Goal: Transaction & Acquisition: Purchase product/service

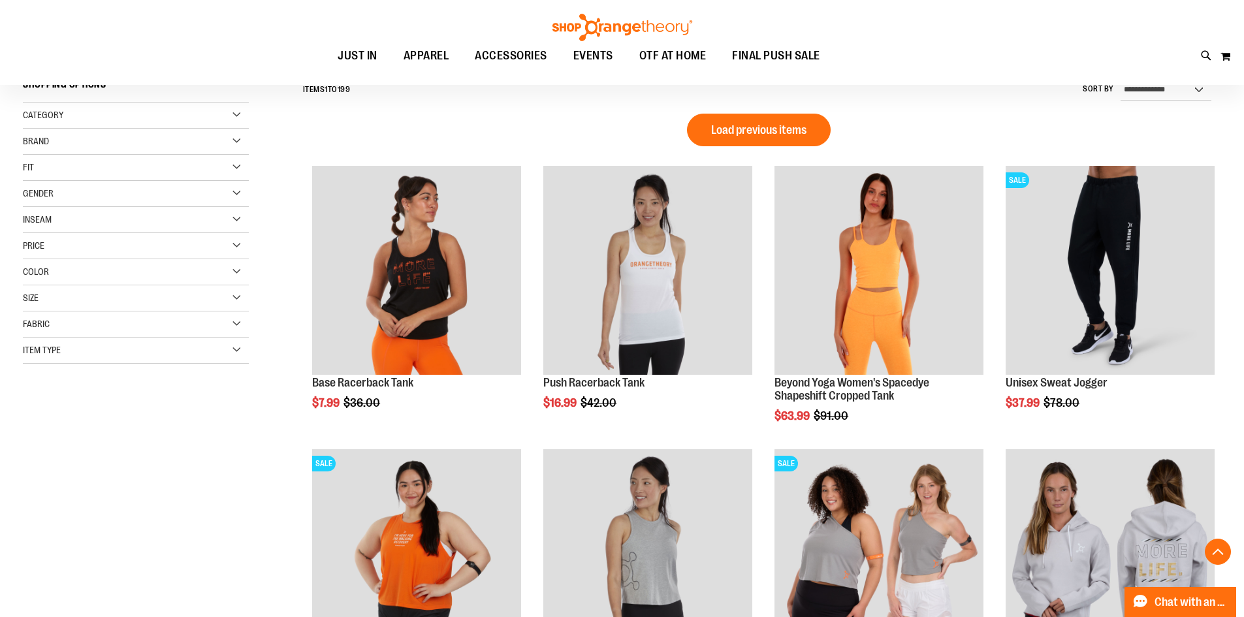
scroll to position [462, 0]
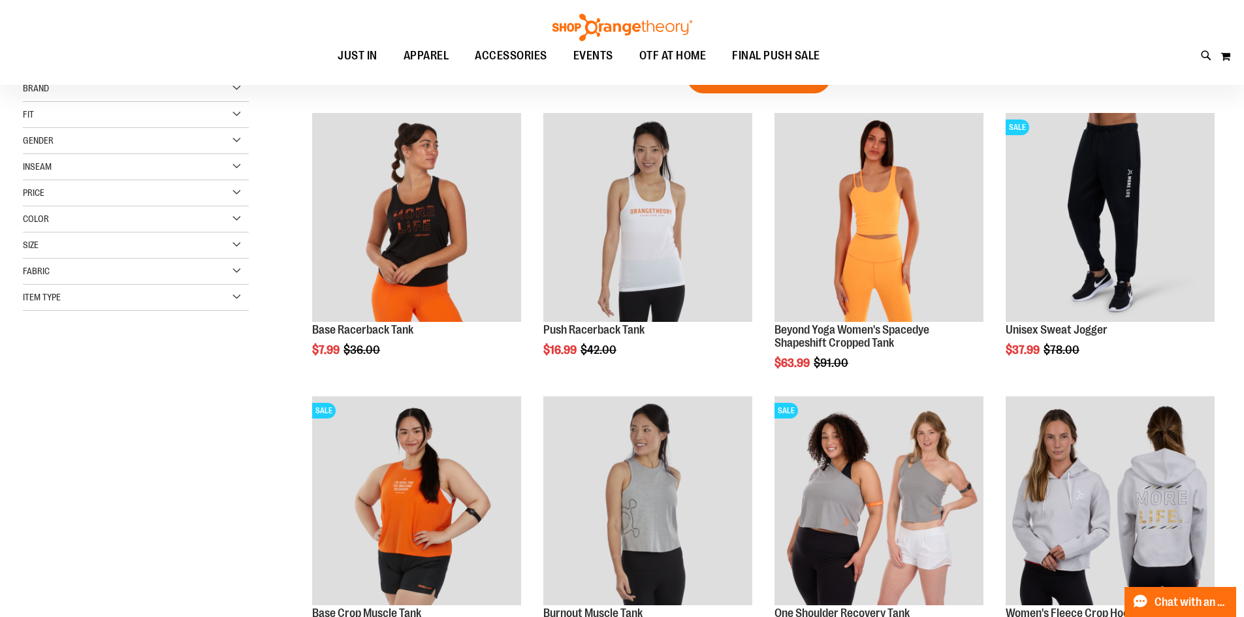
scroll to position [70, 0]
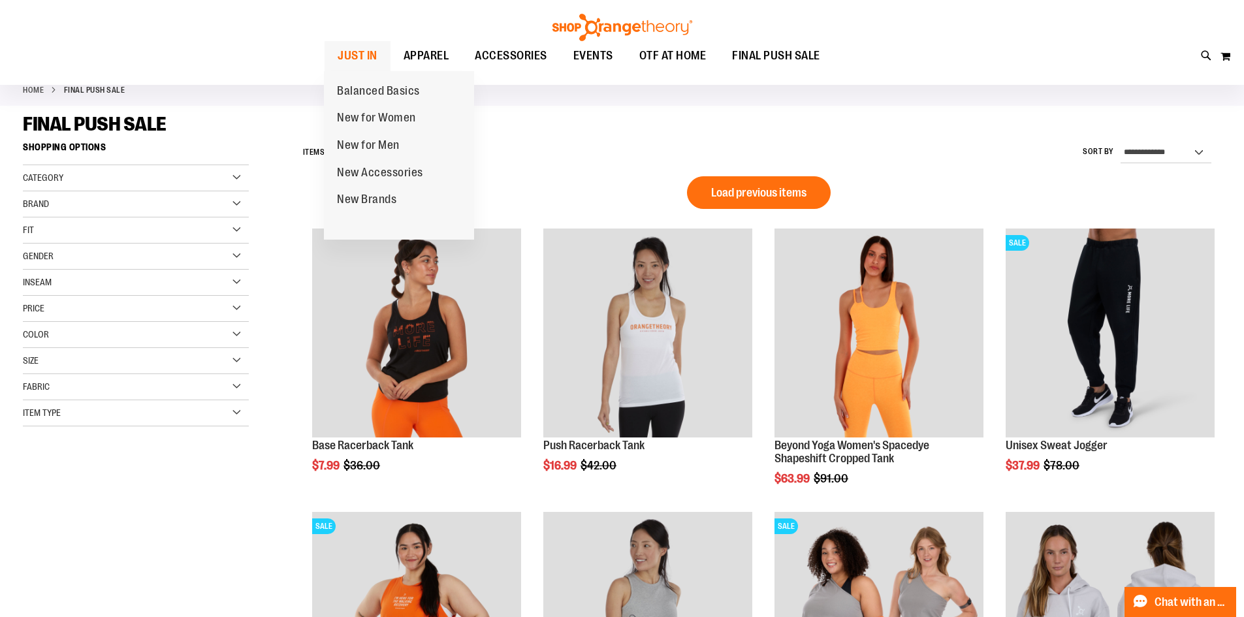
click at [359, 50] on span "JUST IN" at bounding box center [357, 55] width 40 height 29
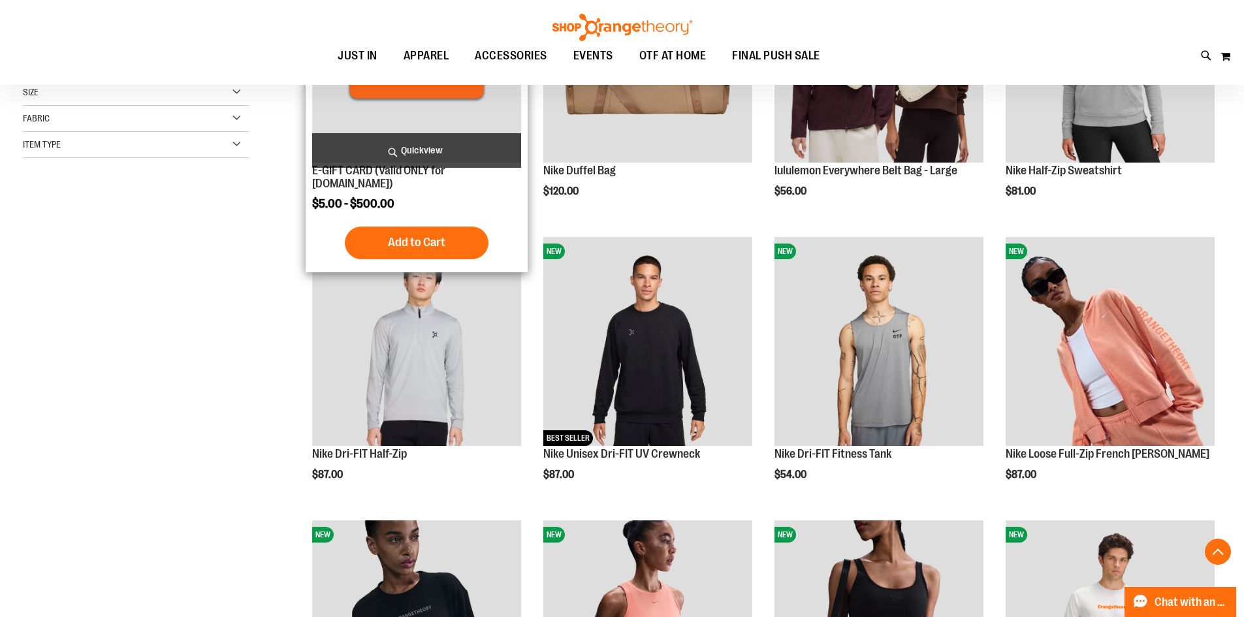
scroll to position [326, 0]
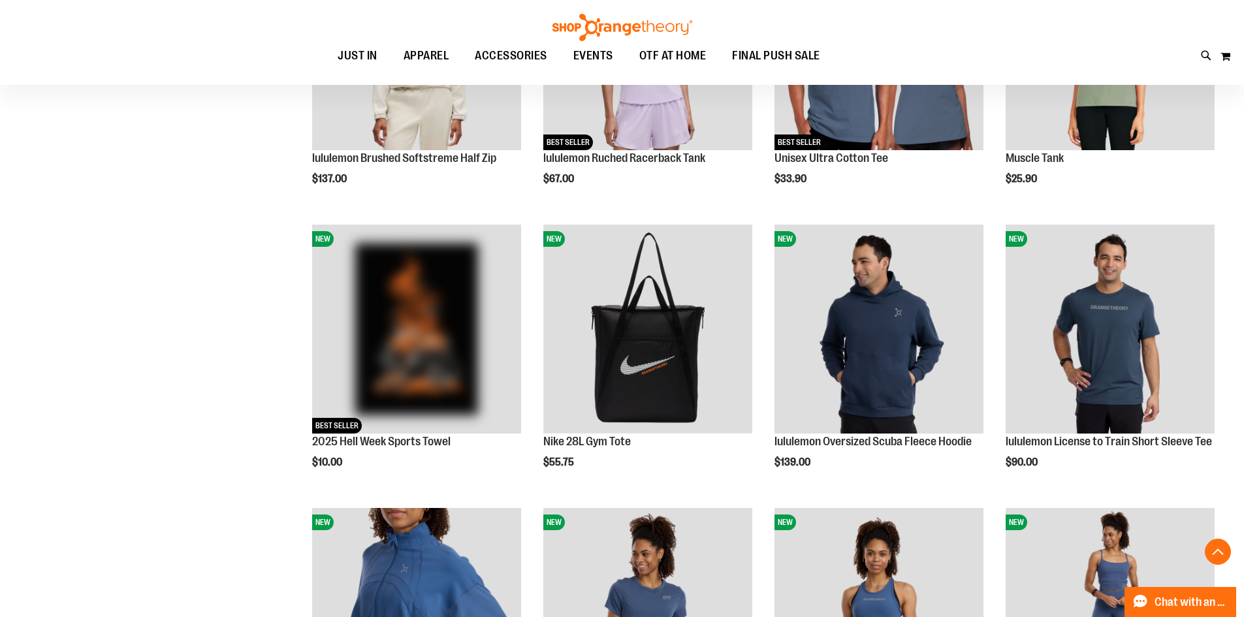
scroll to position [1174, 0]
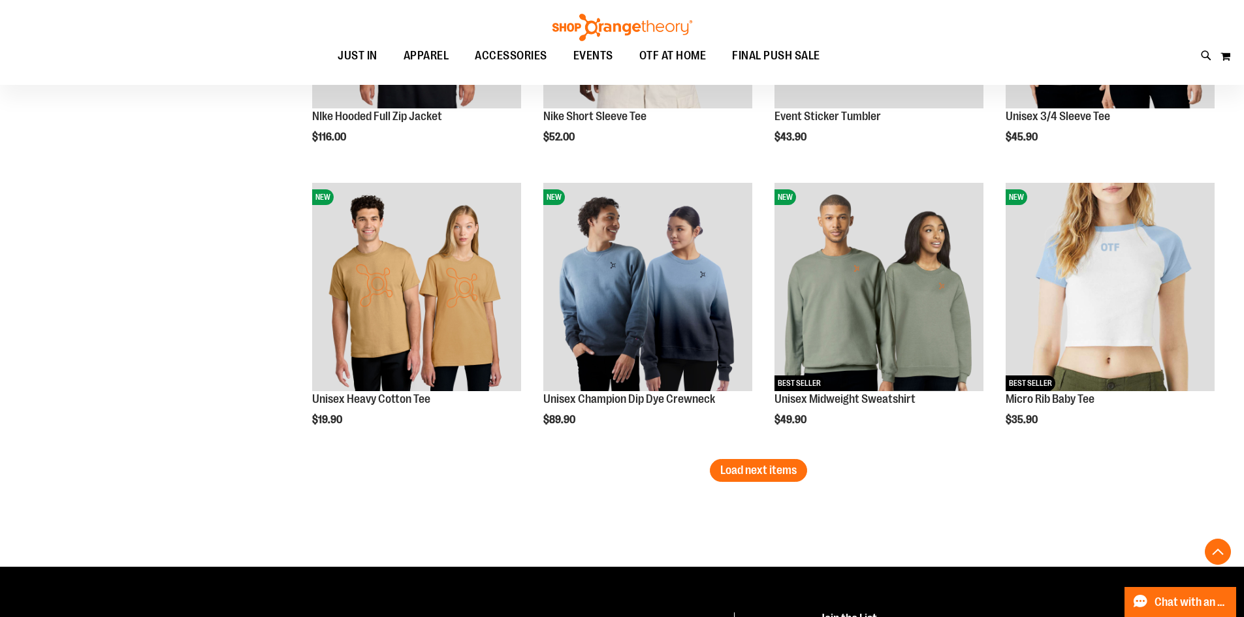
scroll to position [2349, 0]
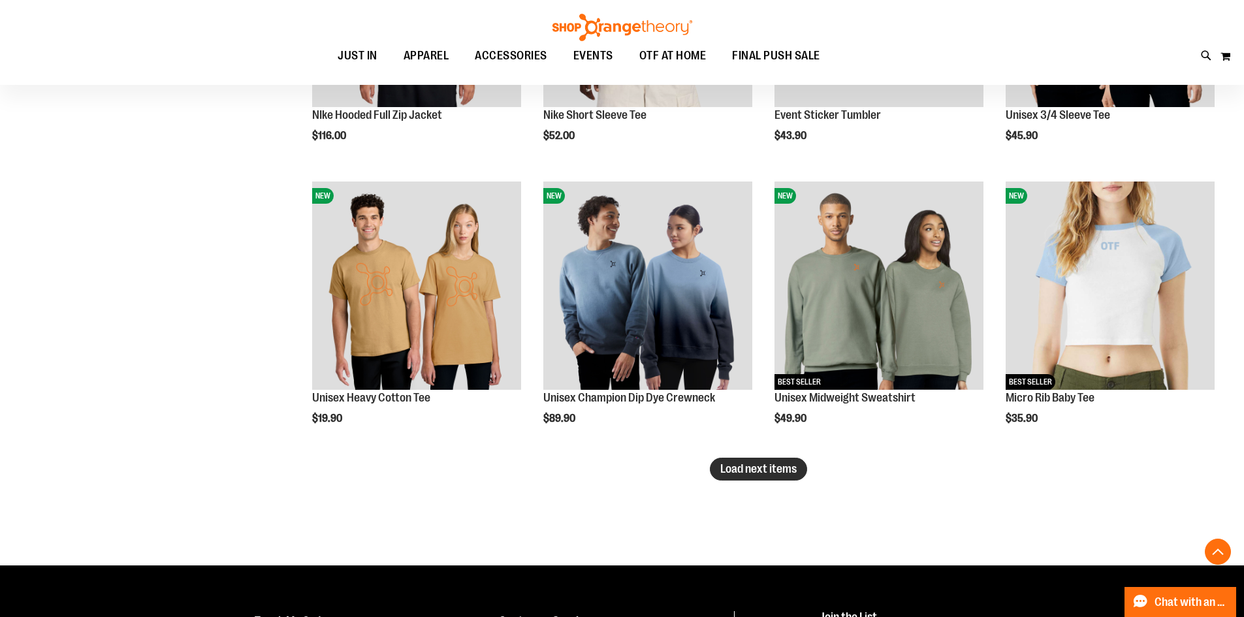
type input "**********"
click at [755, 477] on button "Load next items" at bounding box center [758, 469] width 97 height 23
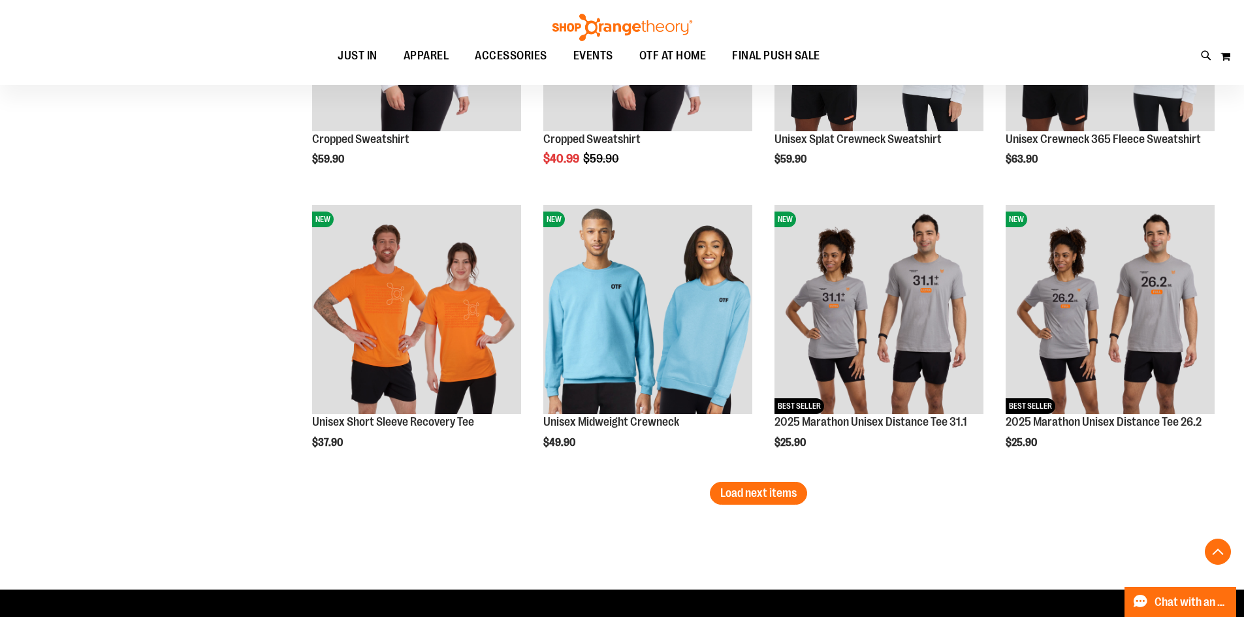
scroll to position [3198, 0]
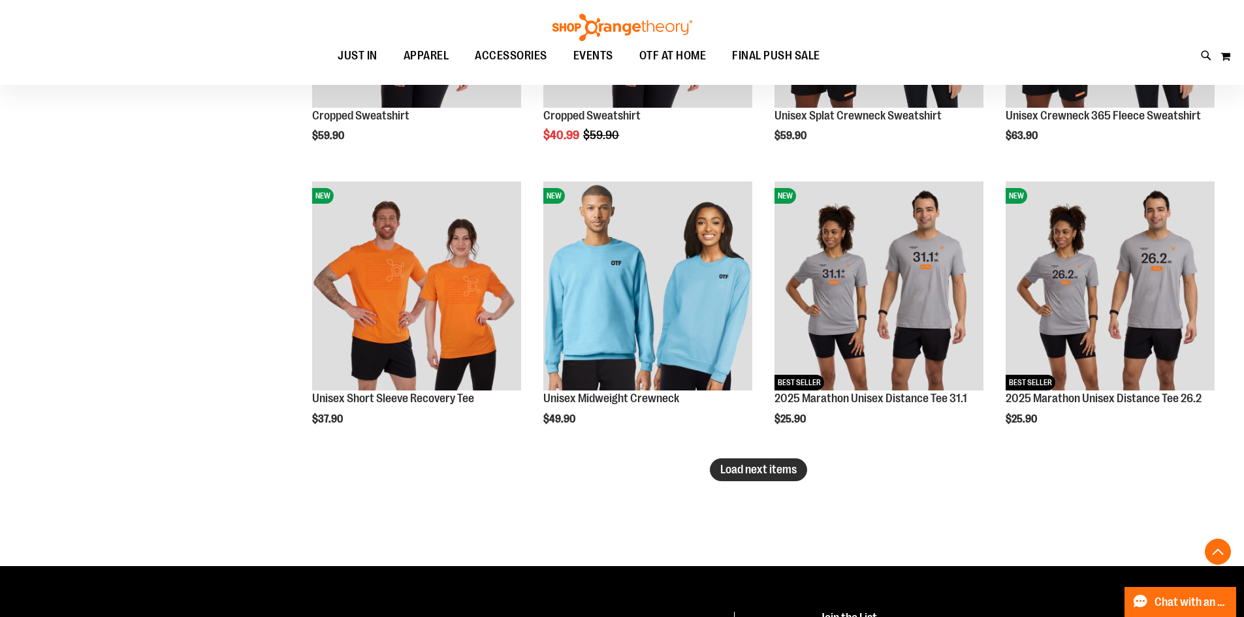
click at [779, 480] on button "Load next items" at bounding box center [758, 469] width 97 height 23
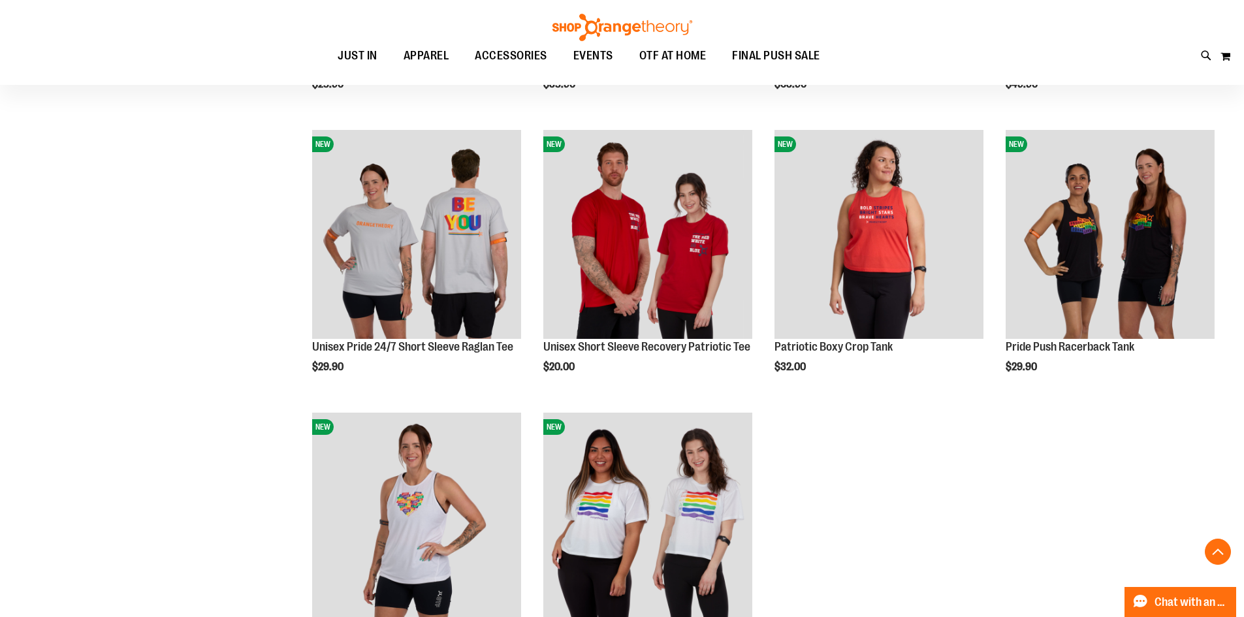
scroll to position [3851, 0]
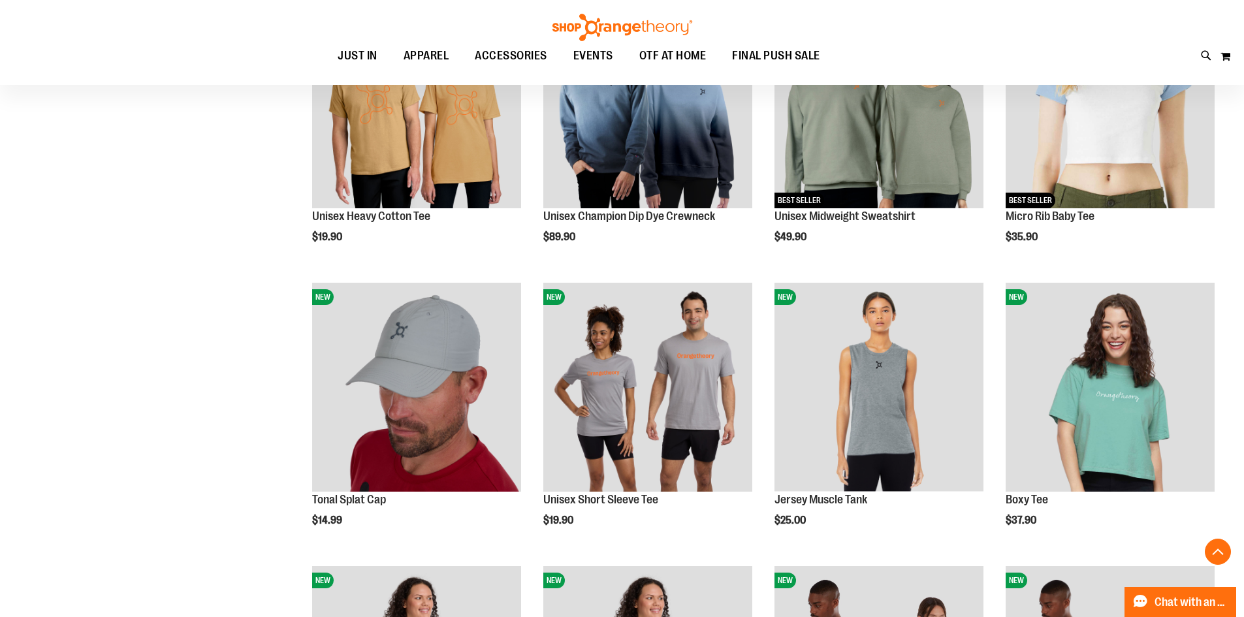
scroll to position [2284, 0]
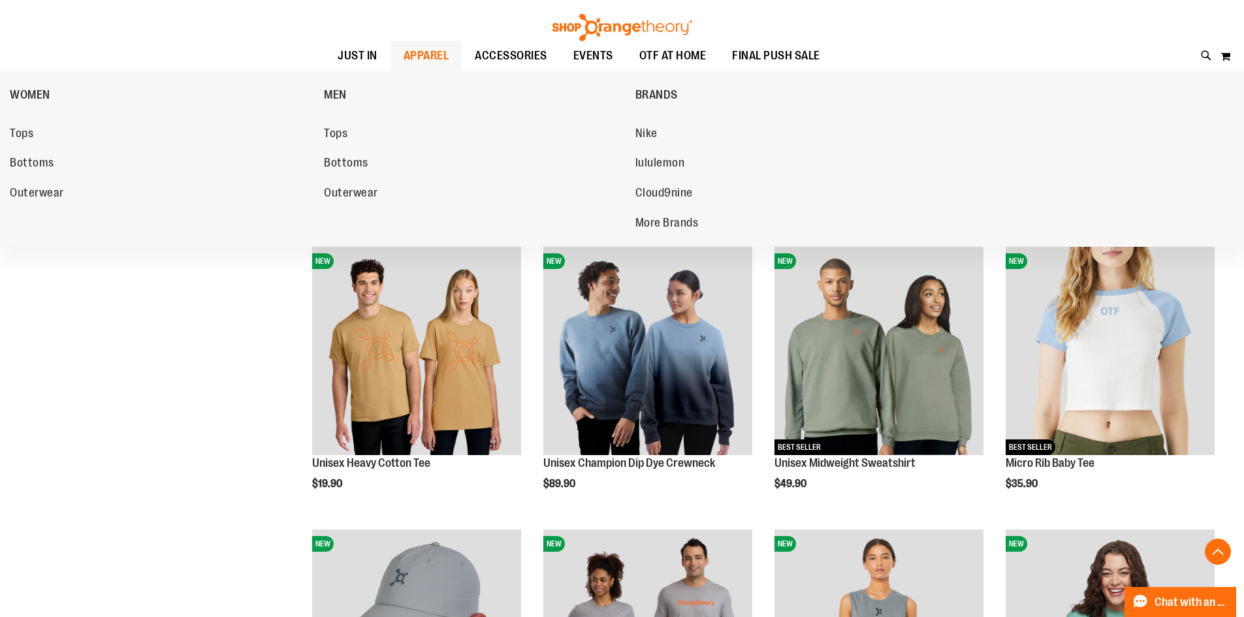
click at [421, 55] on span "APPAREL" at bounding box center [426, 55] width 46 height 29
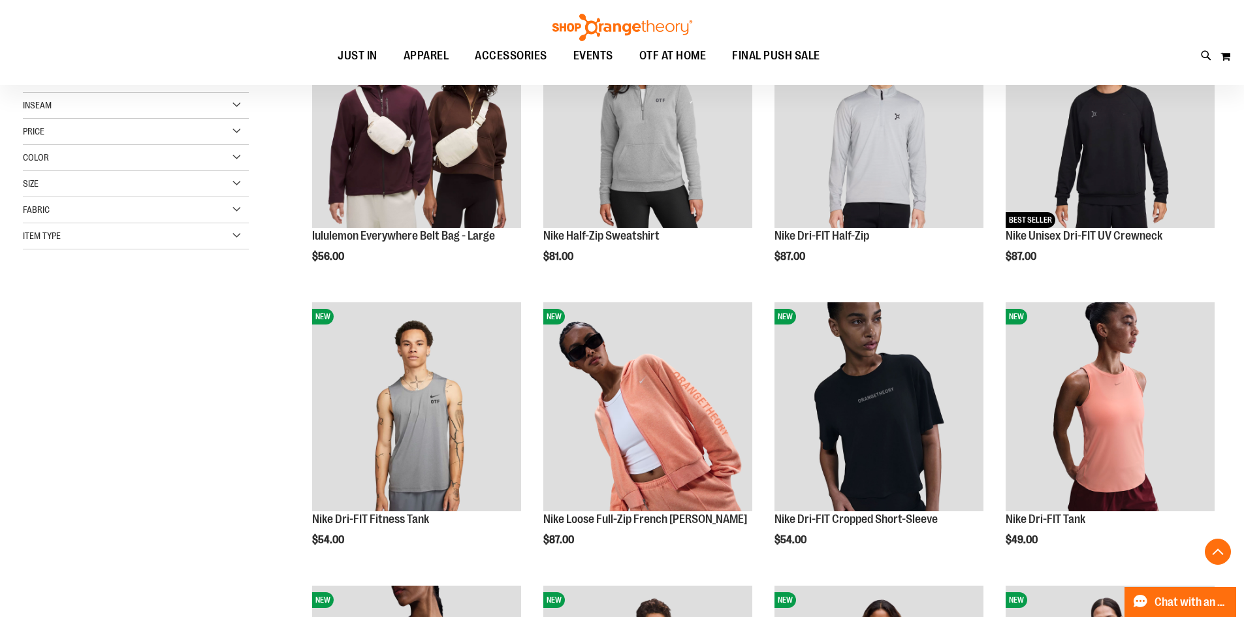
scroll to position [326, 0]
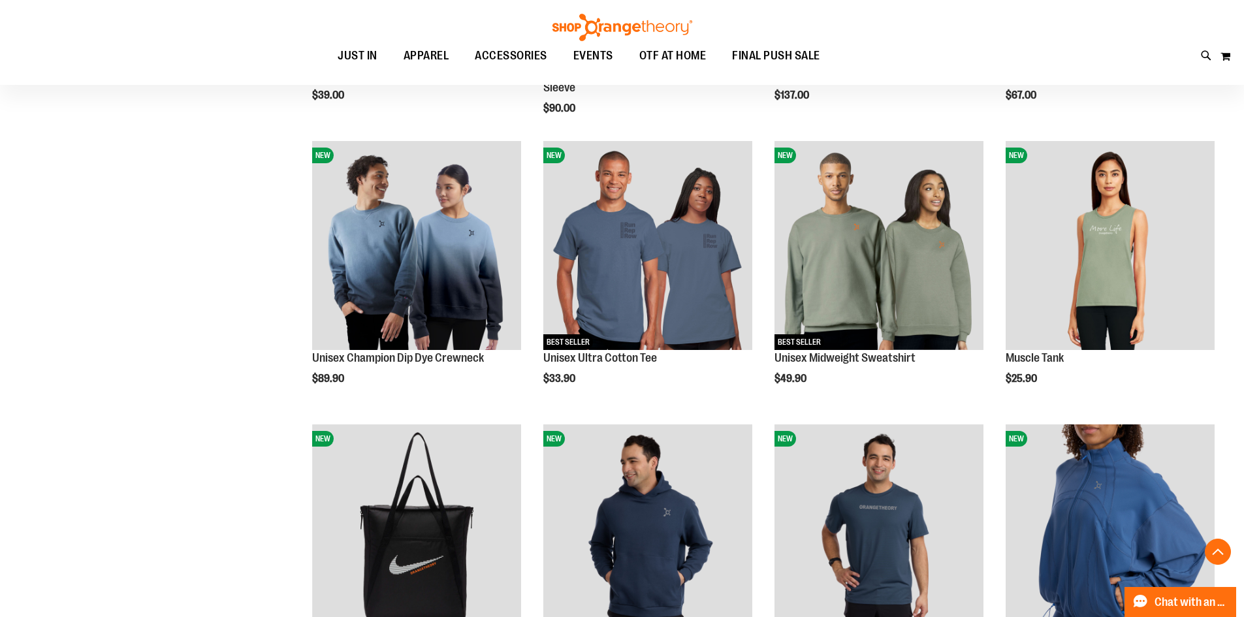
scroll to position [979, 0]
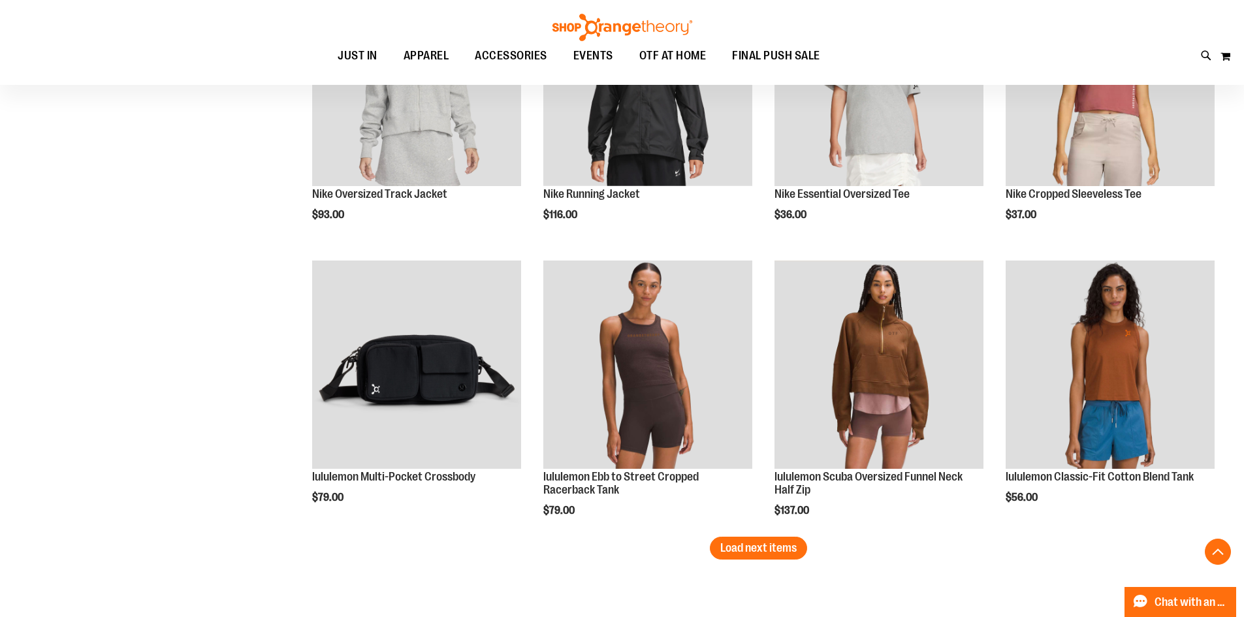
scroll to position [2284, 0]
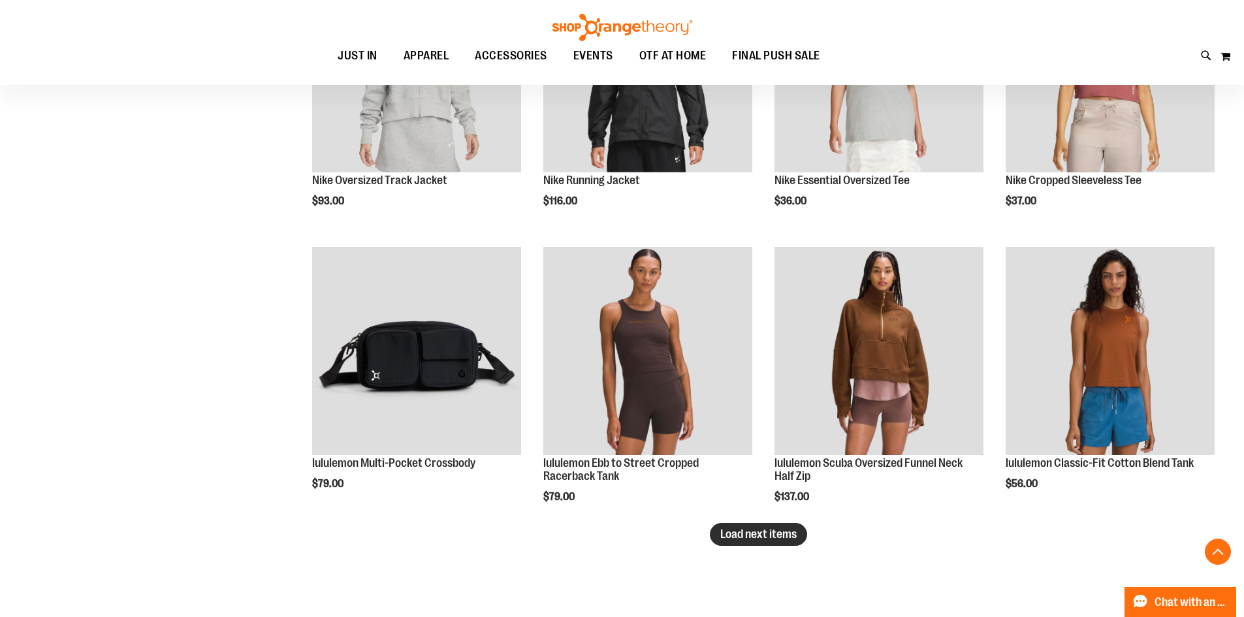
type input "**********"
click at [725, 537] on span "Load next items" at bounding box center [758, 533] width 76 height 13
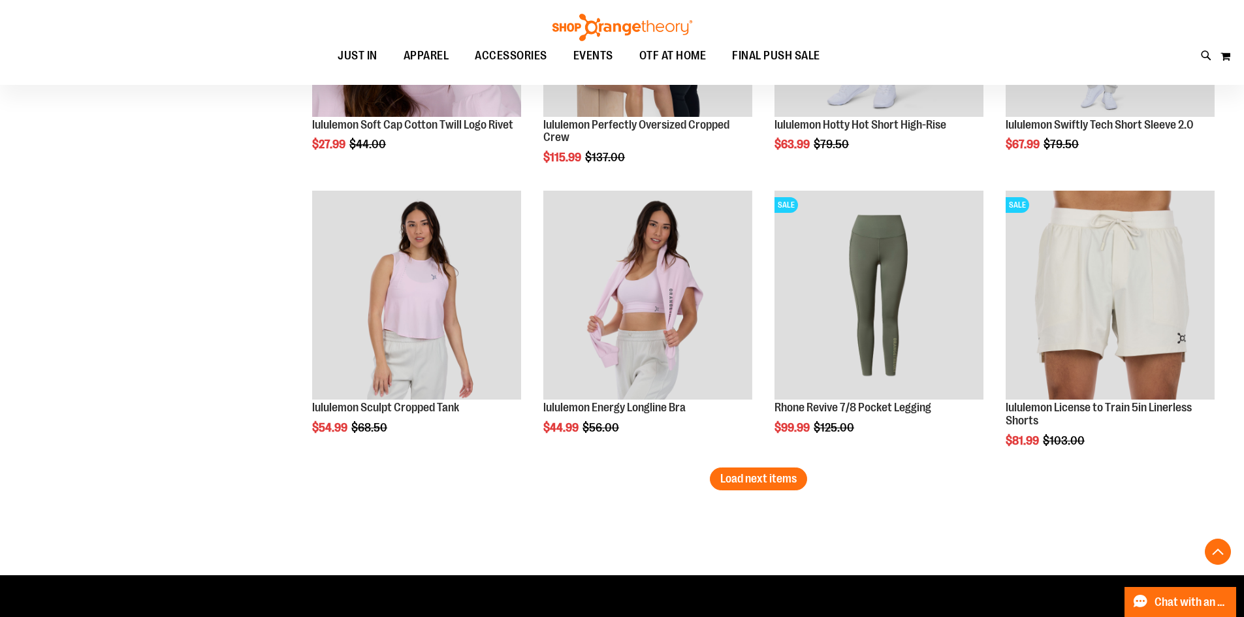
scroll to position [3198, 0]
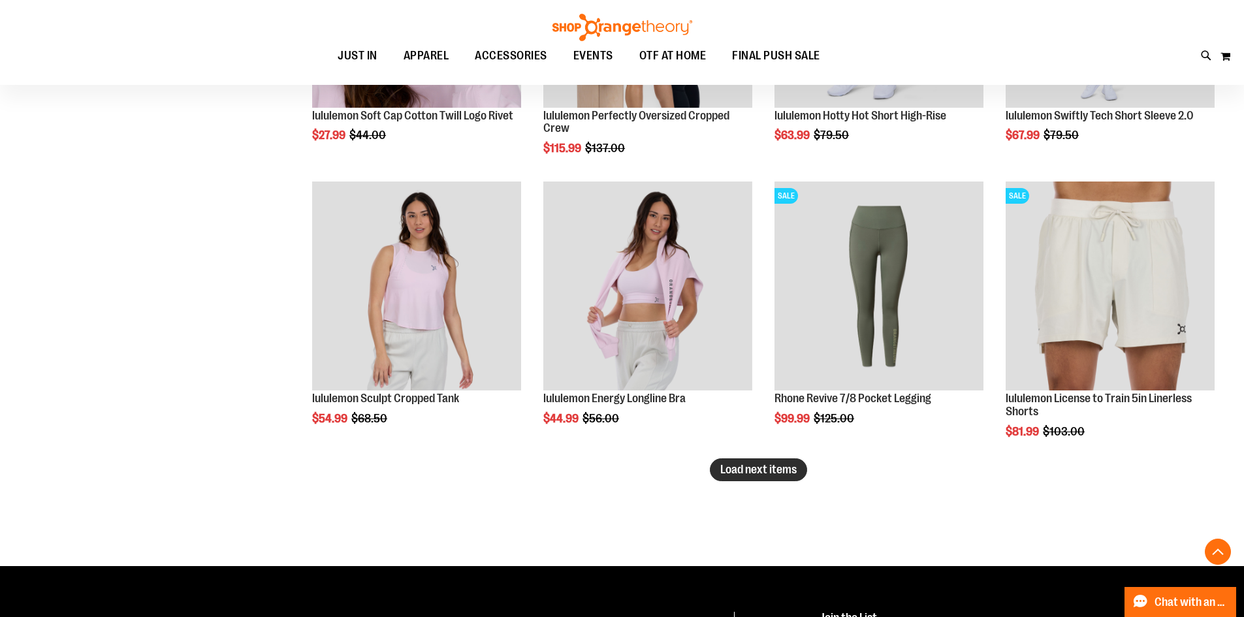
click at [751, 475] on span "Load next items" at bounding box center [758, 469] width 76 height 13
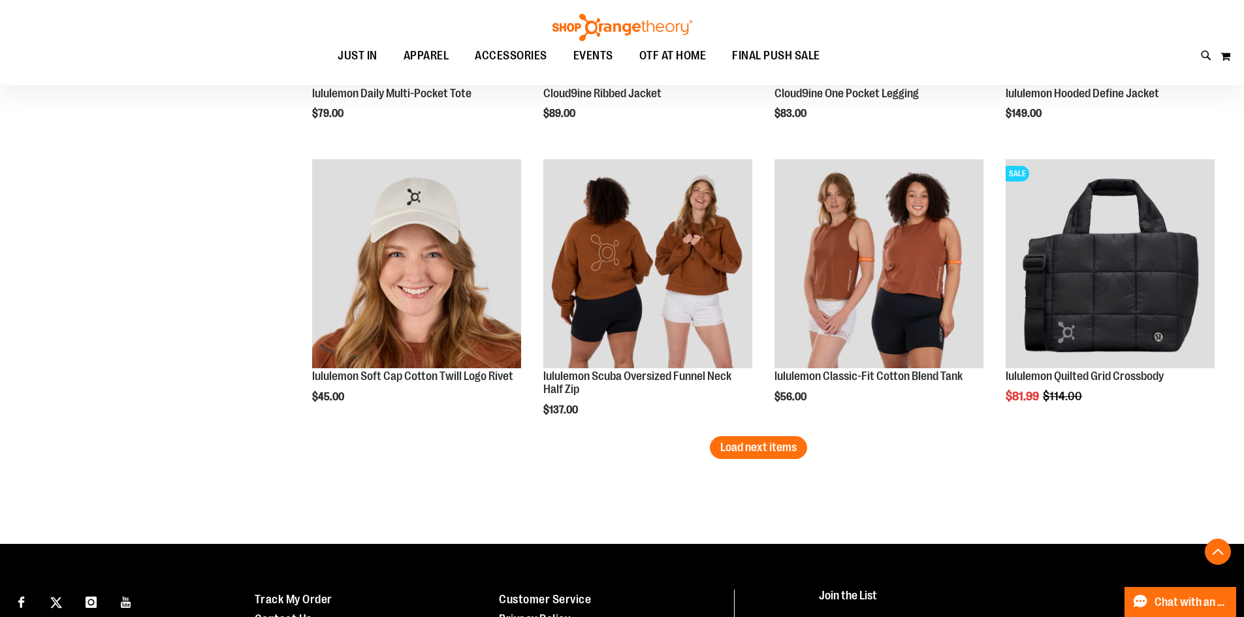
scroll to position [4112, 0]
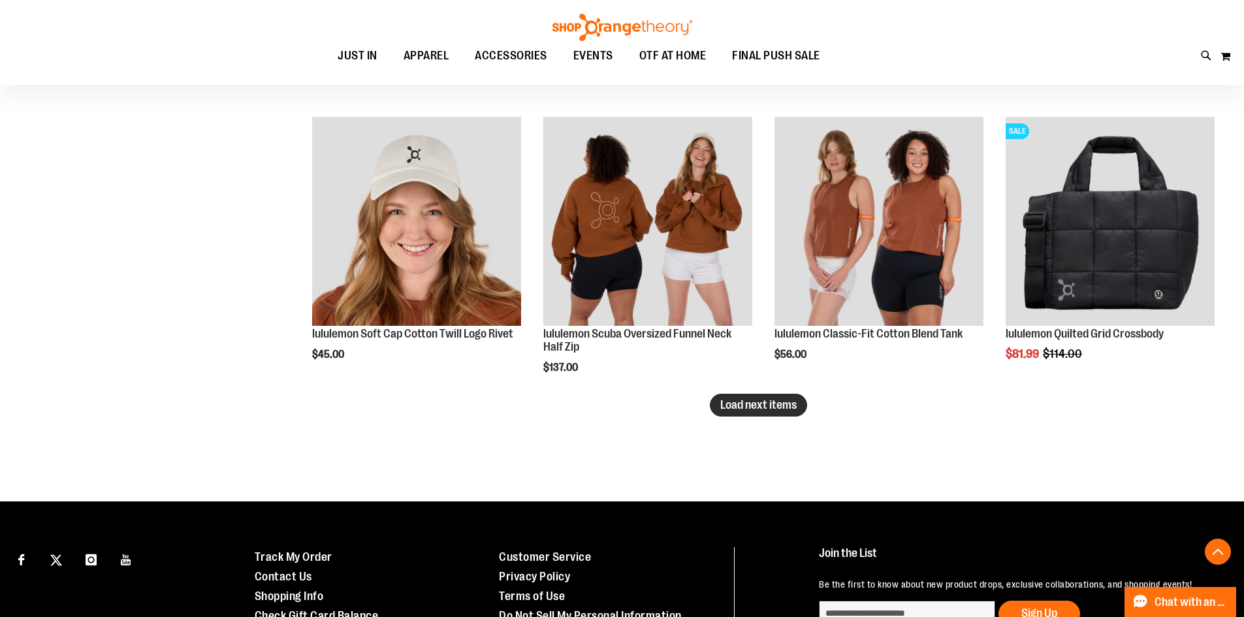
click at [793, 411] on span "Load next items" at bounding box center [758, 404] width 76 height 13
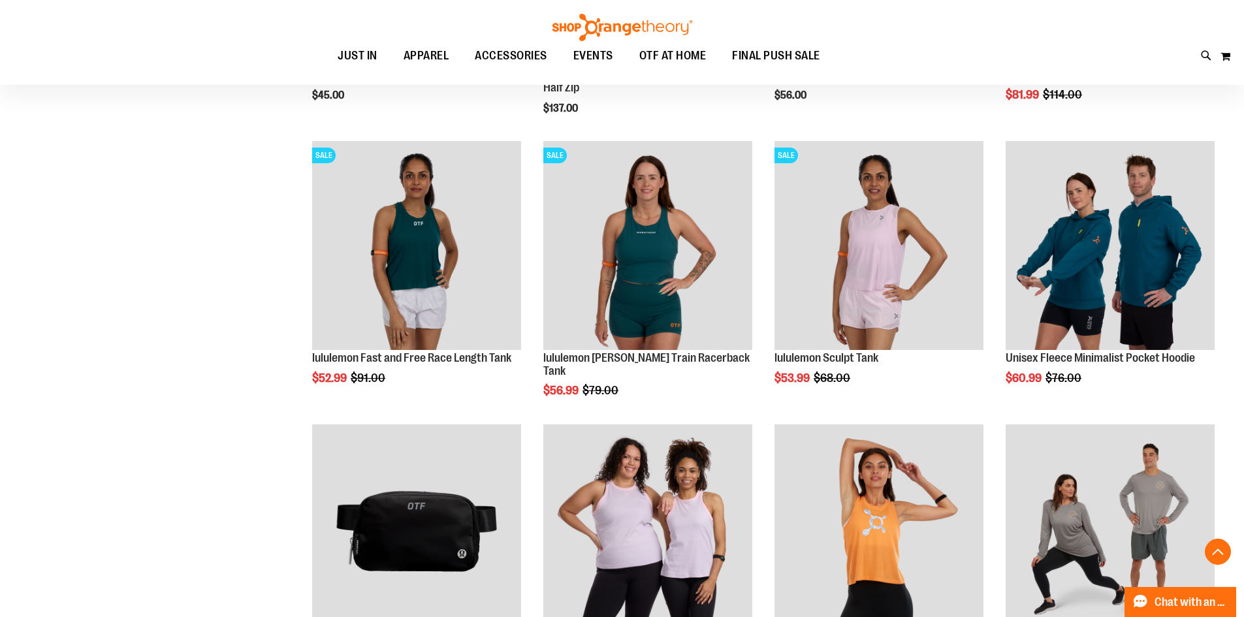
scroll to position [4503, 0]
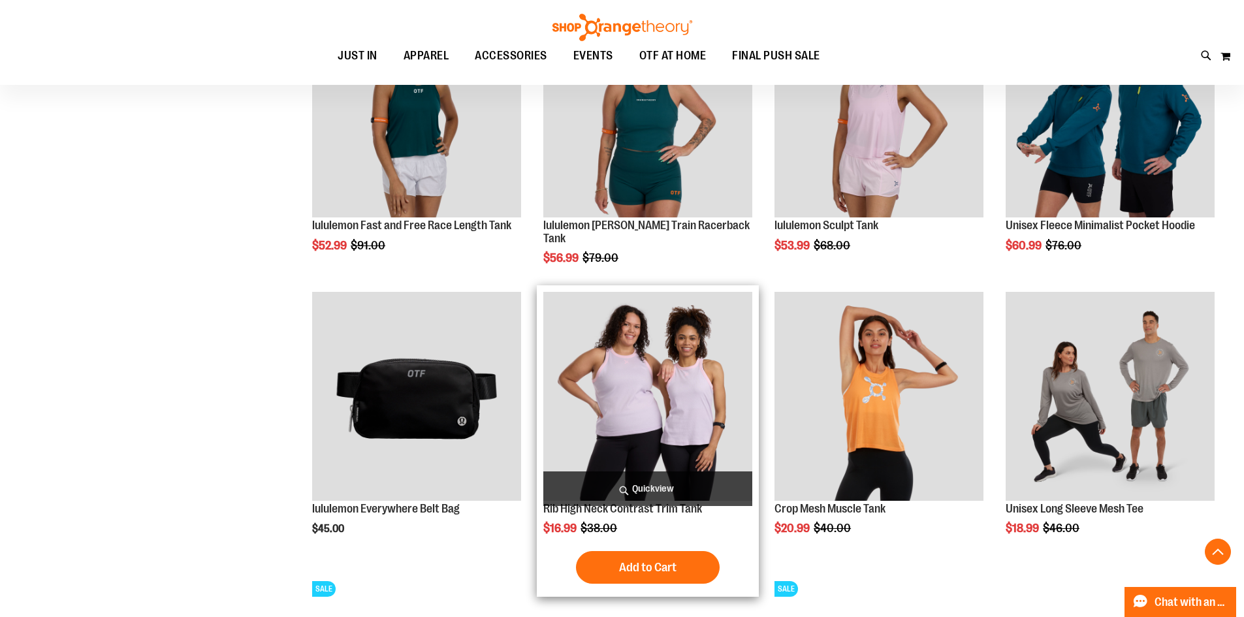
click at [629, 407] on img "product" at bounding box center [647, 396] width 209 height 209
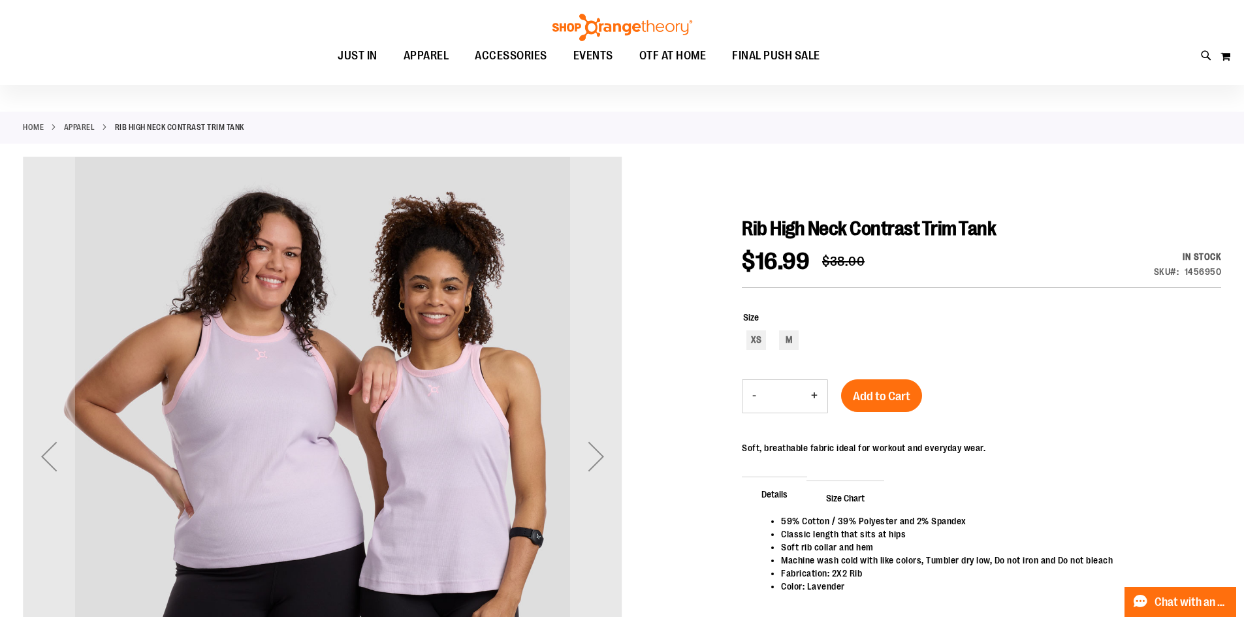
scroll to position [65, 0]
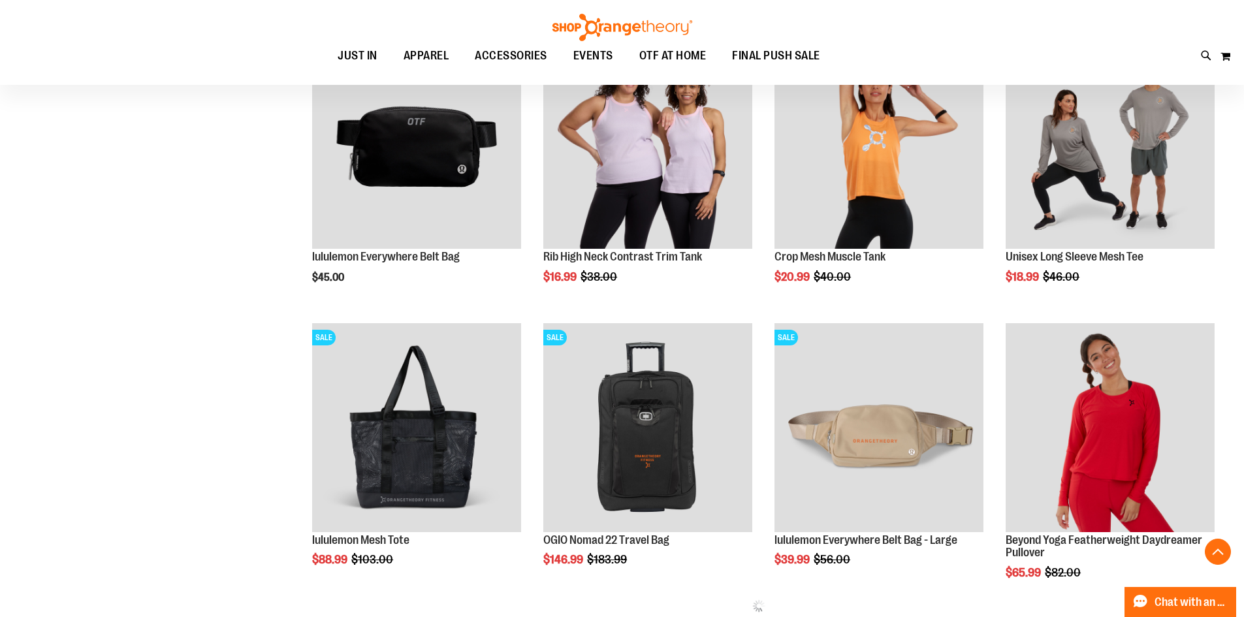
scroll to position [539, 0]
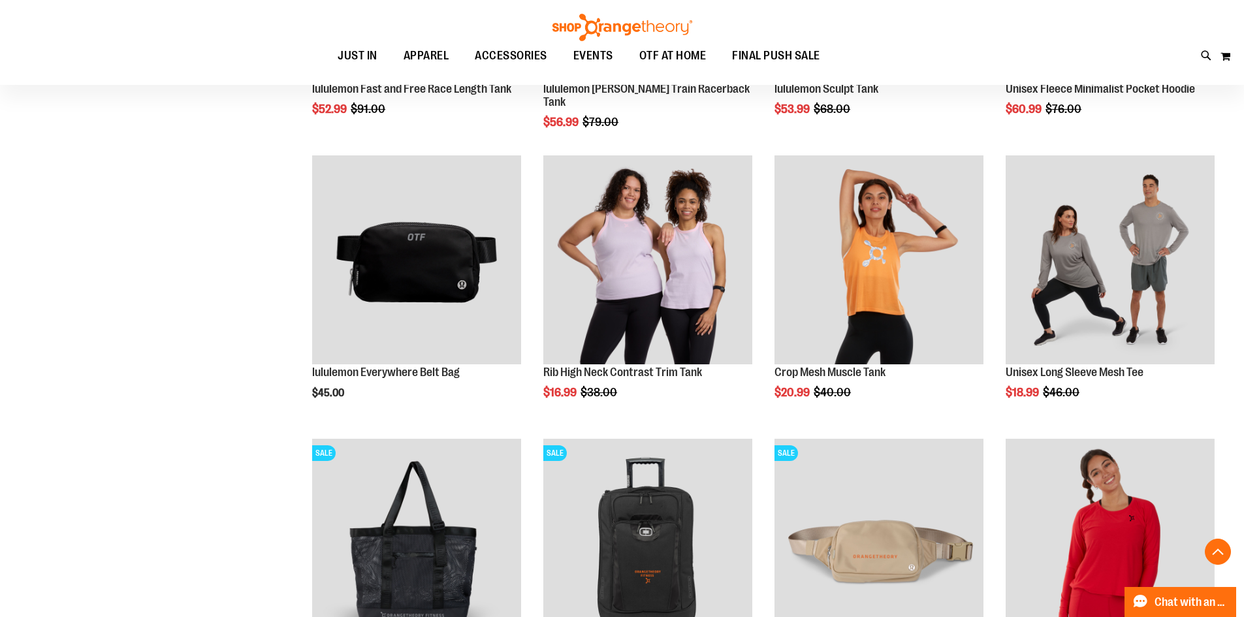
scroll to position [409, 0]
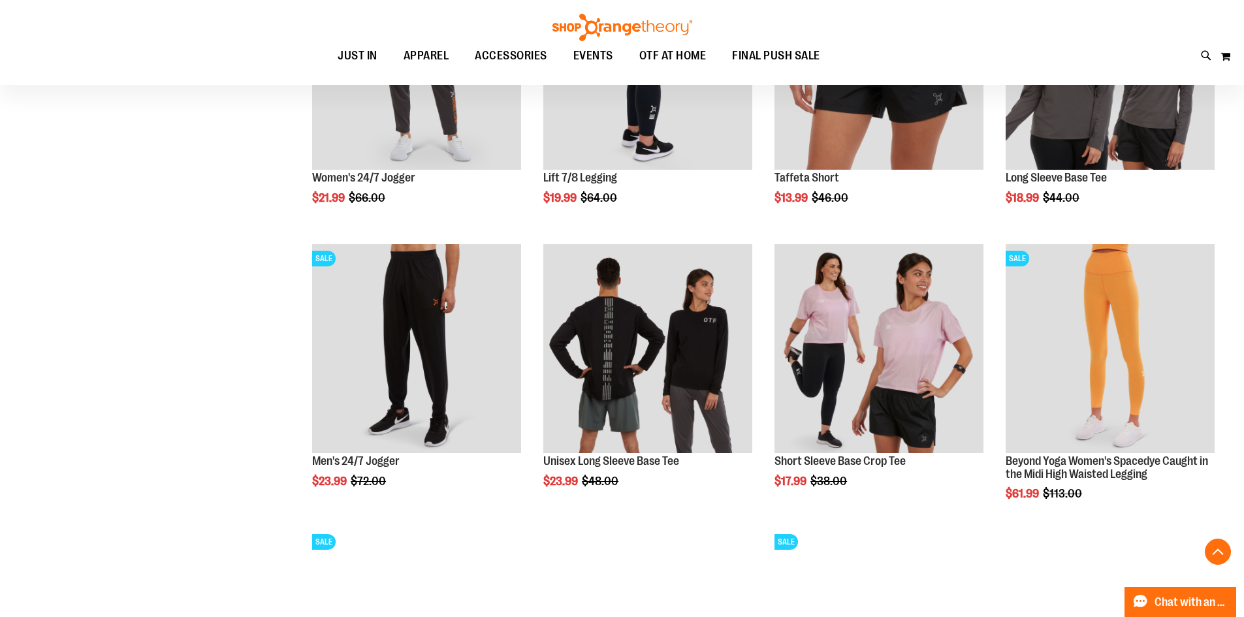
scroll to position [1192, 0]
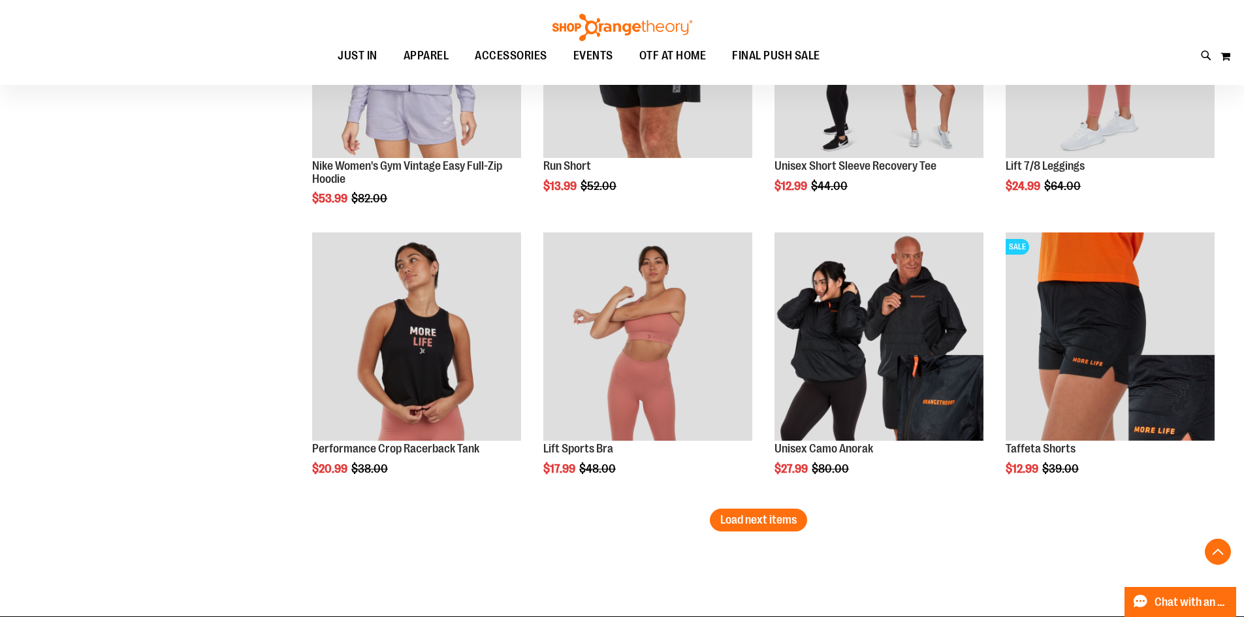
scroll to position [2367, 0]
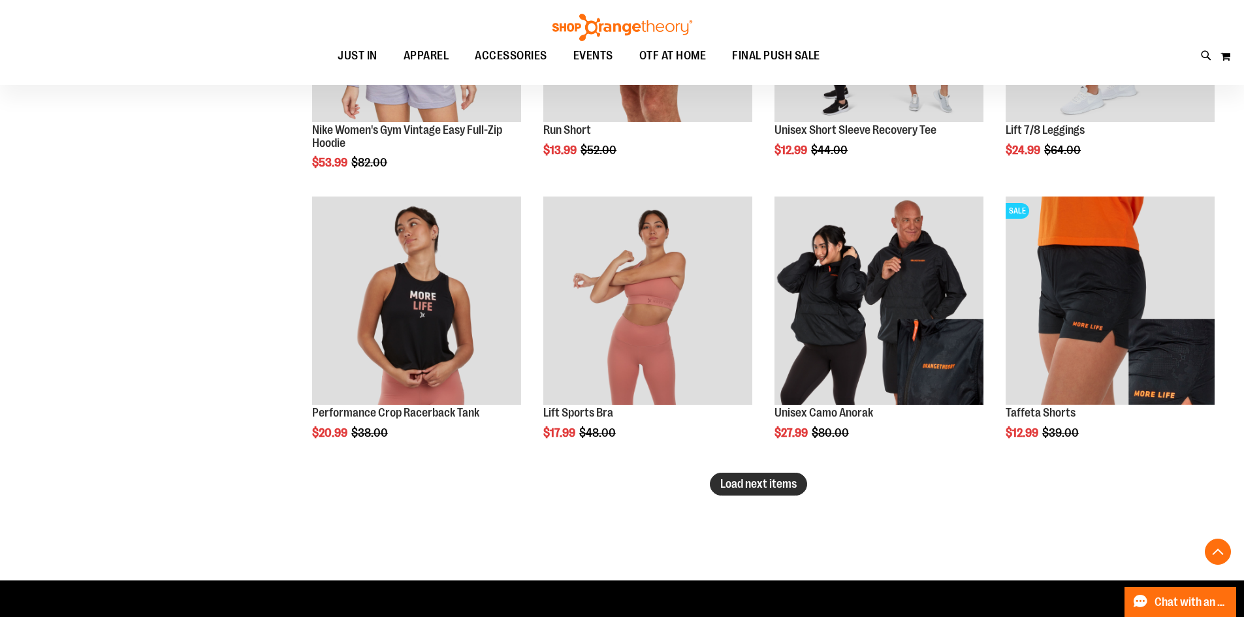
type input "**********"
click at [764, 485] on span "Load next items" at bounding box center [758, 483] width 76 height 13
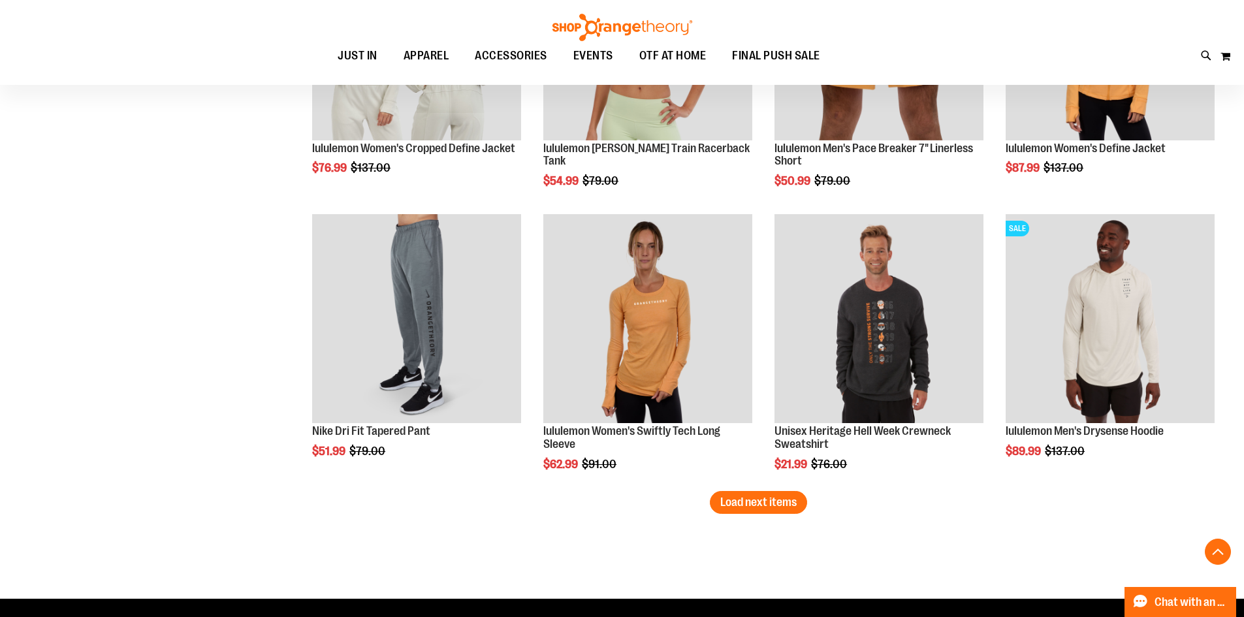
scroll to position [3216, 0]
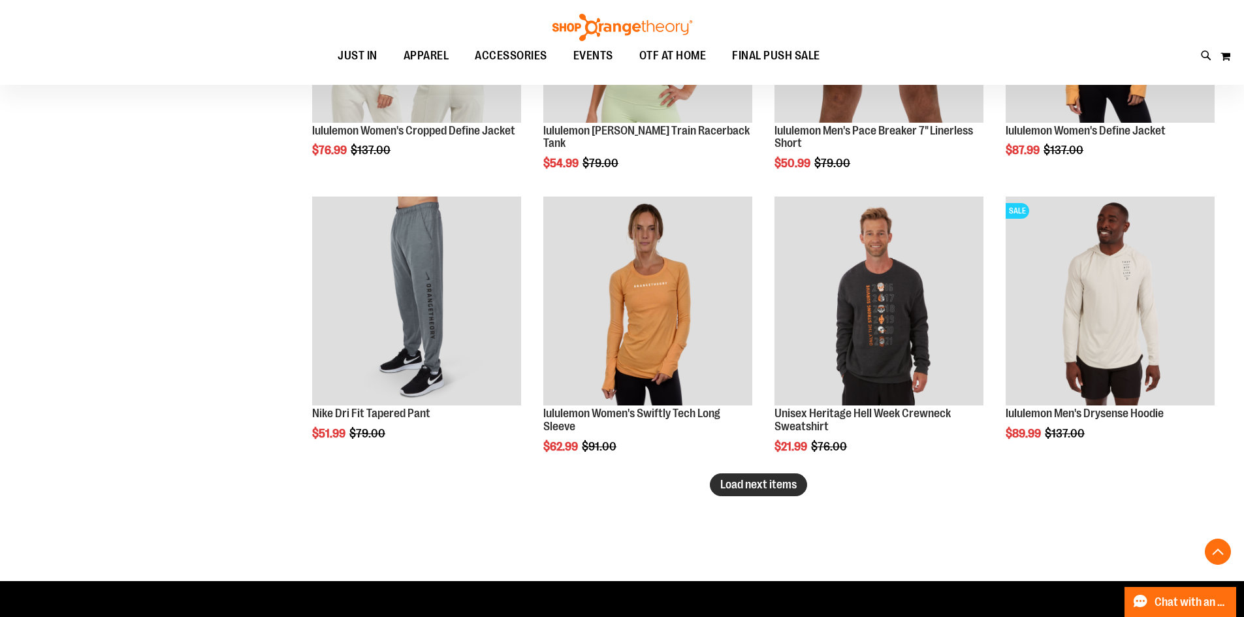
click at [777, 478] on span "Load next items" at bounding box center [758, 484] width 76 height 13
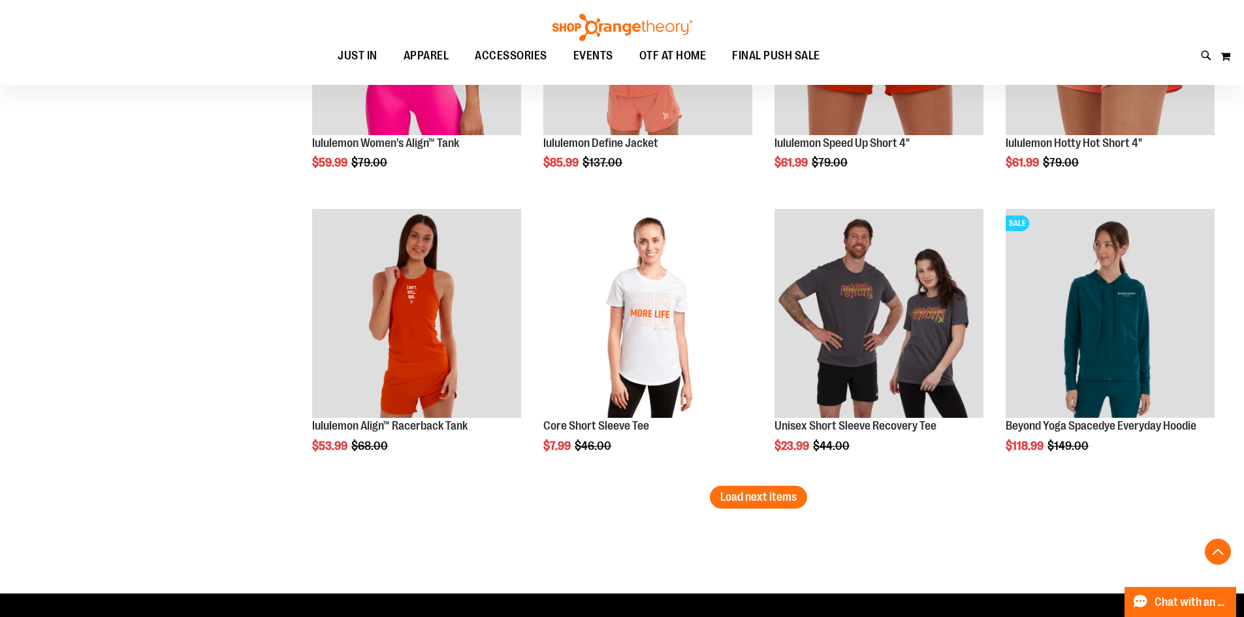
scroll to position [4064, 0]
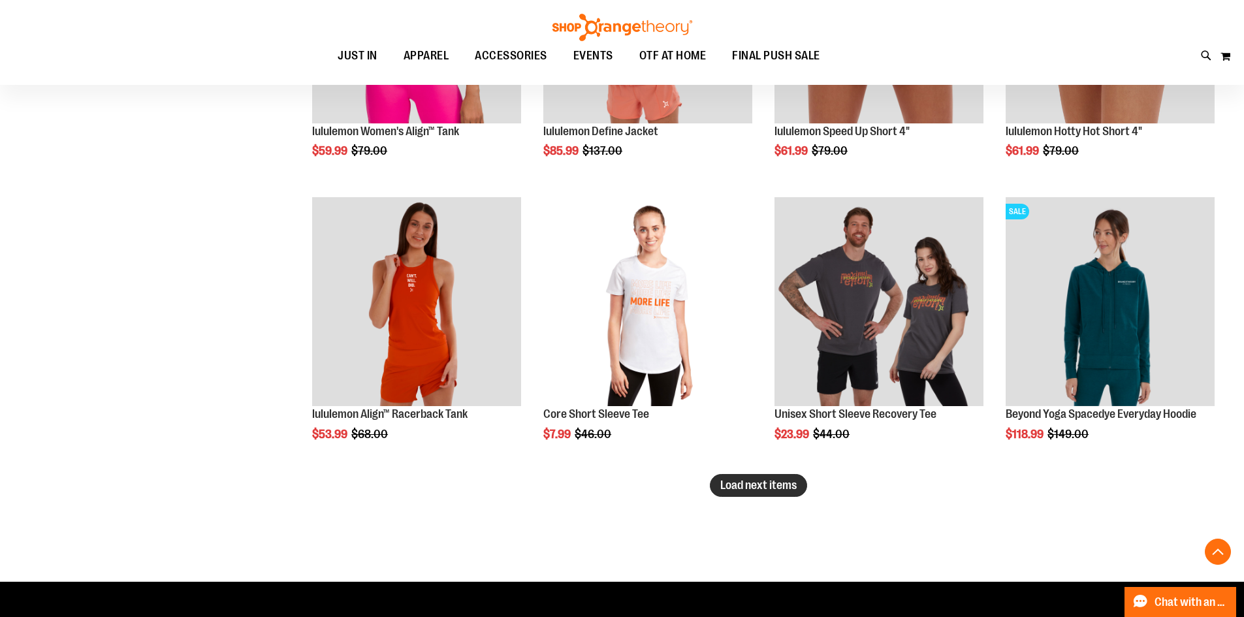
click at [740, 486] on span "Load next items" at bounding box center [758, 484] width 76 height 13
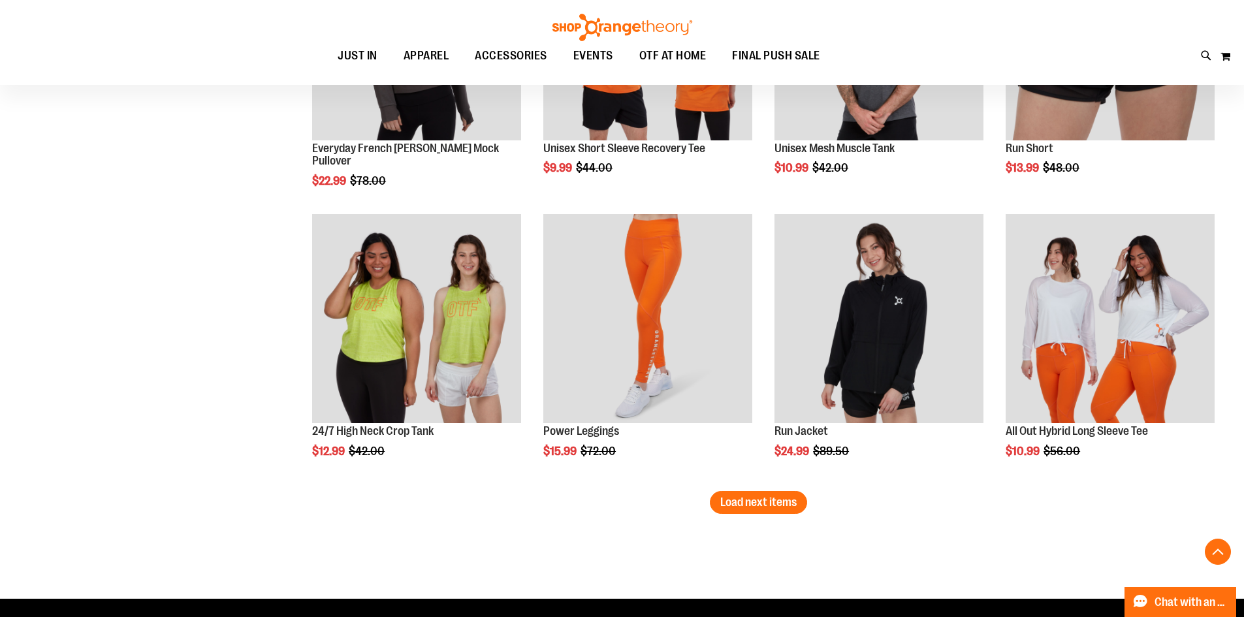
scroll to position [4913, 0]
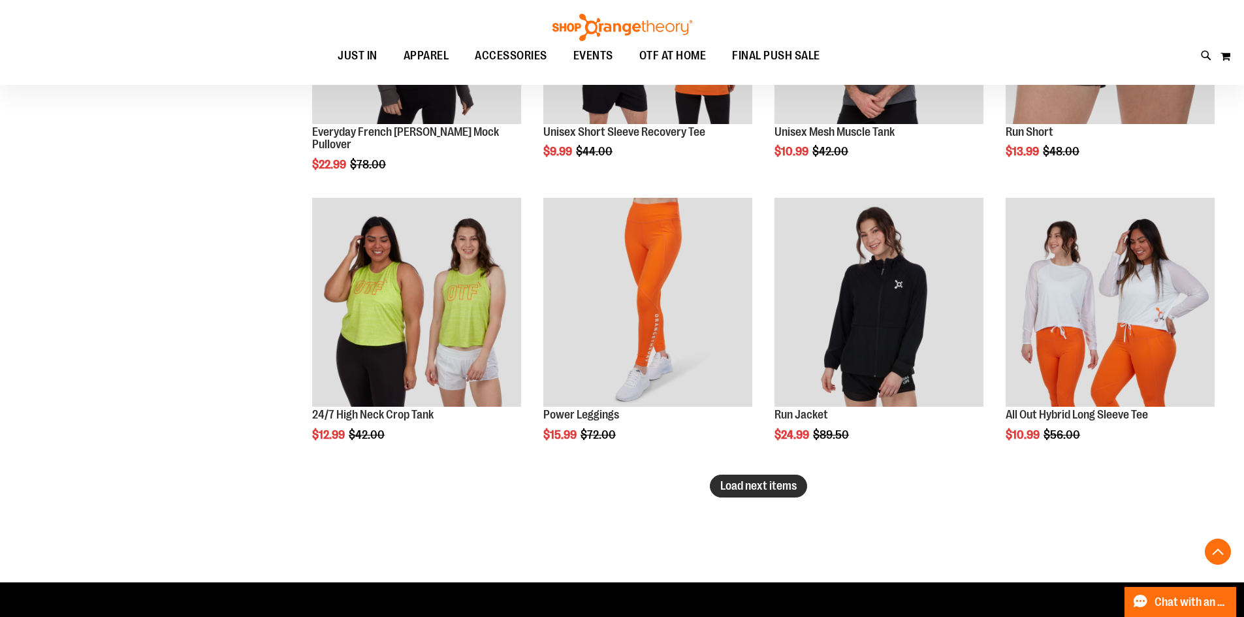
click at [777, 475] on button "Load next items" at bounding box center [758, 486] width 97 height 23
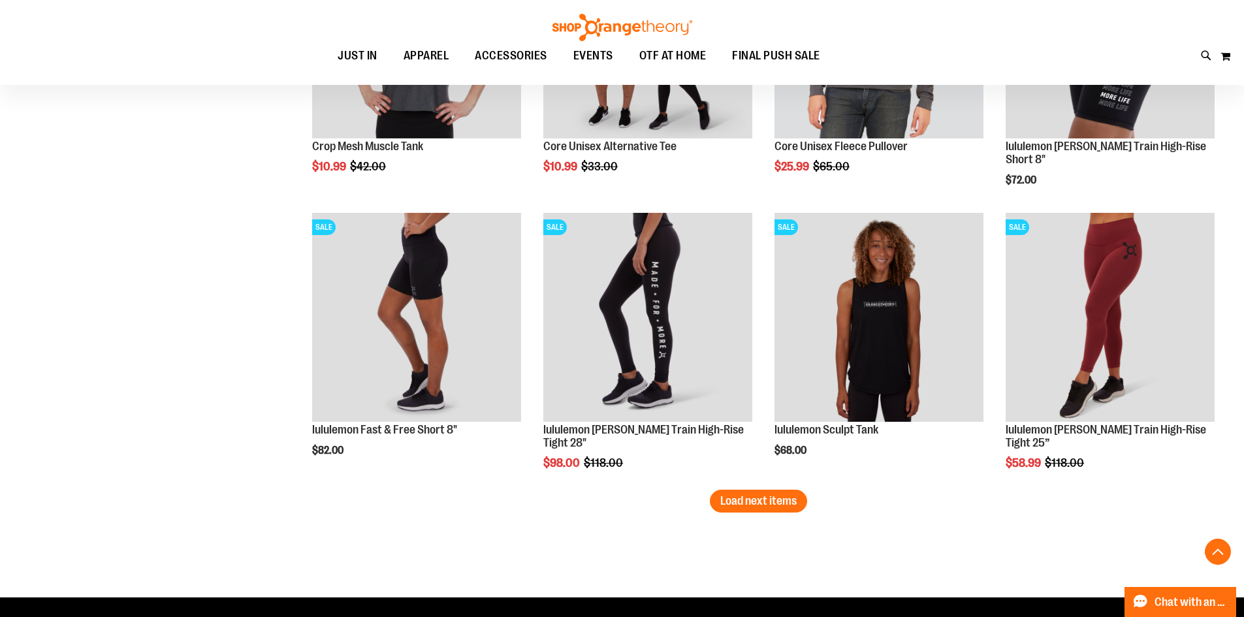
scroll to position [5761, 0]
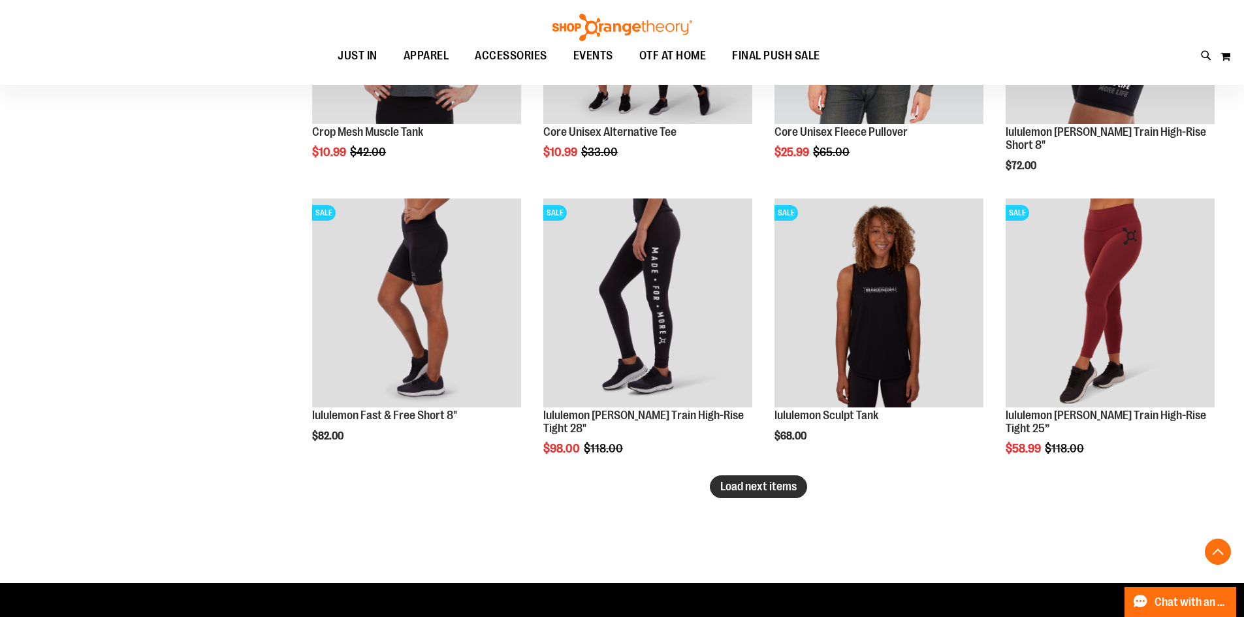
click at [736, 488] on span "Load next items" at bounding box center [758, 486] width 76 height 13
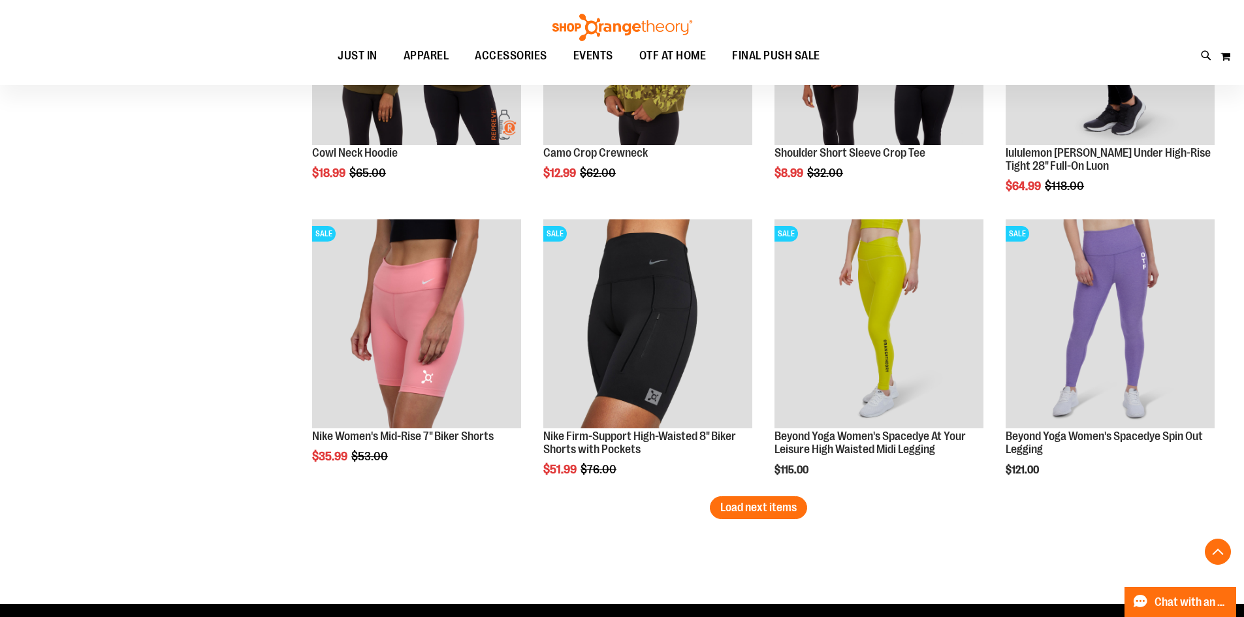
scroll to position [6610, 0]
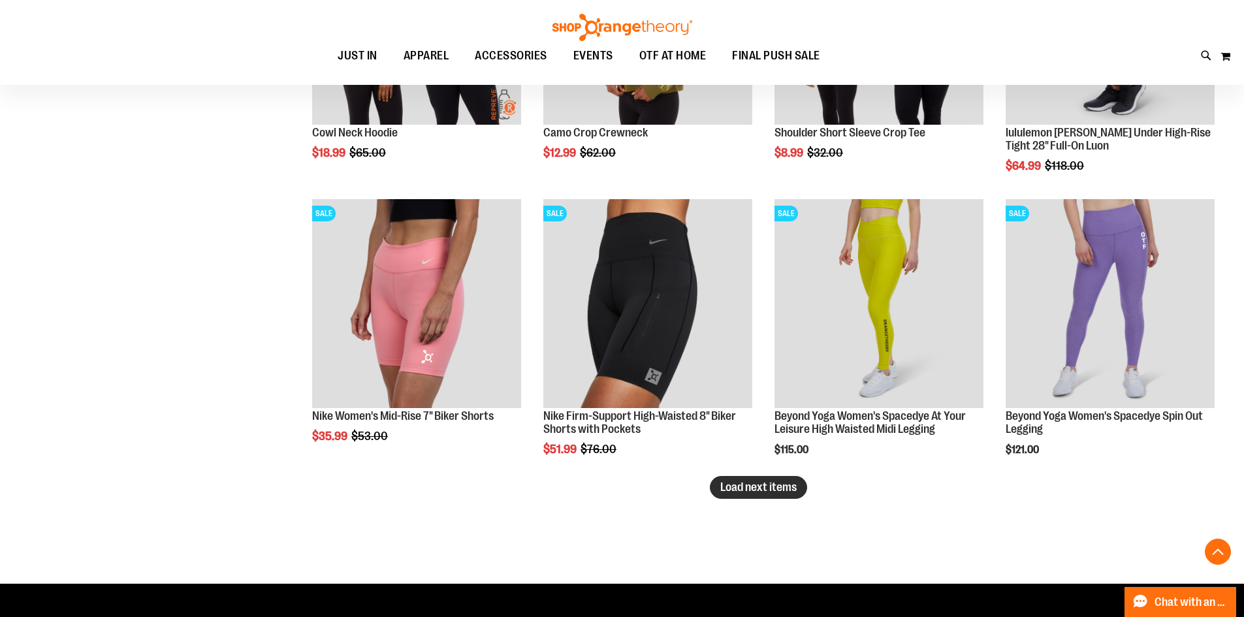
click at [737, 492] on span "Load next items" at bounding box center [758, 486] width 76 height 13
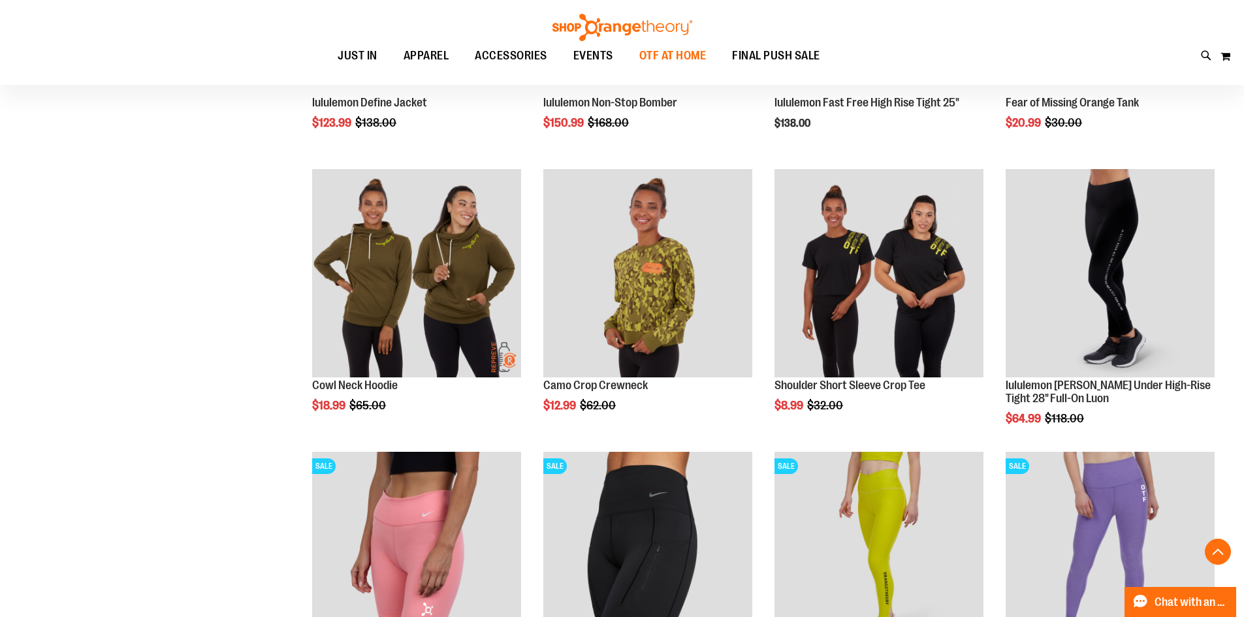
scroll to position [6218, 0]
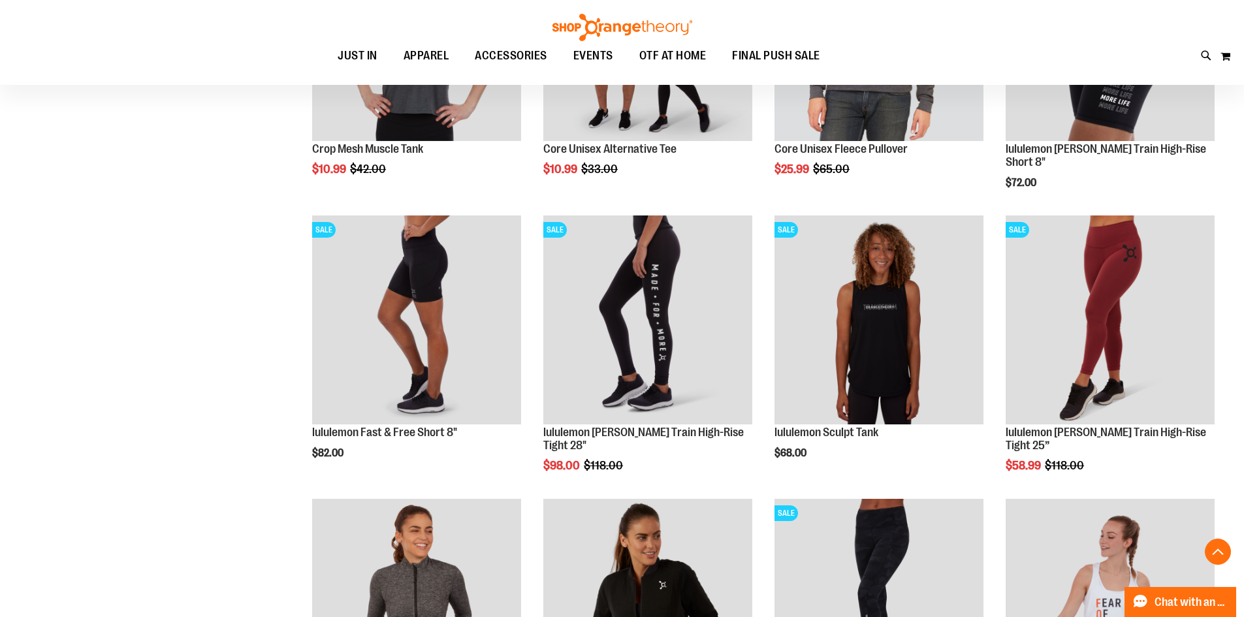
scroll to position [5435, 0]
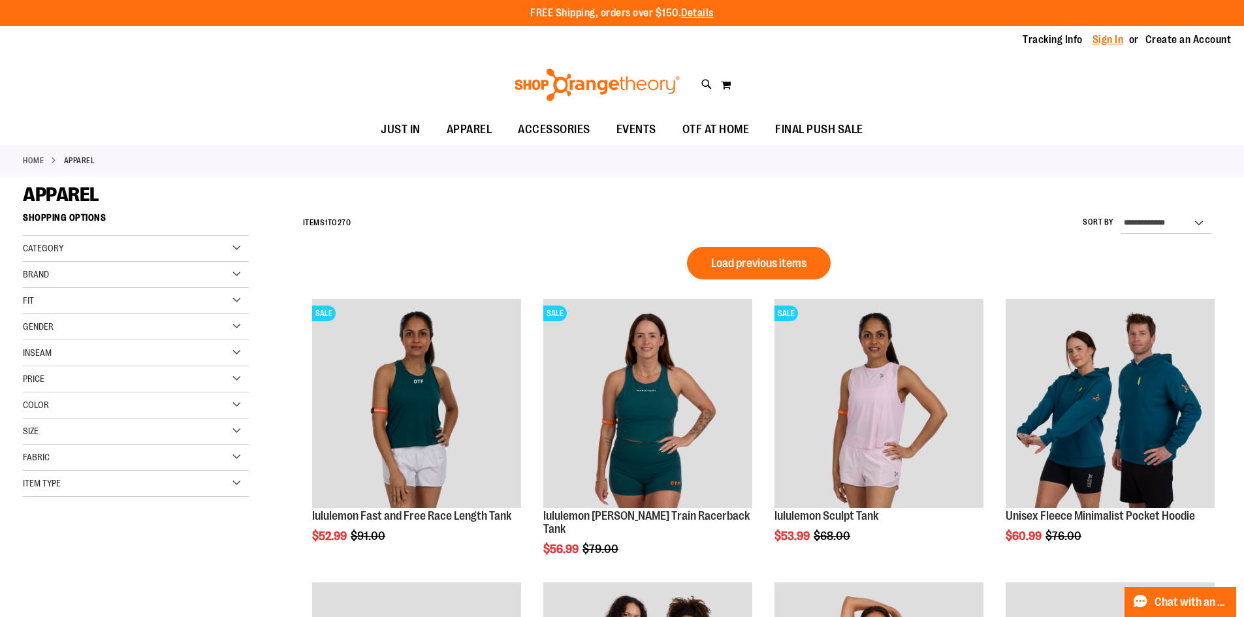
click at [1116, 33] on link "Sign In" at bounding box center [1107, 40] width 31 height 14
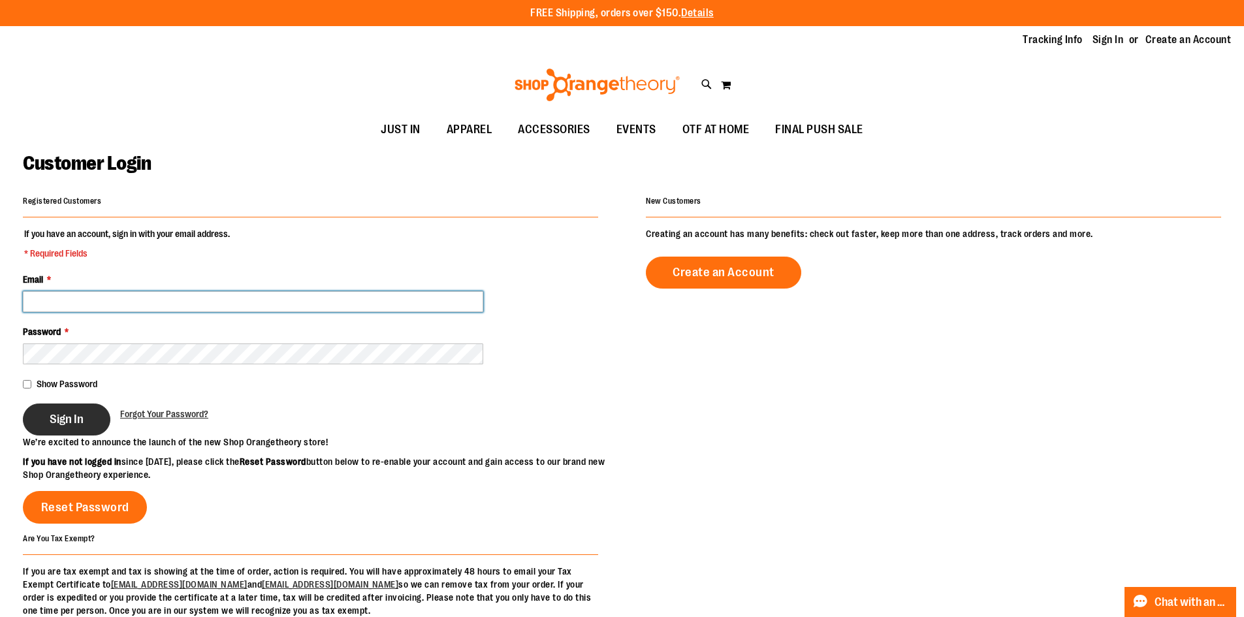
type input "**********"
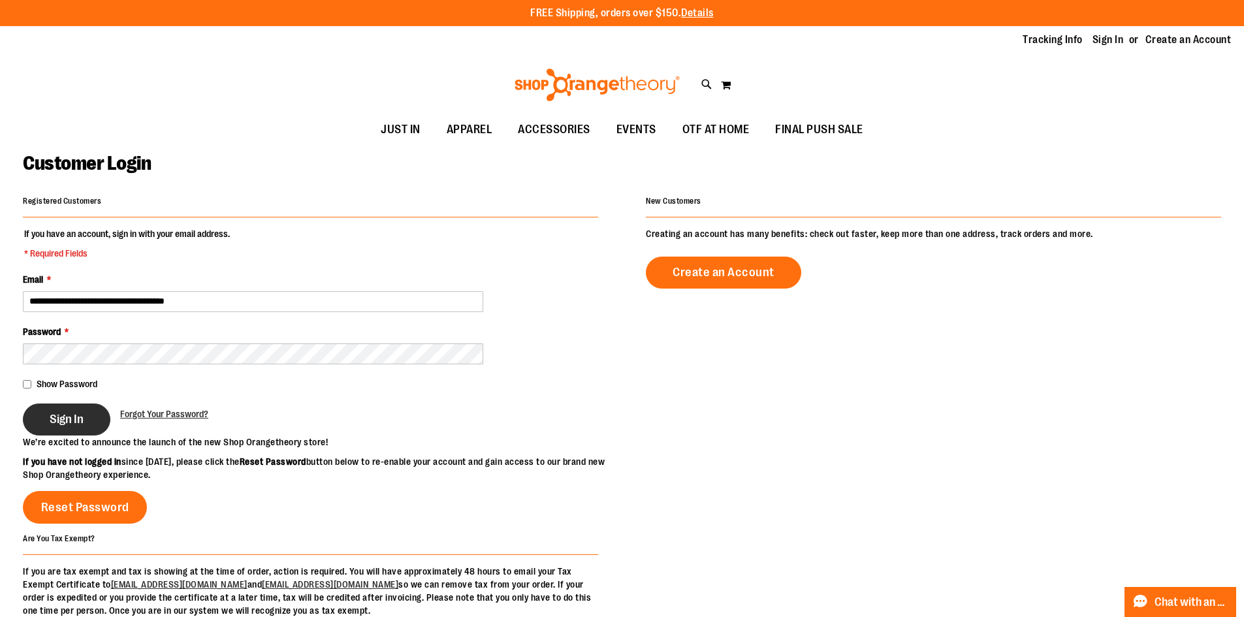
type input "**********"
click at [79, 412] on span "Sign In" at bounding box center [67, 419] width 34 height 14
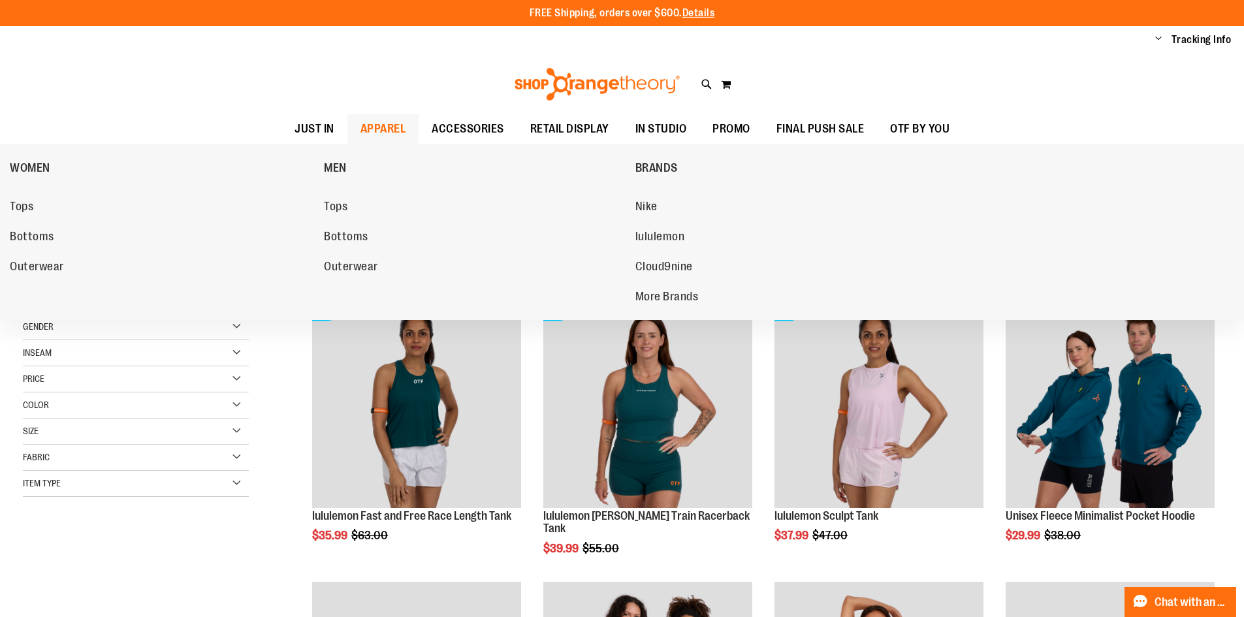
type input "**********"
click at [382, 133] on span "APPAREL" at bounding box center [383, 128] width 46 height 29
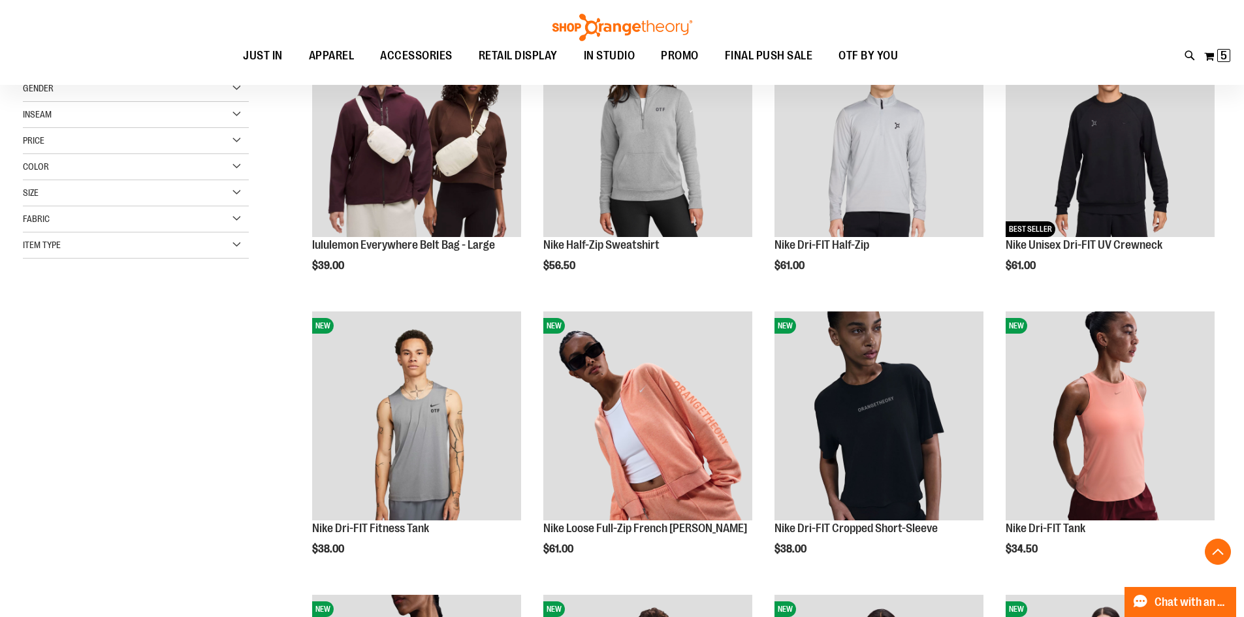
scroll to position [260, 0]
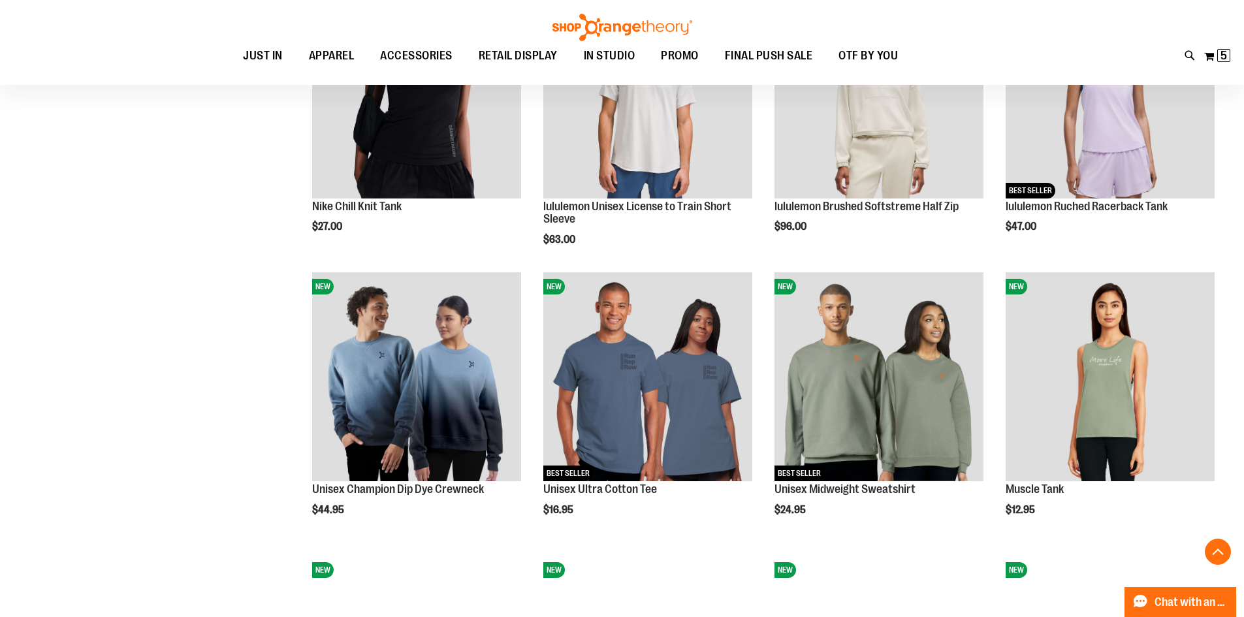
scroll to position [848, 0]
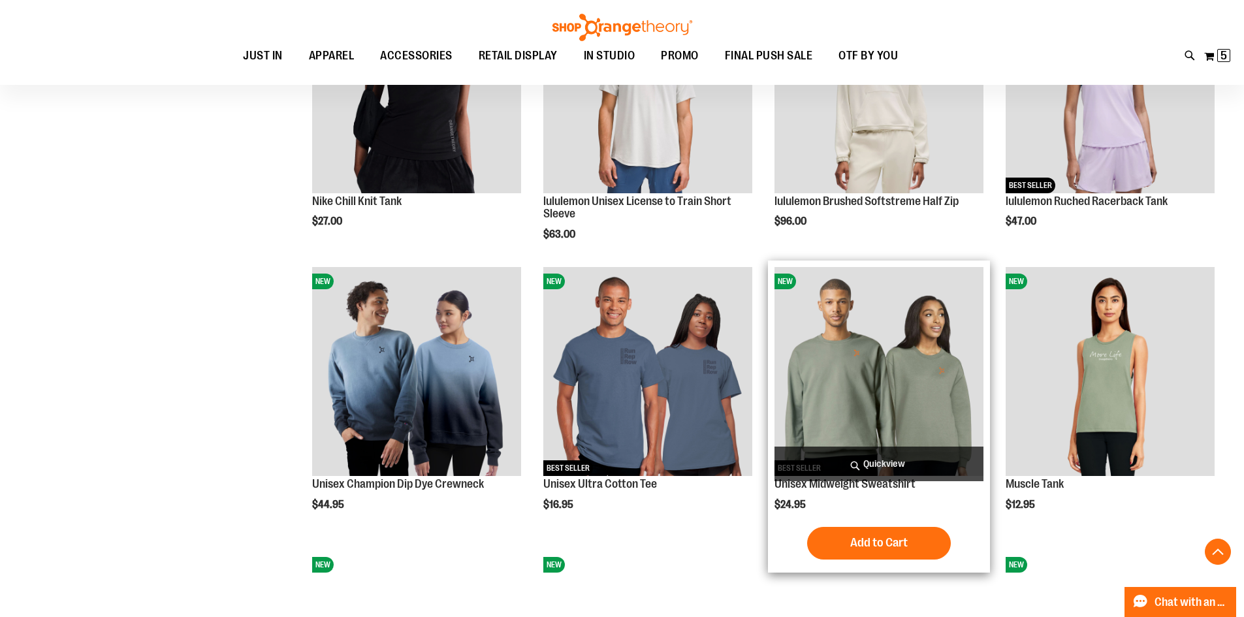
type input "**********"
click at [850, 413] on img "product" at bounding box center [878, 371] width 209 height 209
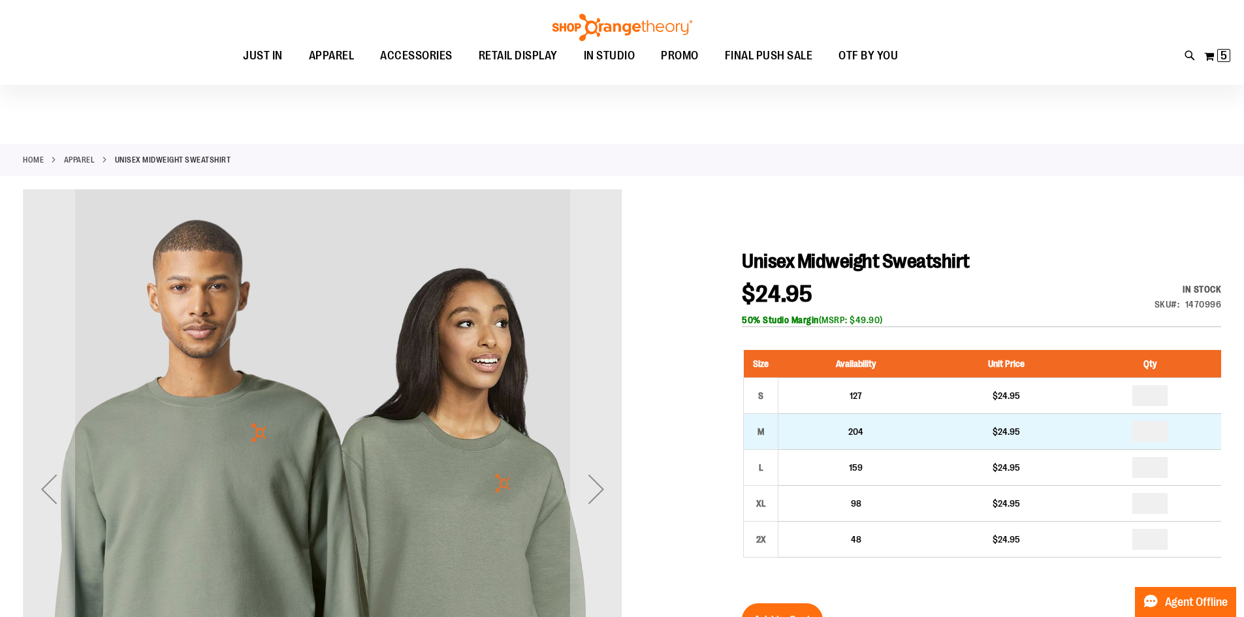
scroll to position [65, 0]
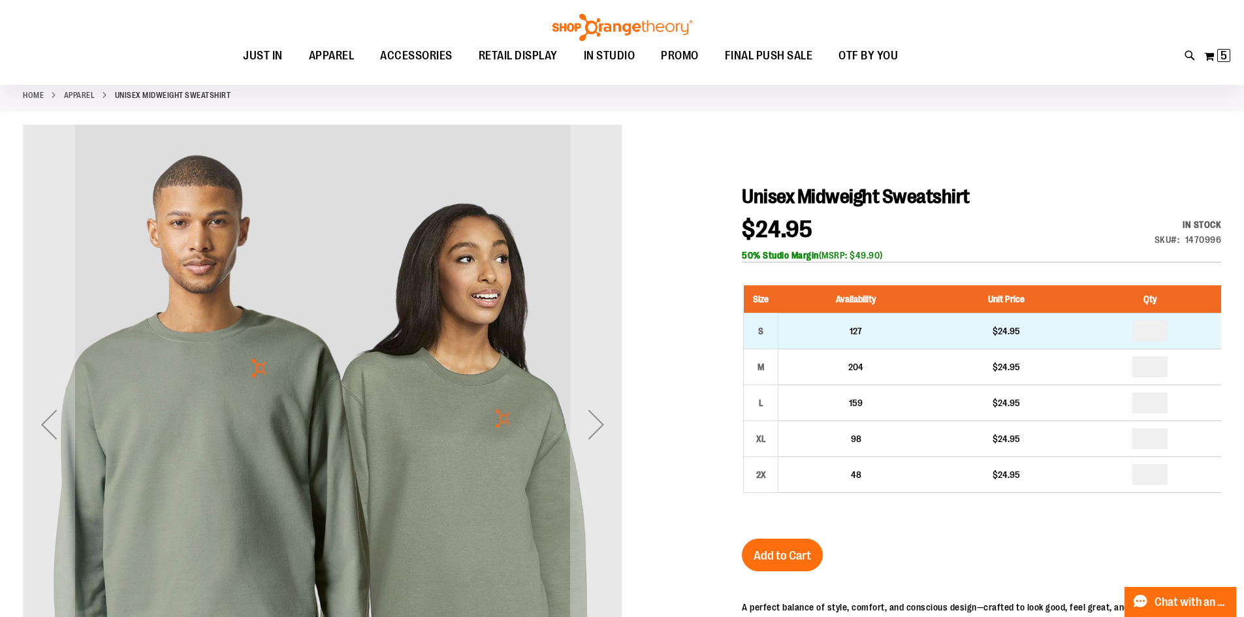
type input "**********"
click at [1148, 331] on input "number" at bounding box center [1149, 331] width 35 height 21
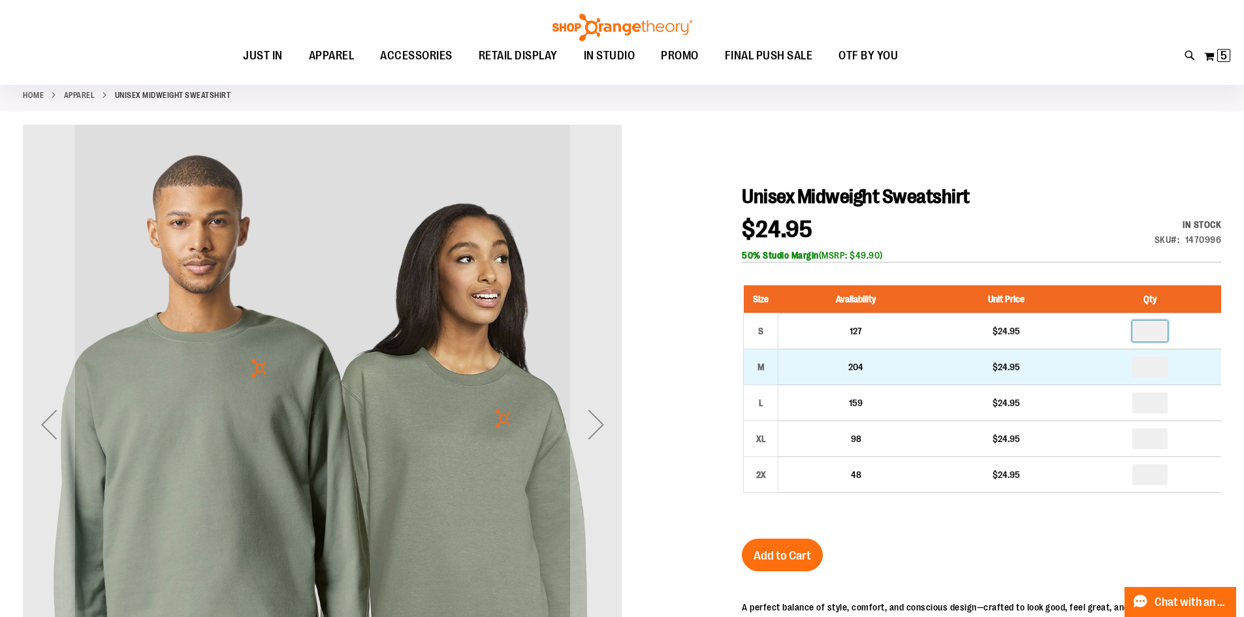
type input "*"
click at [1158, 366] on input "number" at bounding box center [1149, 366] width 35 height 21
type input "*"
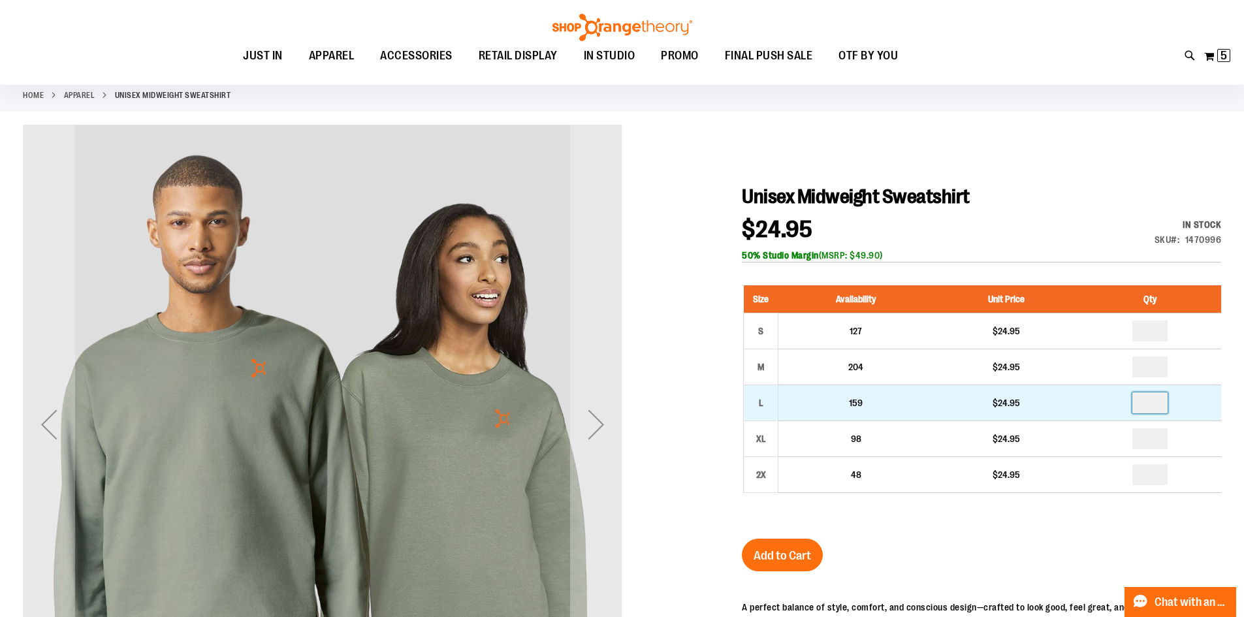
click at [1152, 409] on input "number" at bounding box center [1149, 402] width 35 height 21
type input "*"
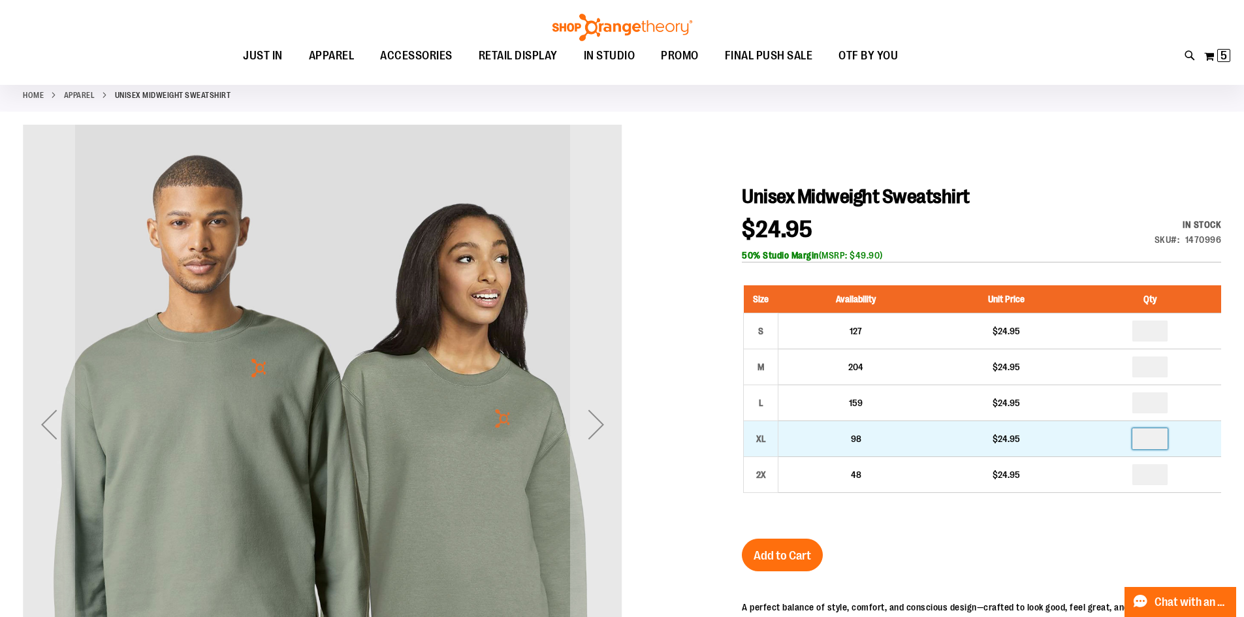
click at [1152, 437] on input "number" at bounding box center [1149, 438] width 35 height 21
type input "*"
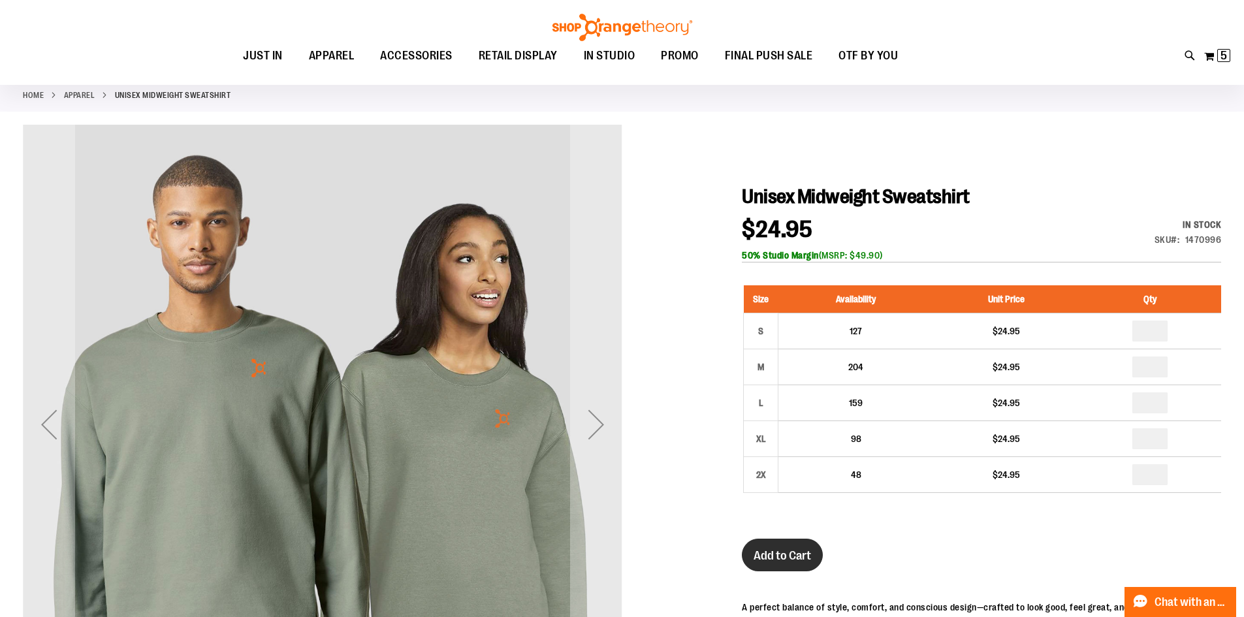
click at [753, 555] on span "Add to Cart" at bounding box center [781, 555] width 57 height 14
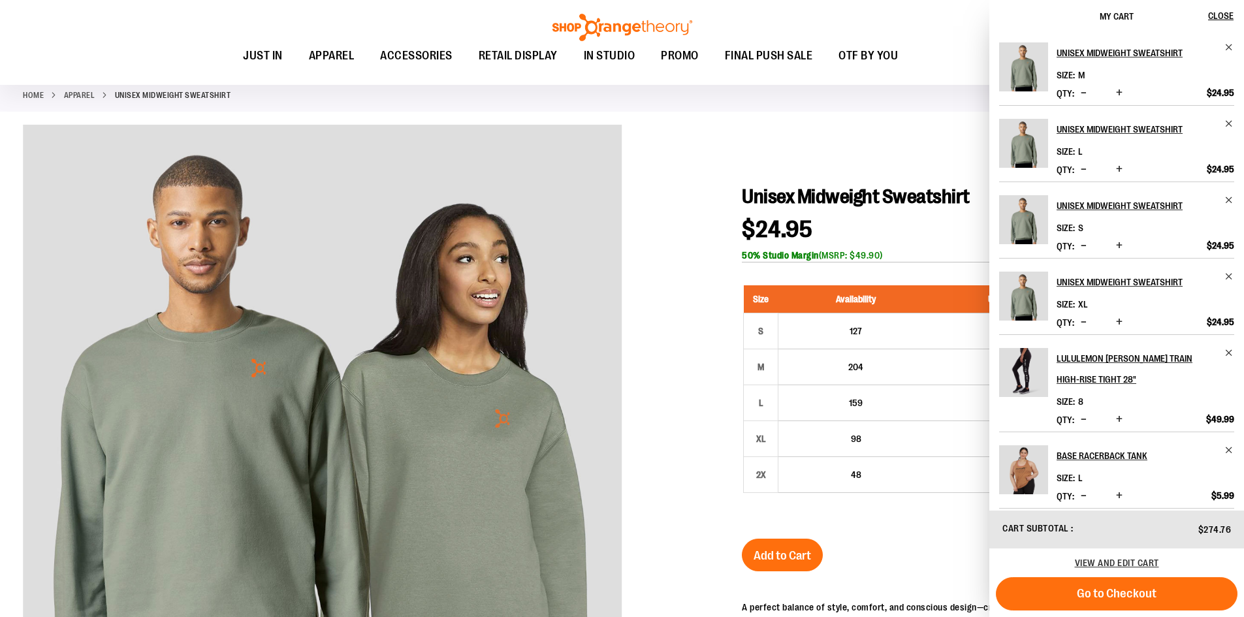
click at [1082, 418] on span "Decrease product quantity" at bounding box center [1083, 419] width 6 height 13
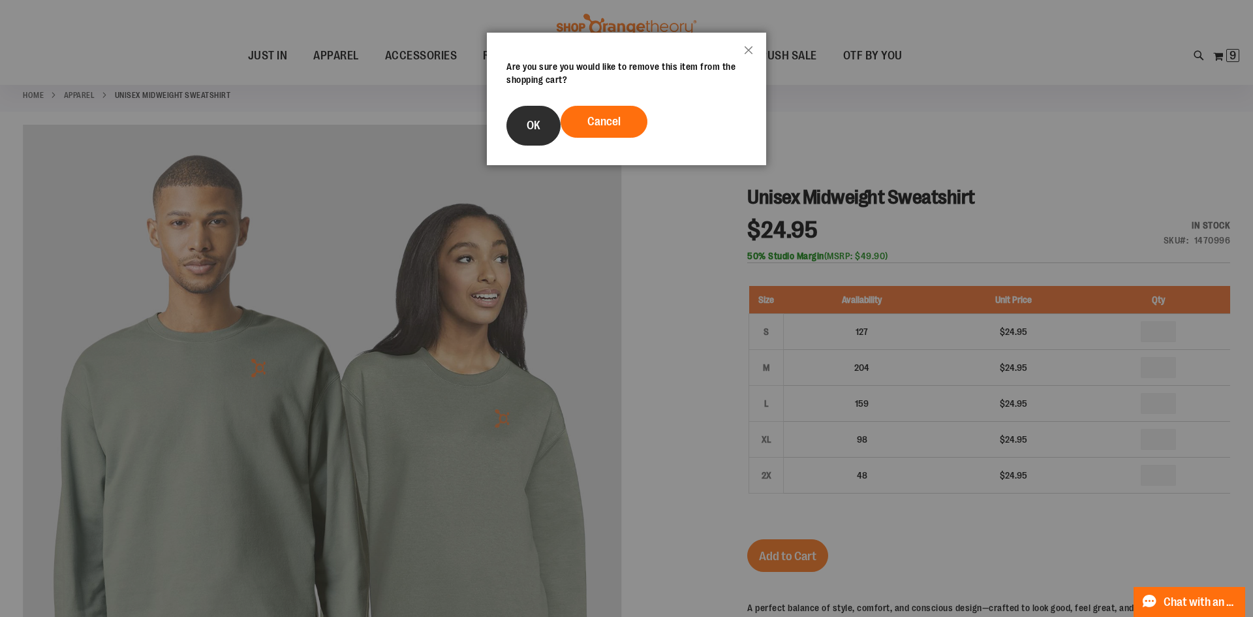
click at [543, 122] on button "OK" at bounding box center [534, 126] width 54 height 40
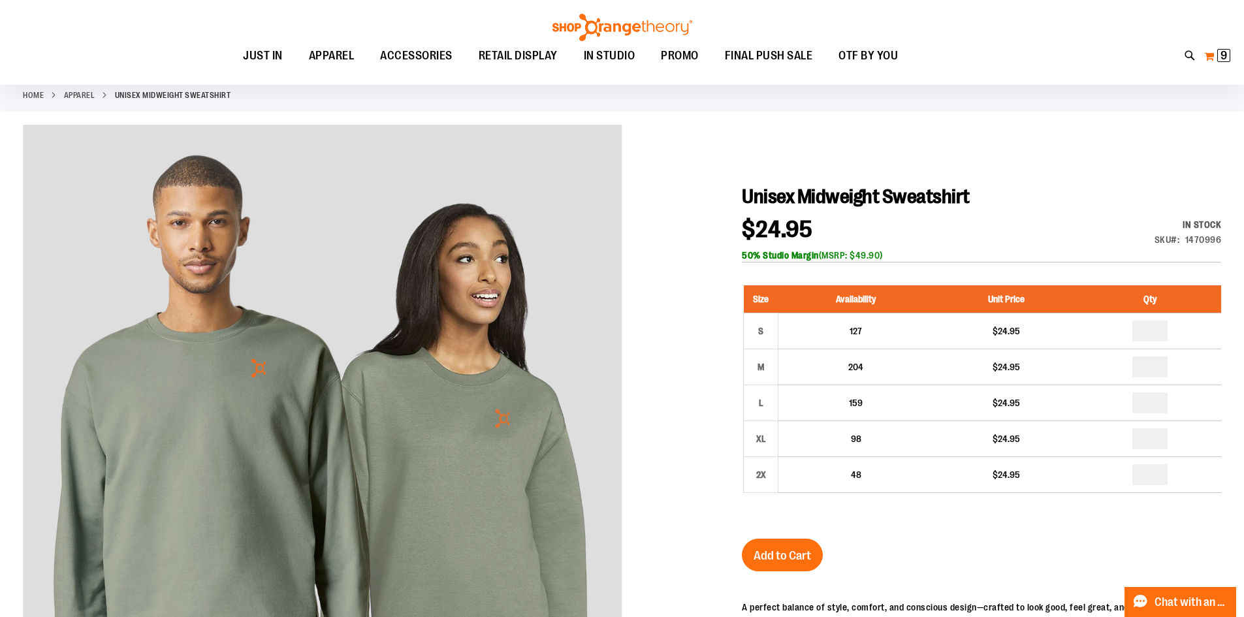
click at [1222, 57] on span "9" at bounding box center [1223, 55] width 7 height 13
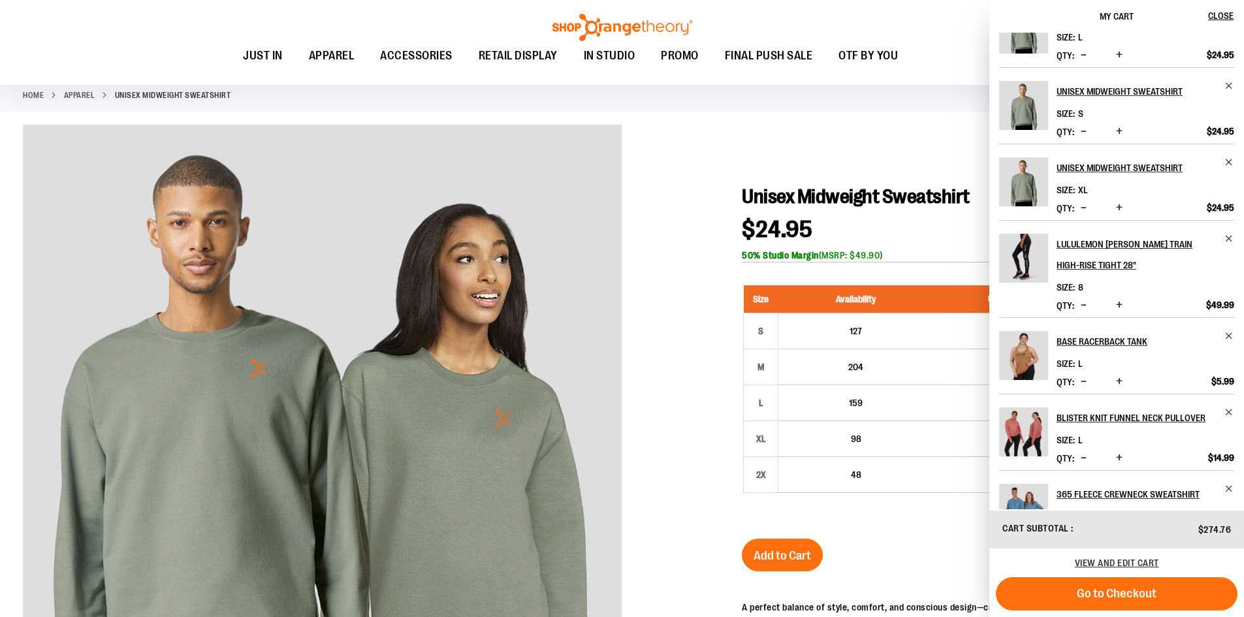
scroll to position [131, 0]
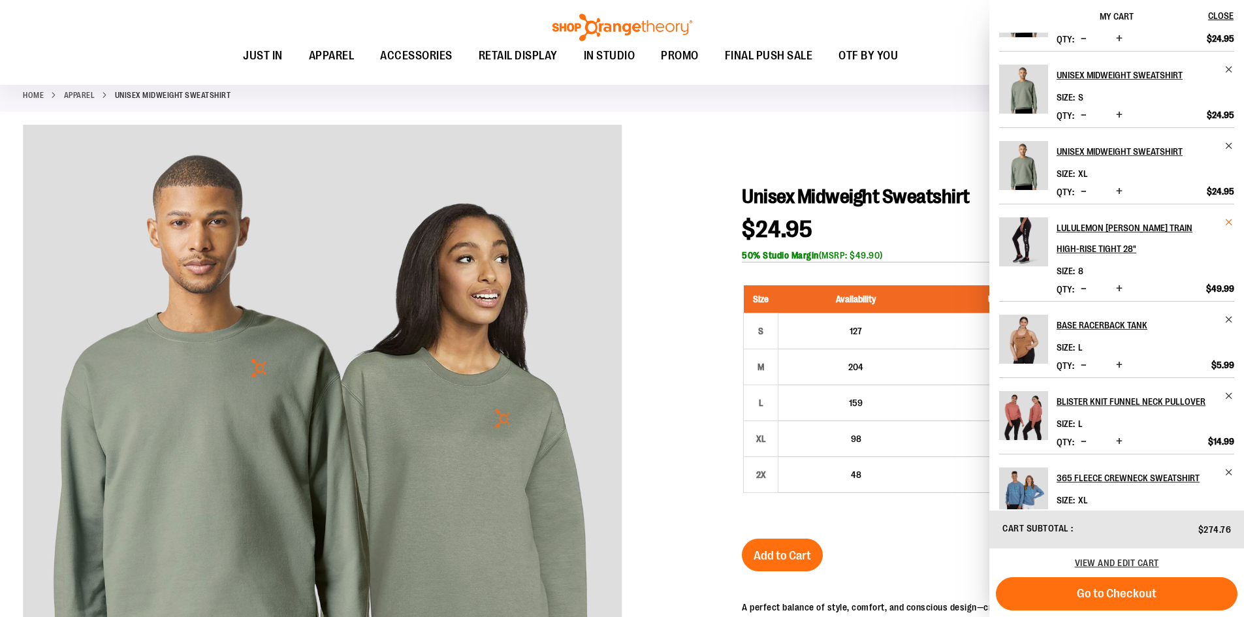
click at [1227, 221] on span "Remove item" at bounding box center [1229, 222] width 10 height 10
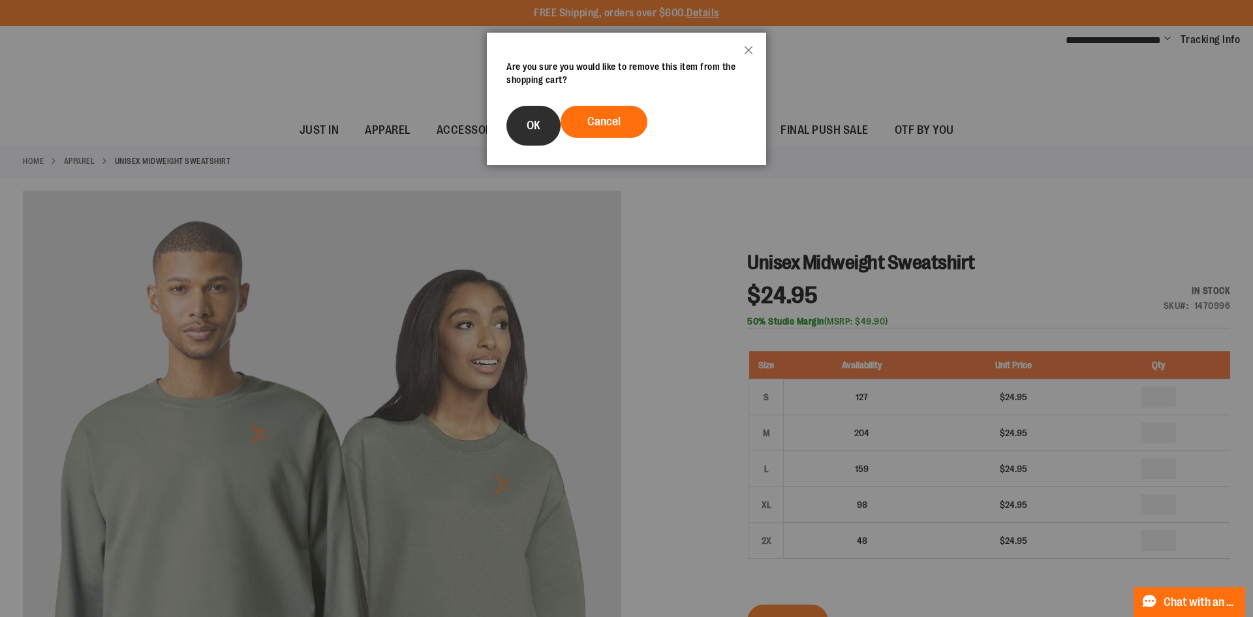
click at [538, 125] on span "OK" at bounding box center [534, 125] width 14 height 13
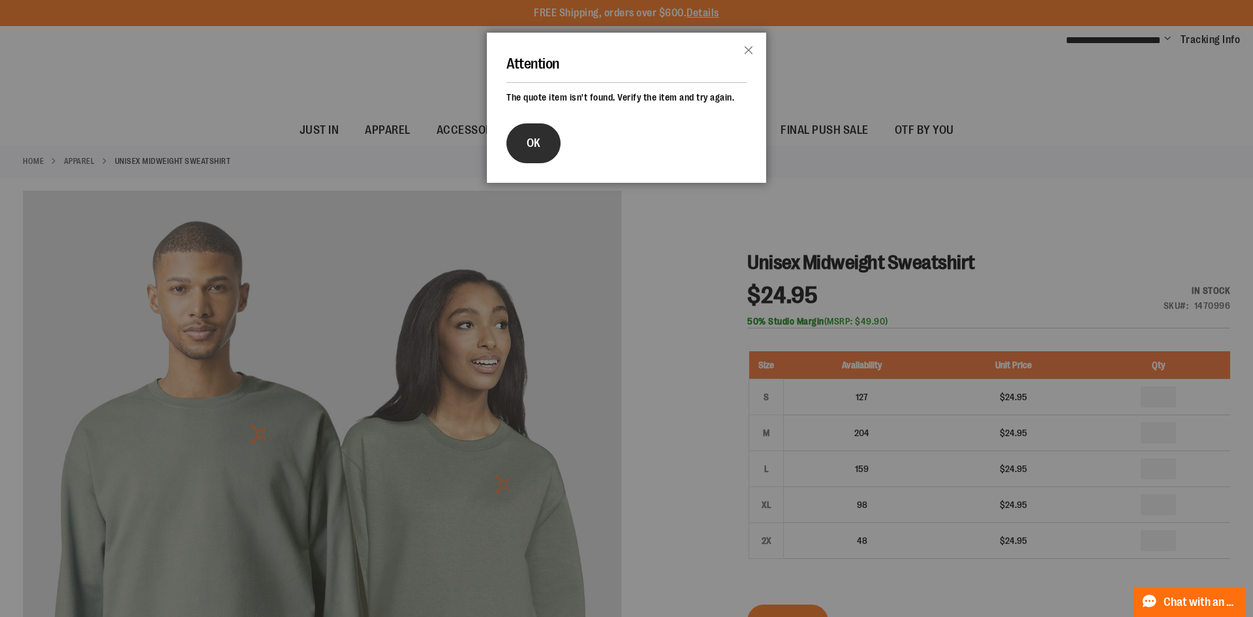
click at [549, 142] on button "OK" at bounding box center [534, 143] width 54 height 40
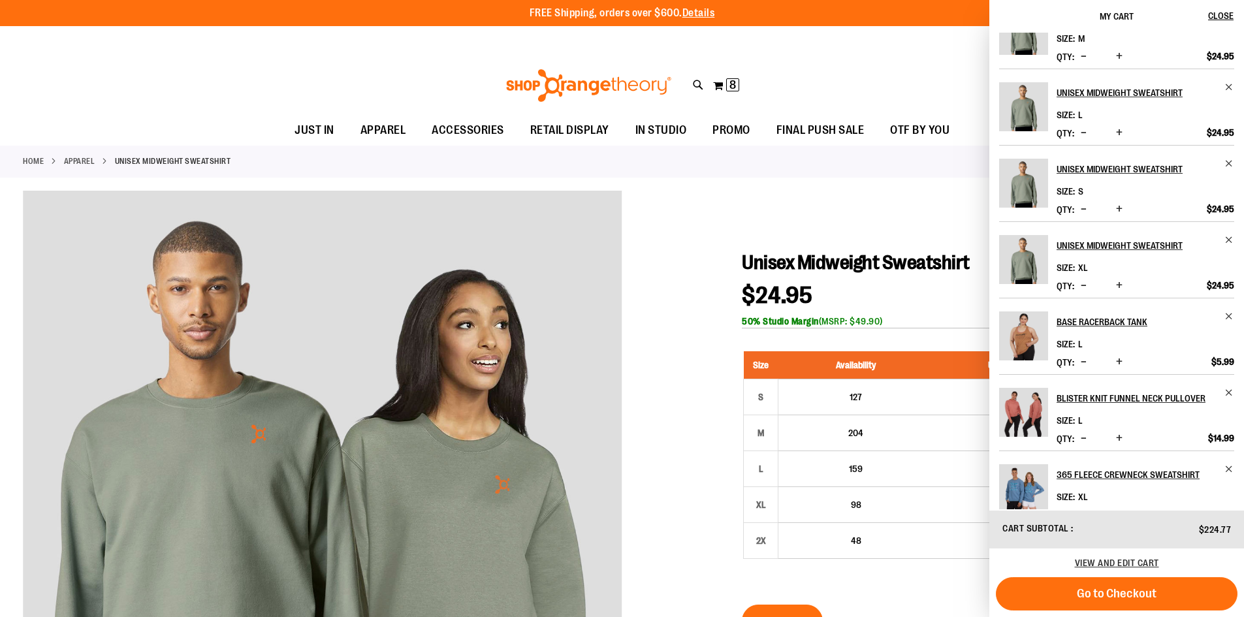
scroll to position [65, 0]
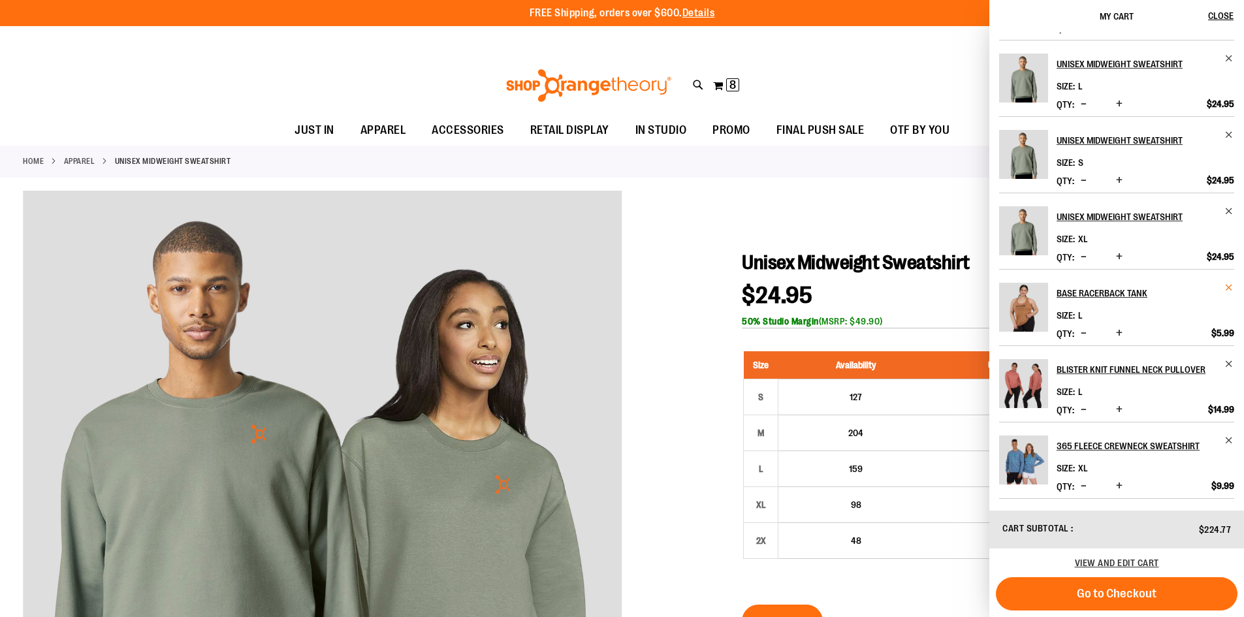
click at [1224, 288] on span "Remove item" at bounding box center [1229, 288] width 10 height 10
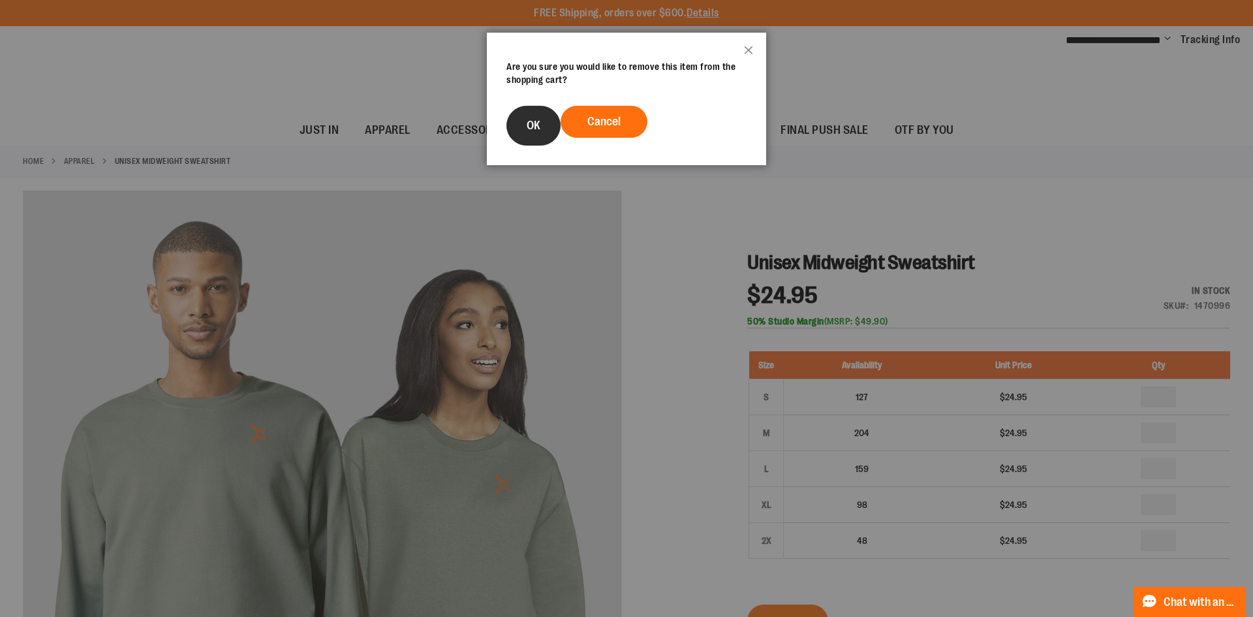
click at [527, 132] on button "OK" at bounding box center [534, 126] width 54 height 40
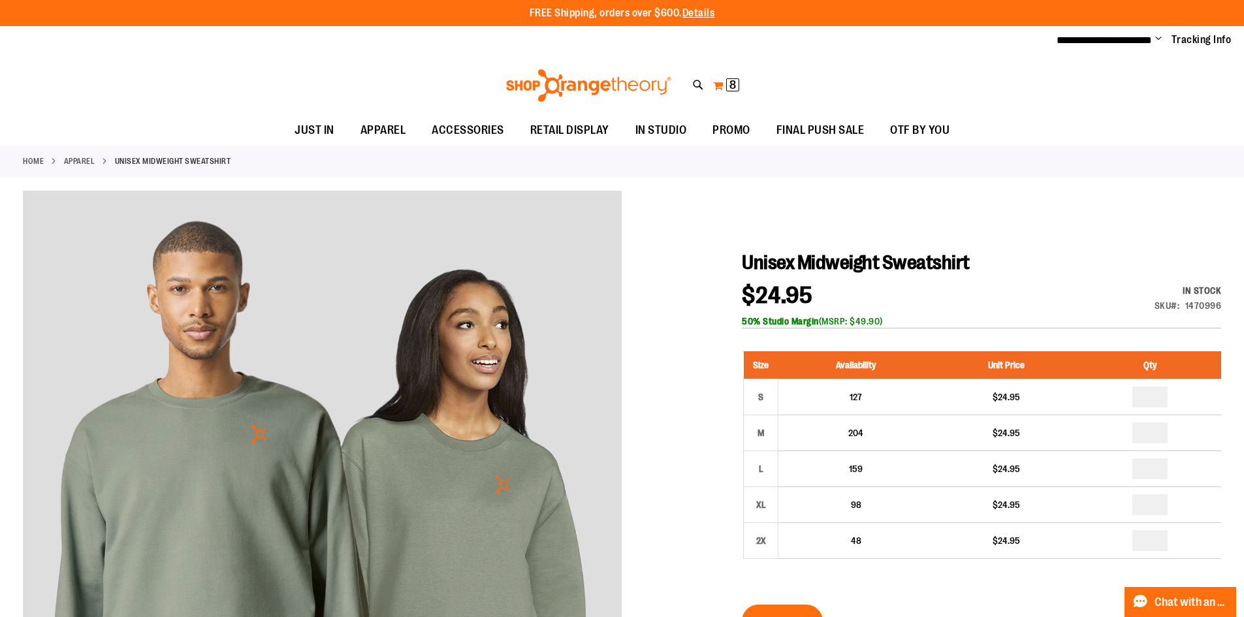
click at [736, 78] on span "8 8 items" at bounding box center [732, 84] width 13 height 13
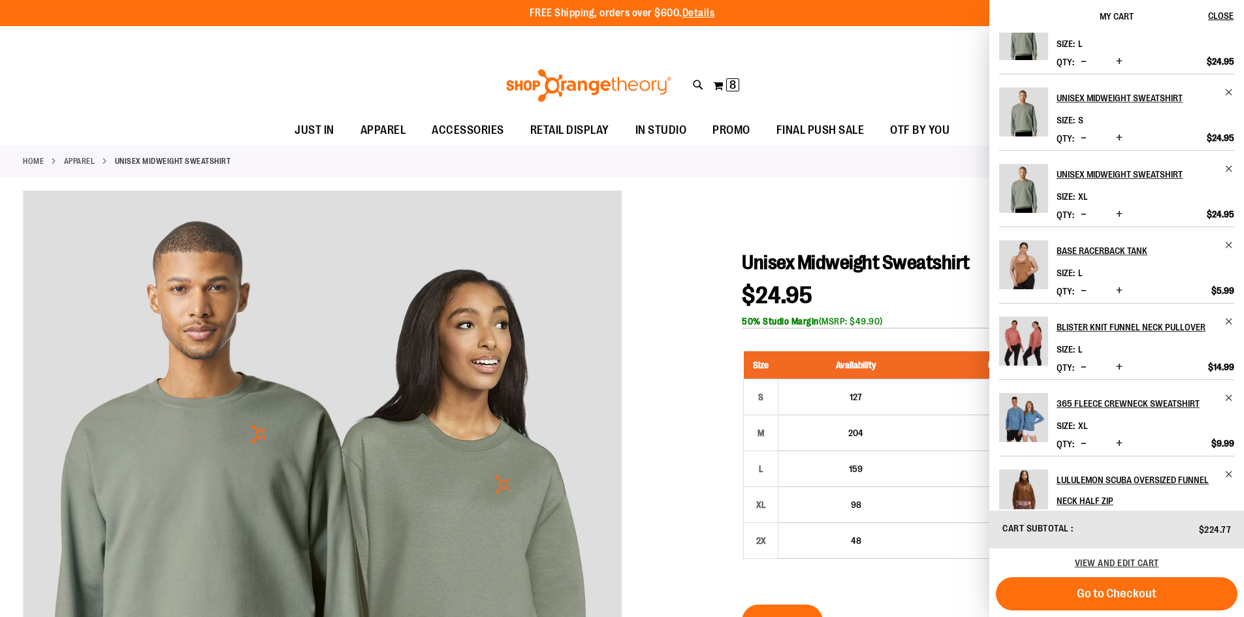
scroll to position [131, 0]
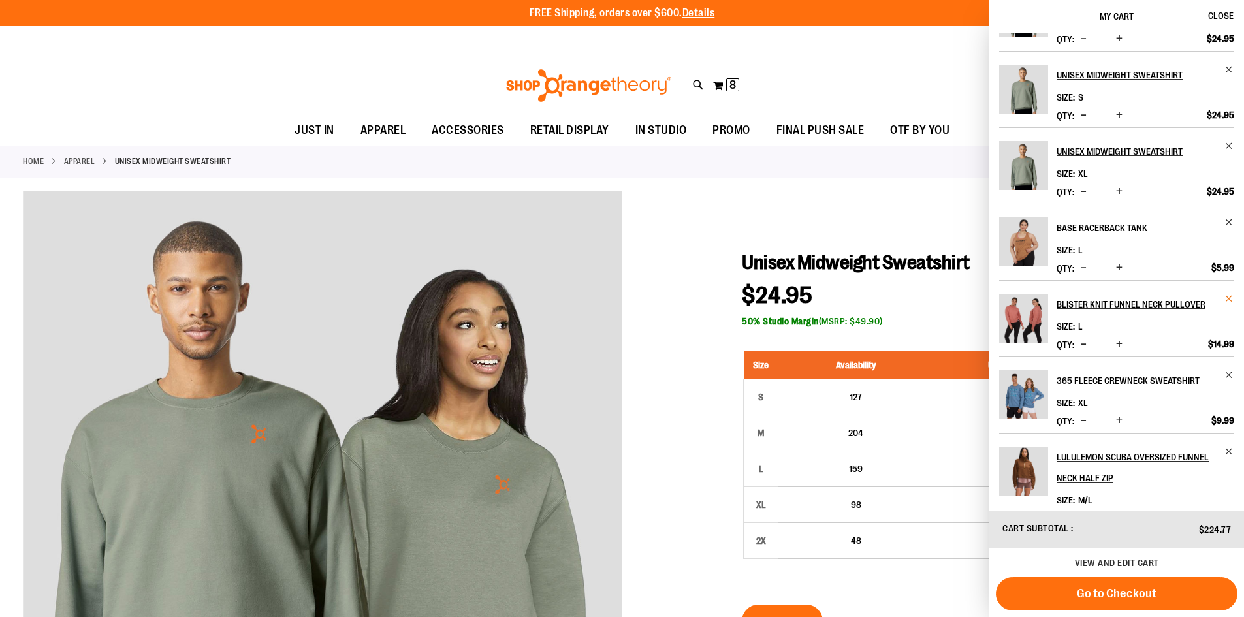
click at [1226, 302] on span "Remove item" at bounding box center [1229, 299] width 10 height 10
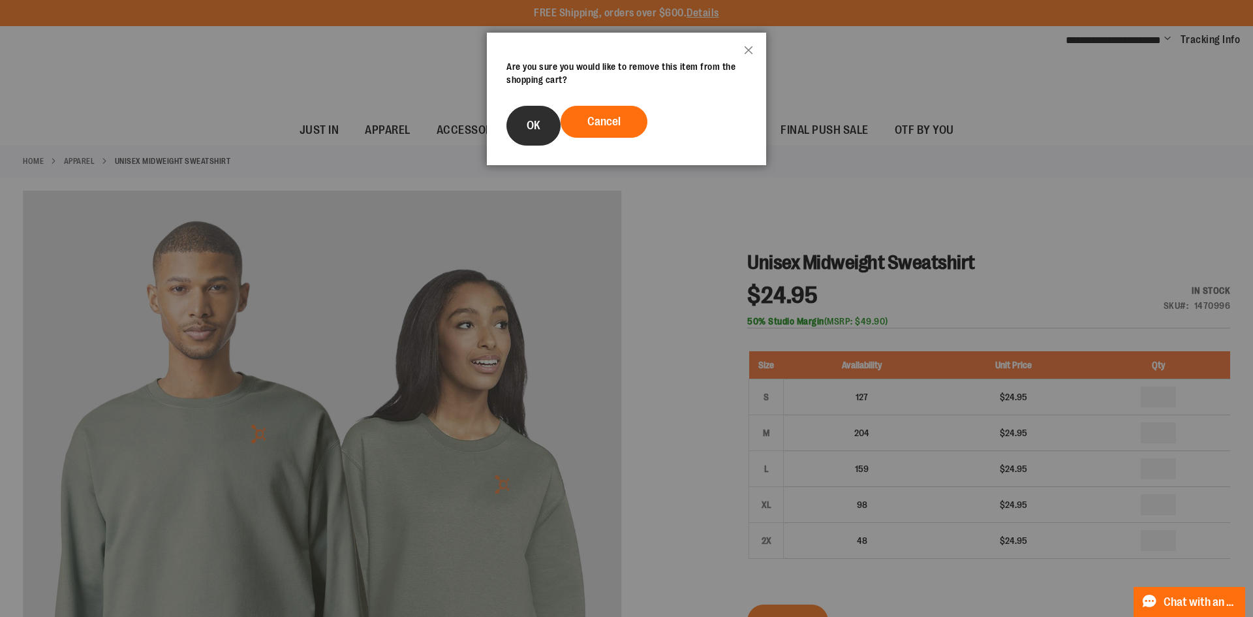
click at [527, 123] on span "OK" at bounding box center [534, 125] width 14 height 13
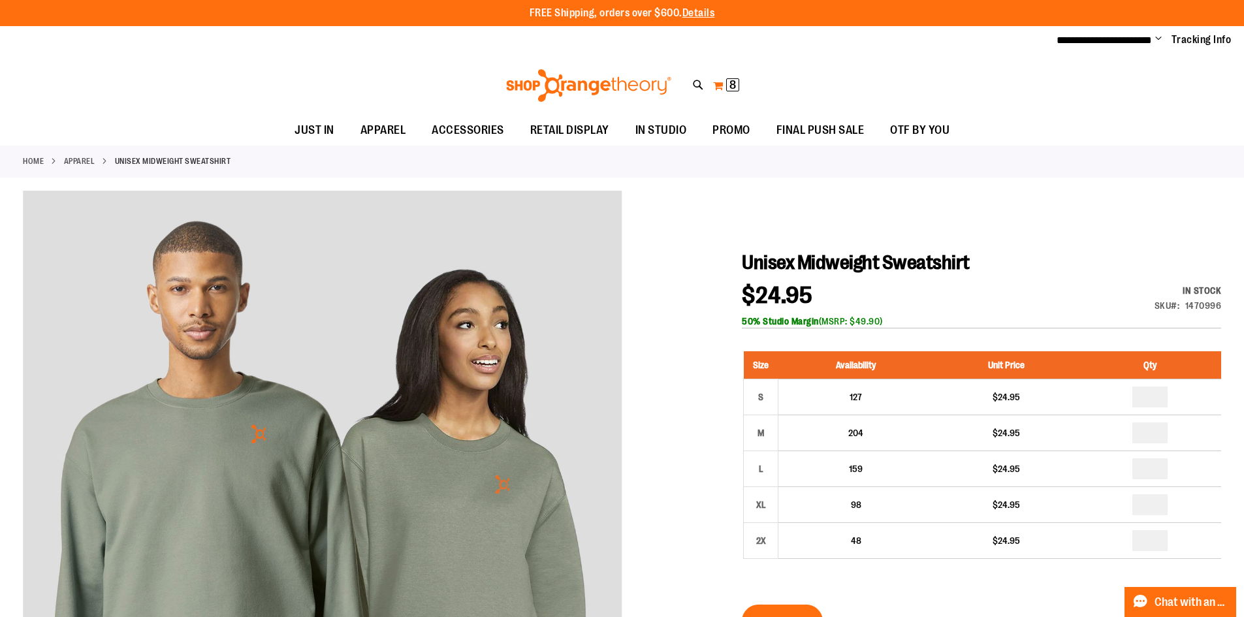
click at [721, 86] on button "My Cart 8 8 items" at bounding box center [725, 85] width 27 height 21
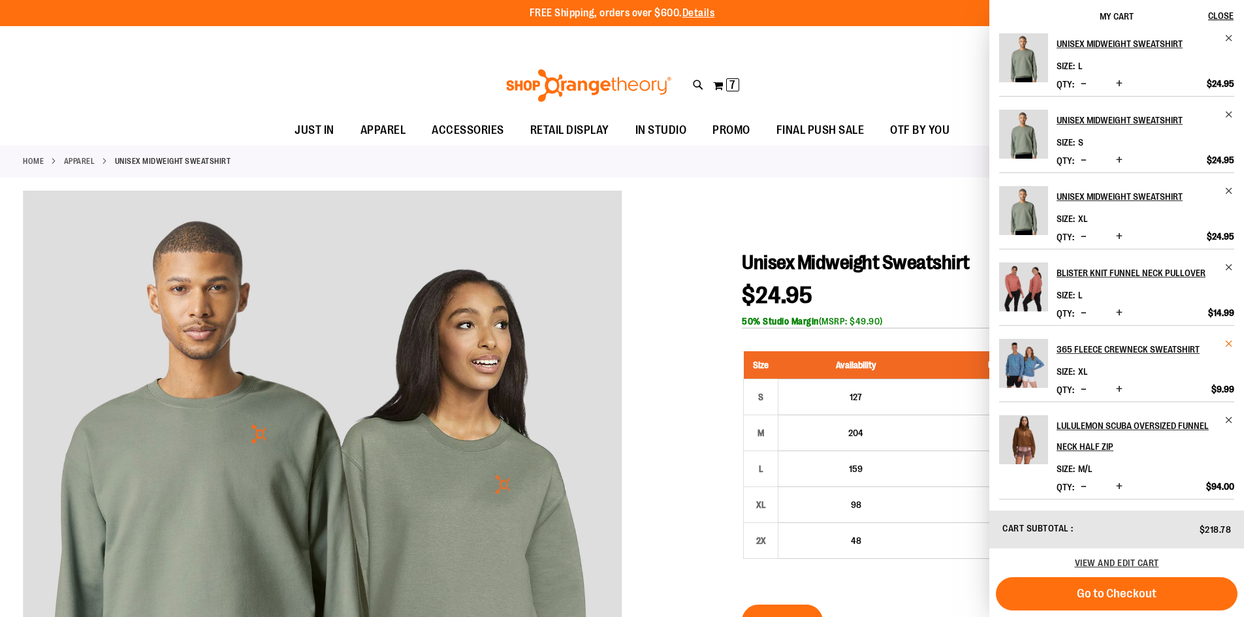
scroll to position [0, 0]
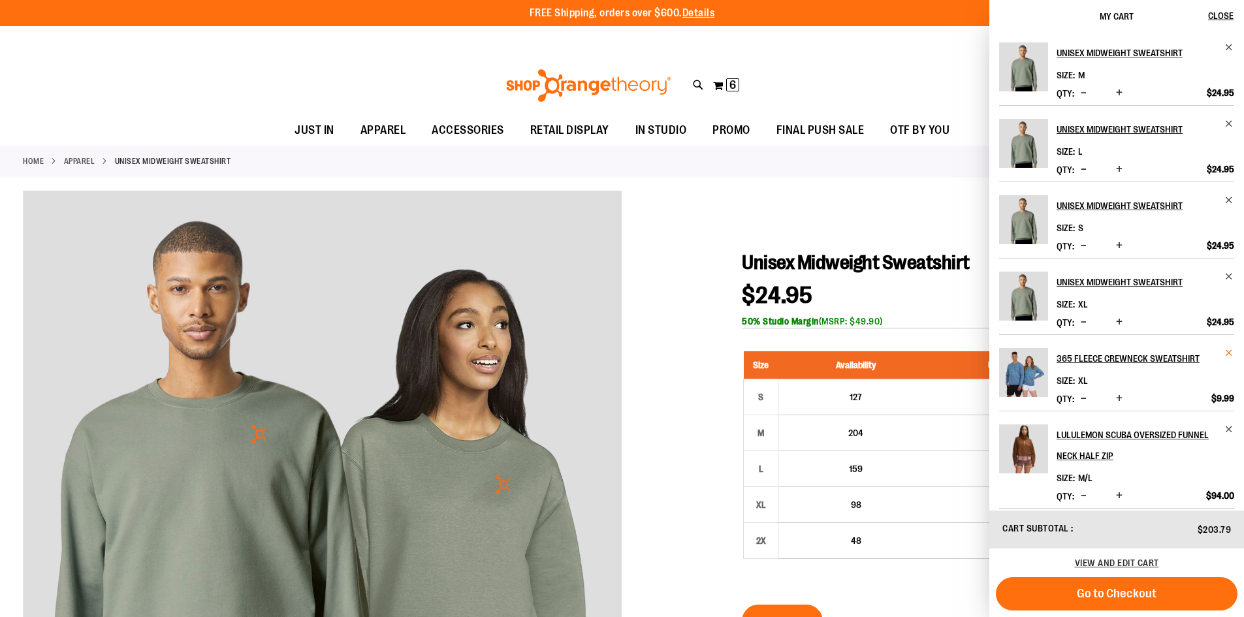
click at [1230, 350] on span "Remove item" at bounding box center [1229, 353] width 10 height 10
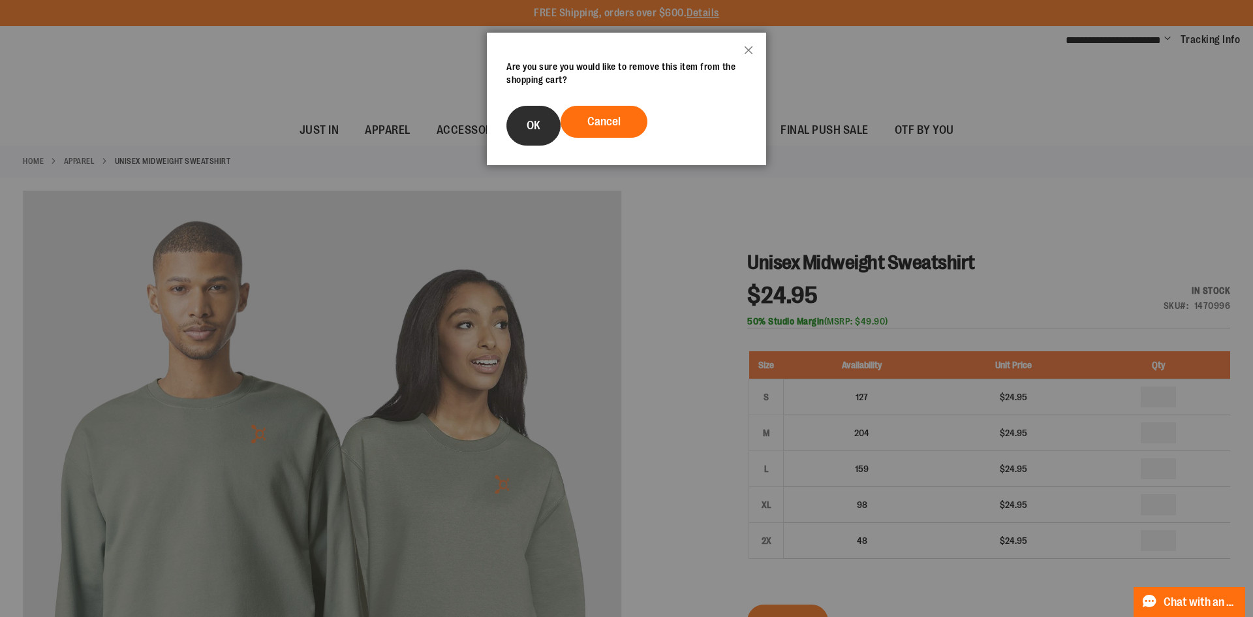
click at [539, 127] on span "OK" at bounding box center [534, 125] width 14 height 13
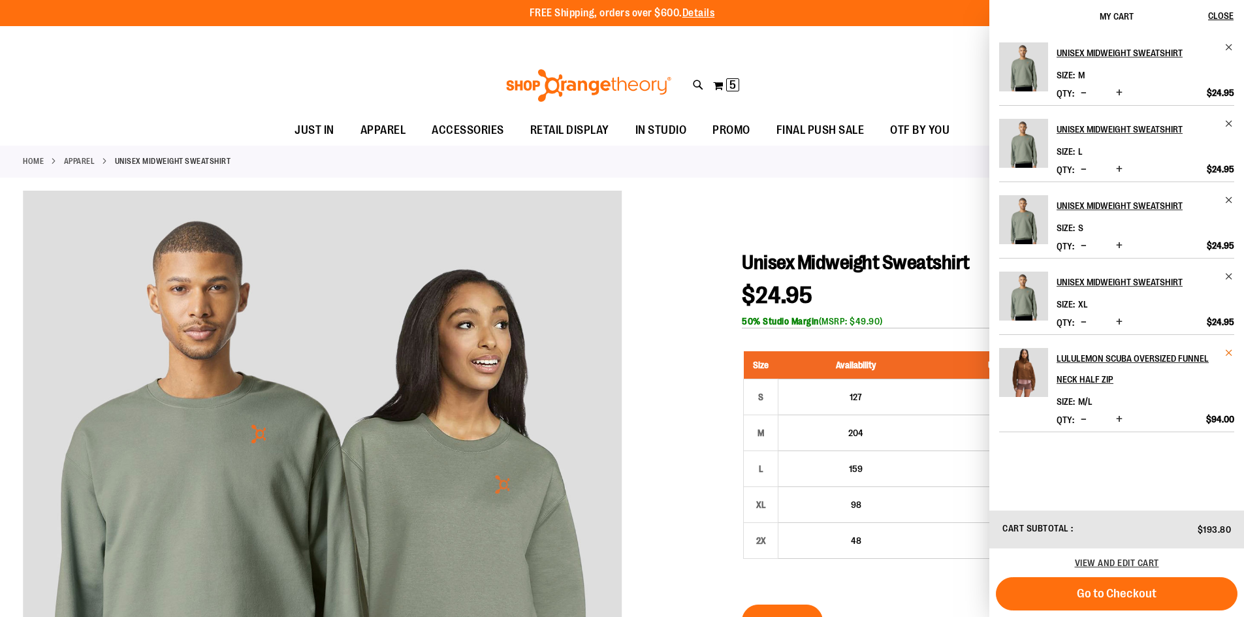
click at [1233, 349] on span "Remove item" at bounding box center [1229, 353] width 10 height 10
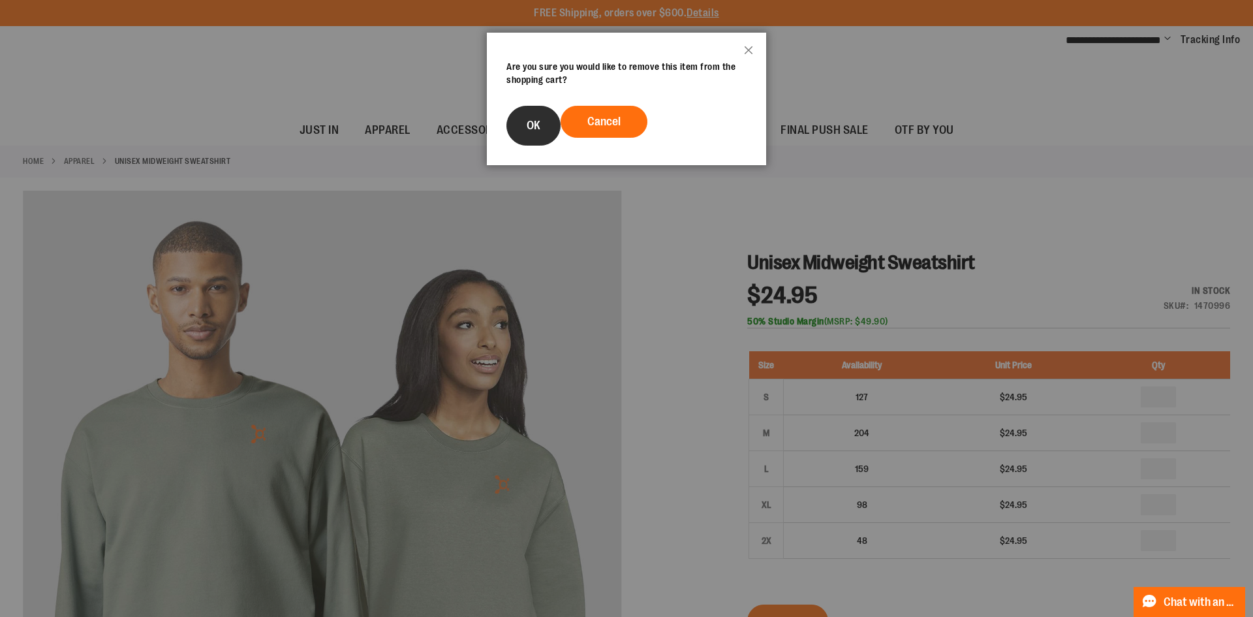
click at [531, 131] on span "OK" at bounding box center [534, 125] width 14 height 13
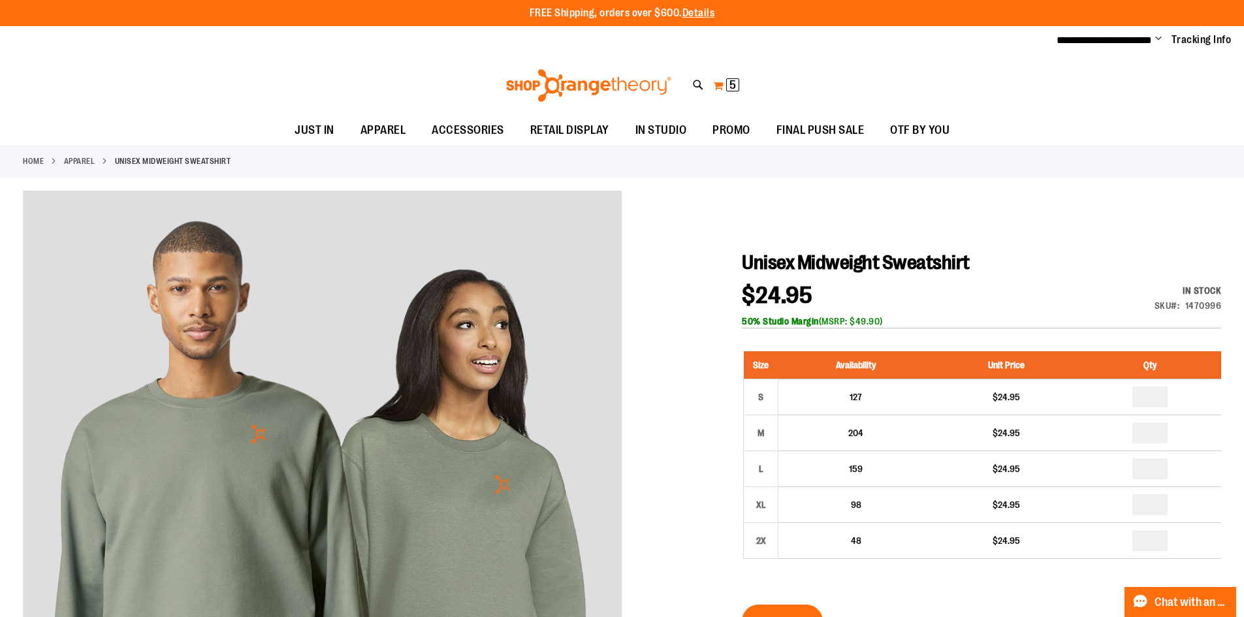
click at [729, 91] on button "My Cart 5 5 items" at bounding box center [725, 85] width 27 height 21
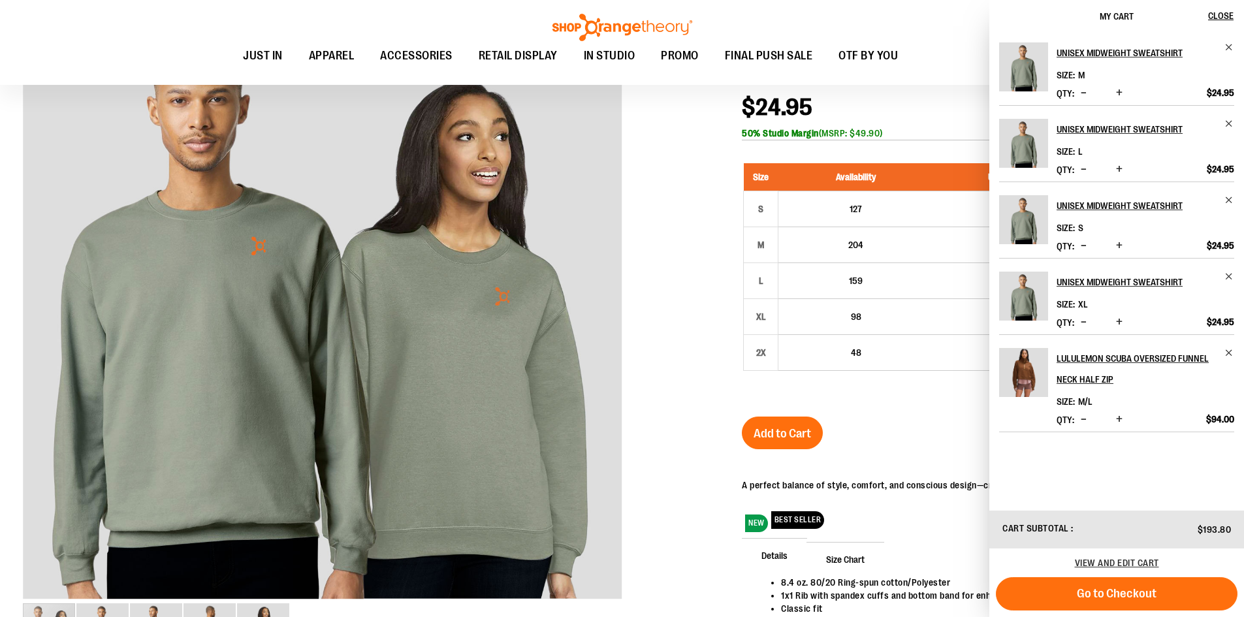
scroll to position [195, 0]
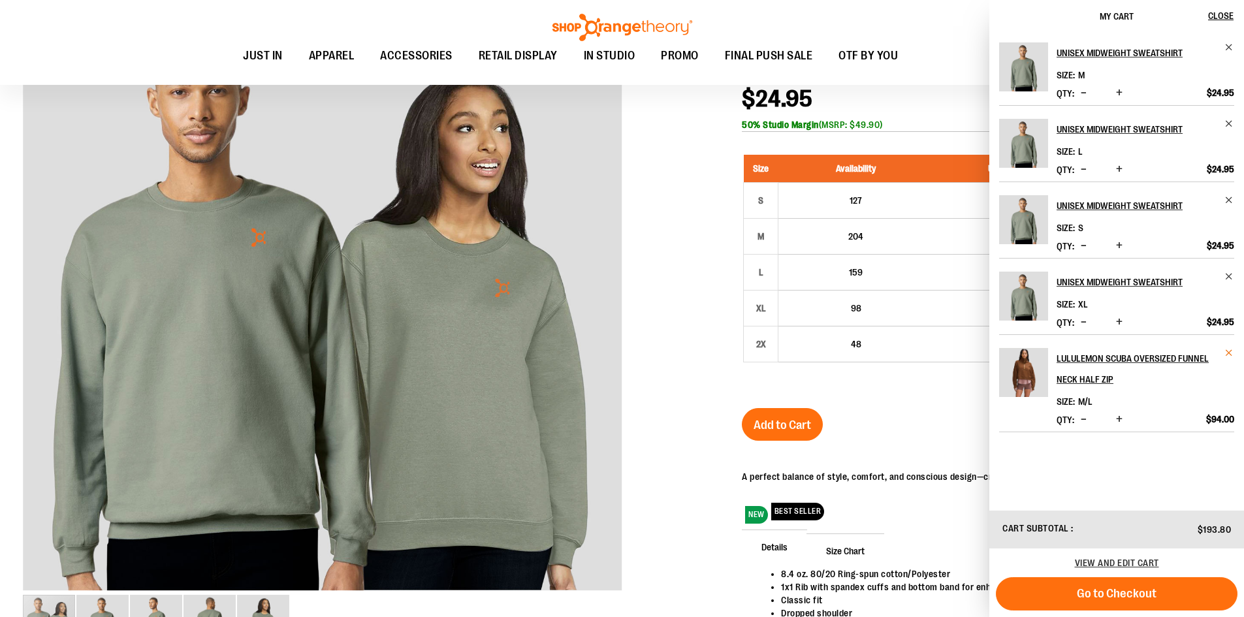
click at [1227, 354] on span "Remove item" at bounding box center [1229, 353] width 10 height 10
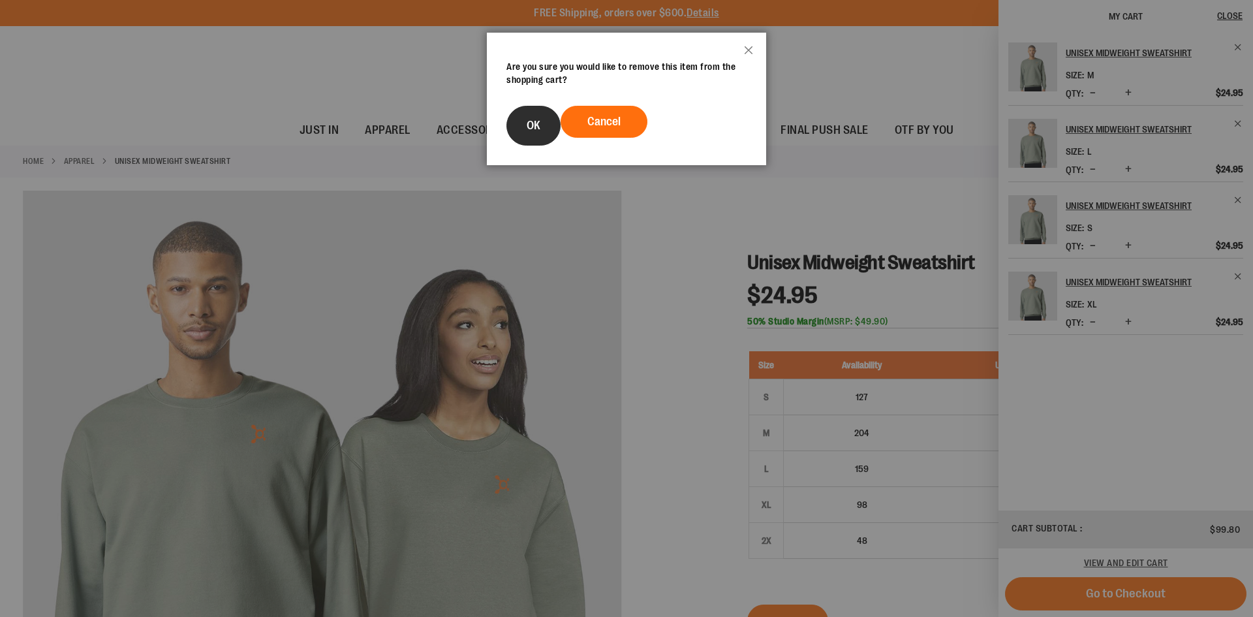
click at [536, 132] on button "OK" at bounding box center [534, 126] width 54 height 40
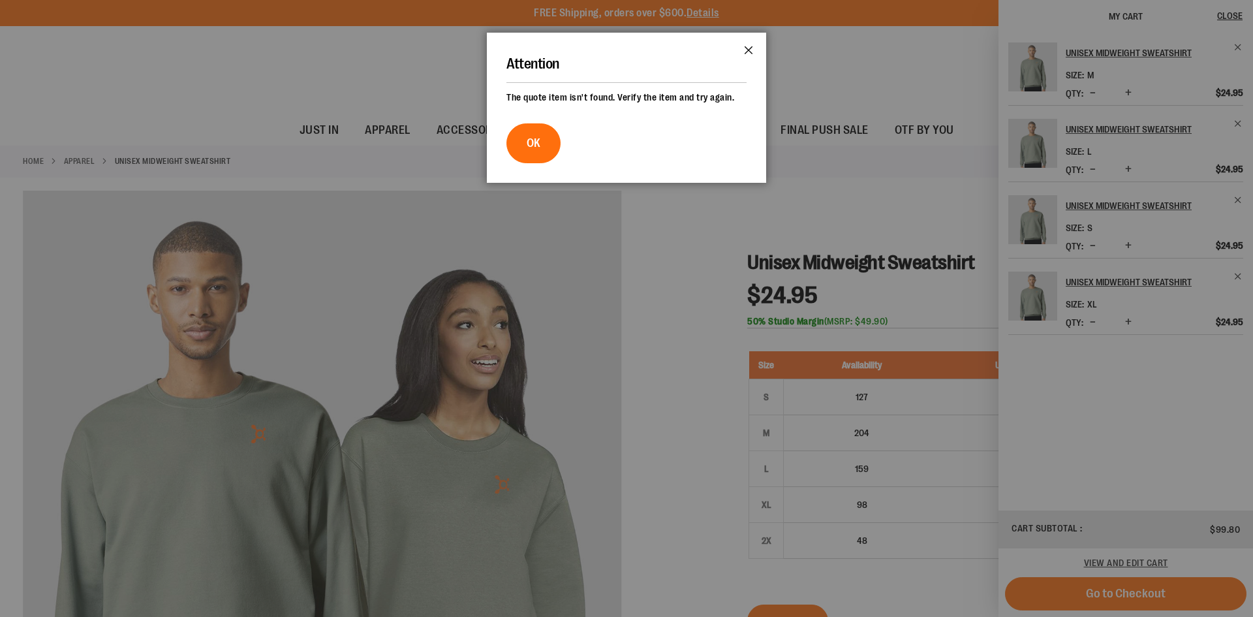
click at [747, 50] on button "Close" at bounding box center [748, 54] width 35 height 43
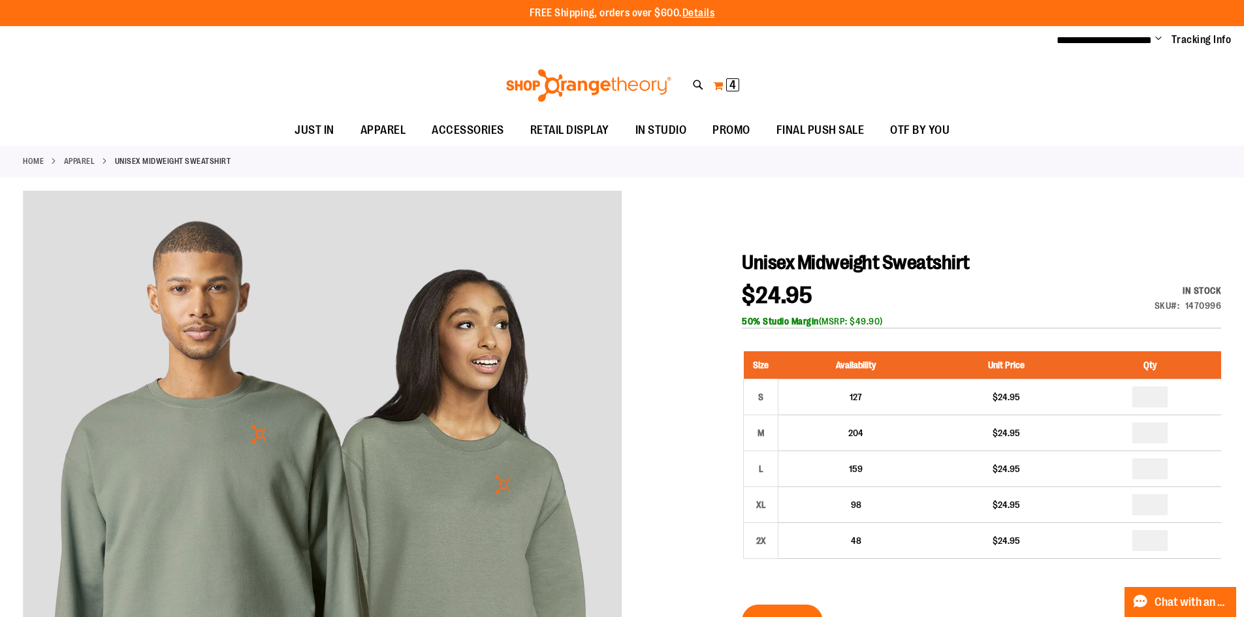
click at [718, 82] on button "My Cart 4 4 items" at bounding box center [725, 85] width 27 height 21
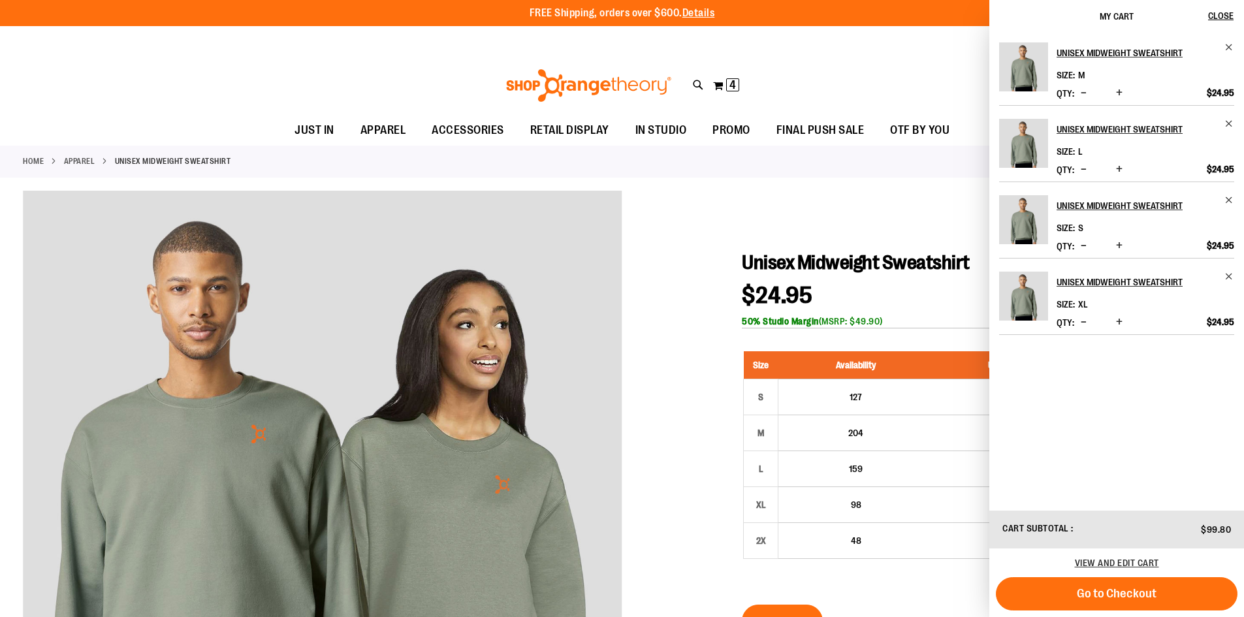
click at [656, 169] on div "Home APPAREL Unisex Midweight Sweatshirt" at bounding box center [622, 162] width 1244 height 32
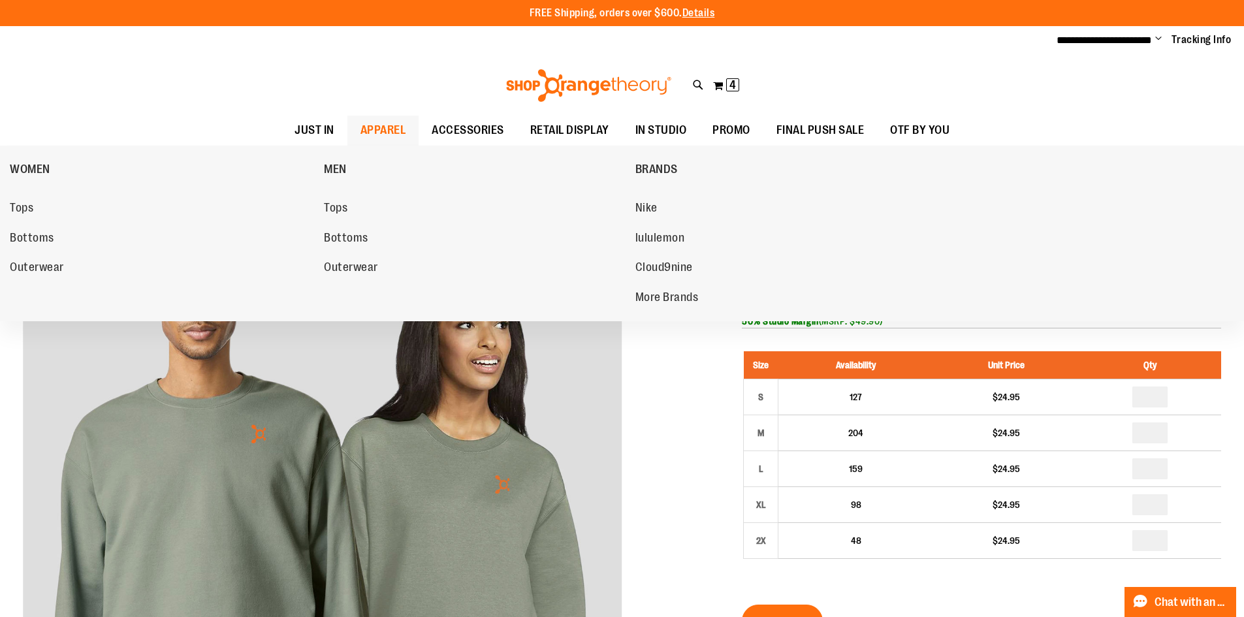
click at [374, 131] on span "APPAREL" at bounding box center [383, 130] width 46 height 29
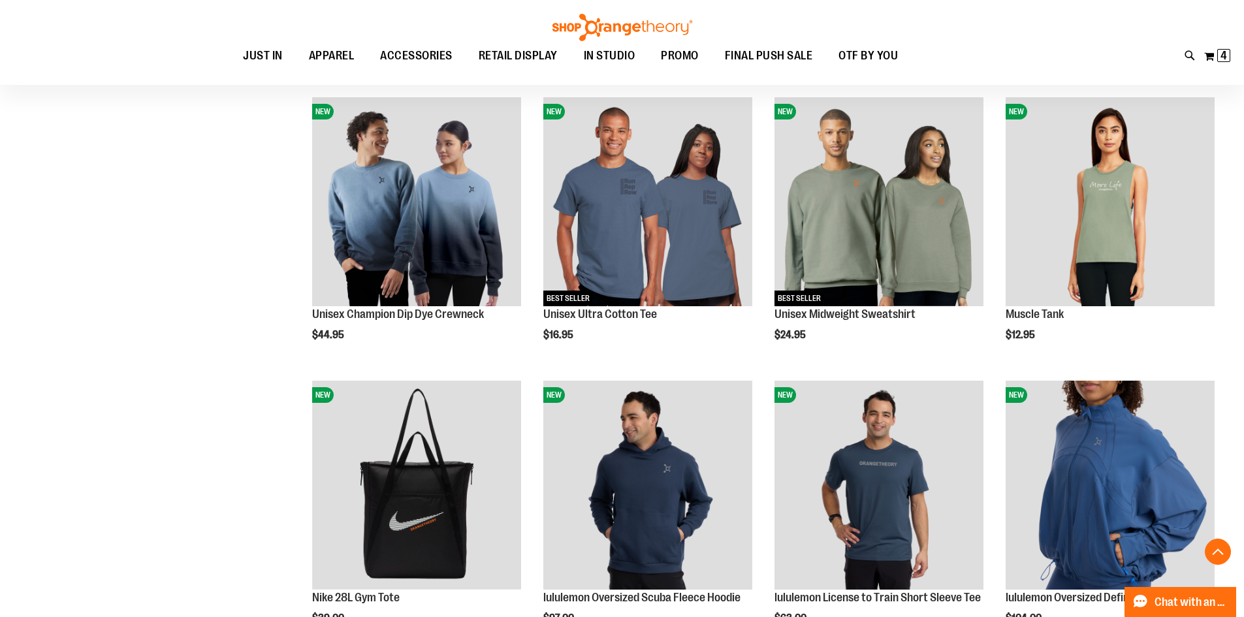
scroll to position [1044, 0]
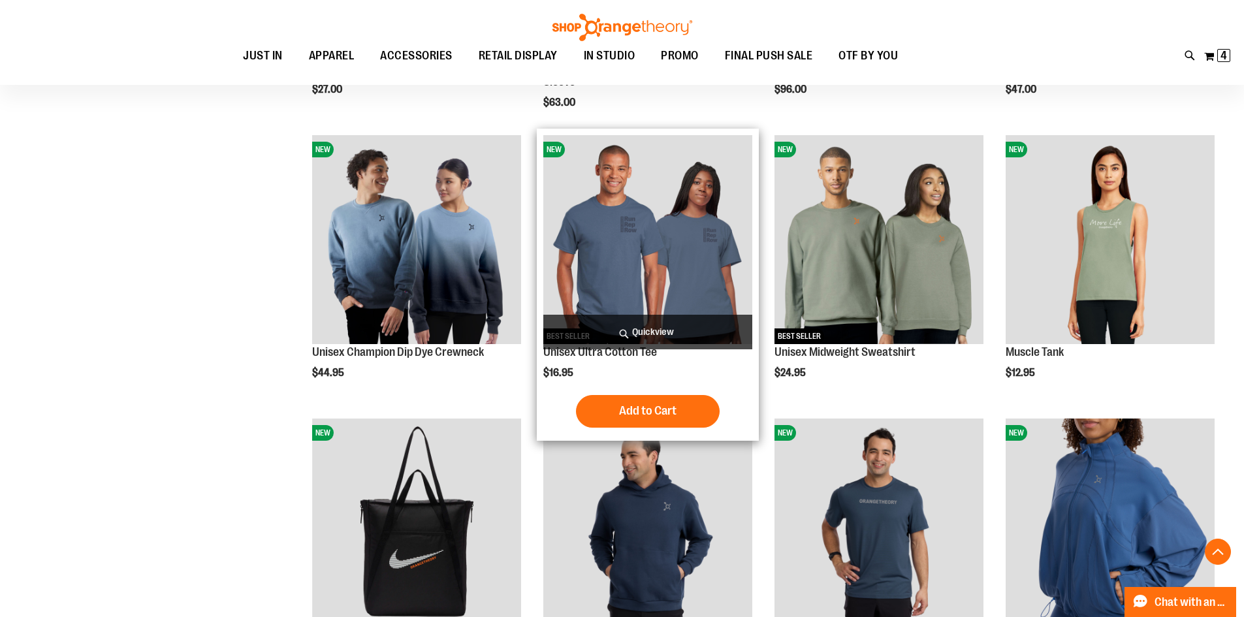
scroll to position [979, 0]
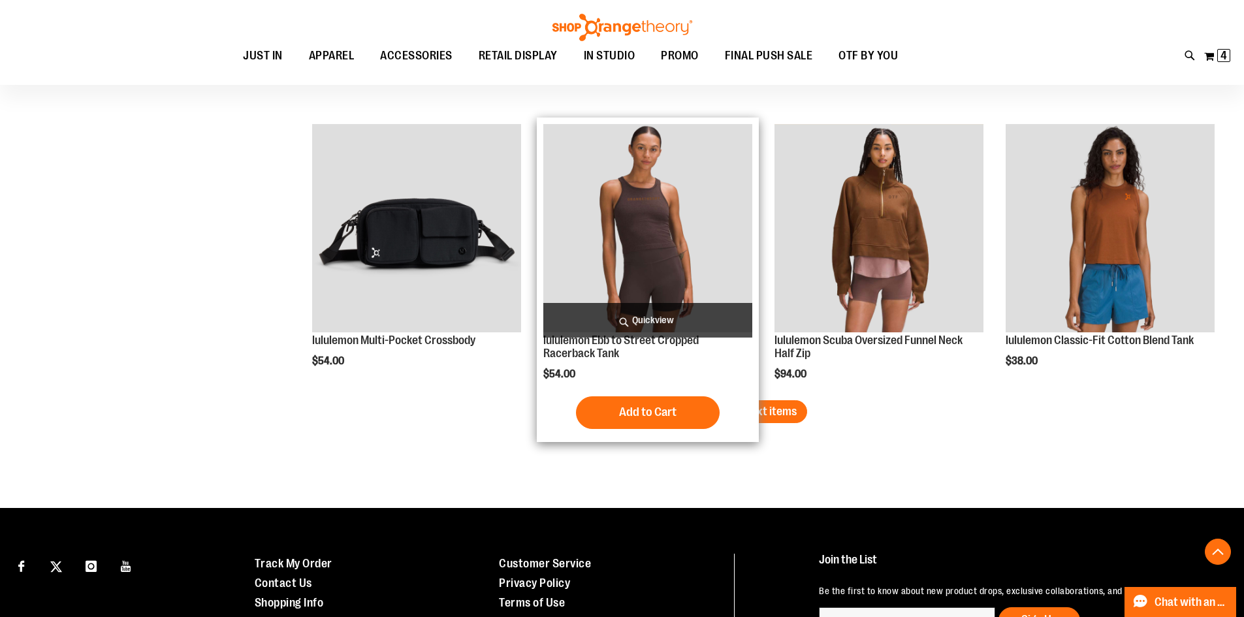
scroll to position [2415, 0]
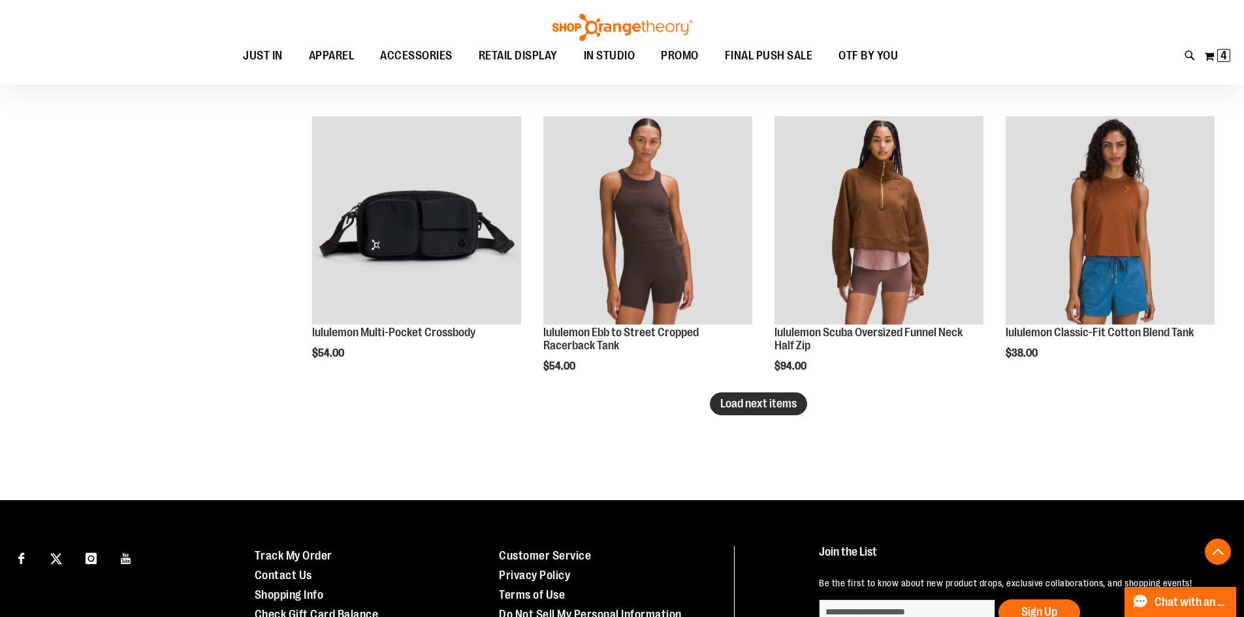
type input "**********"
click at [785, 404] on span "Load next items" at bounding box center [758, 403] width 76 height 13
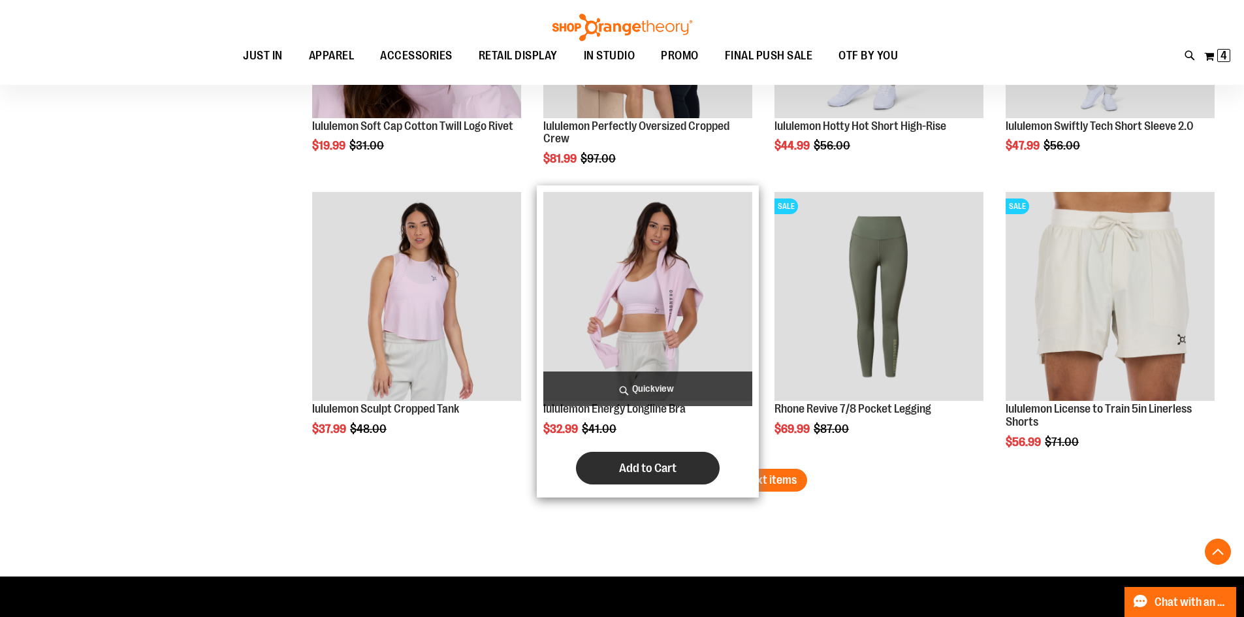
scroll to position [3198, 0]
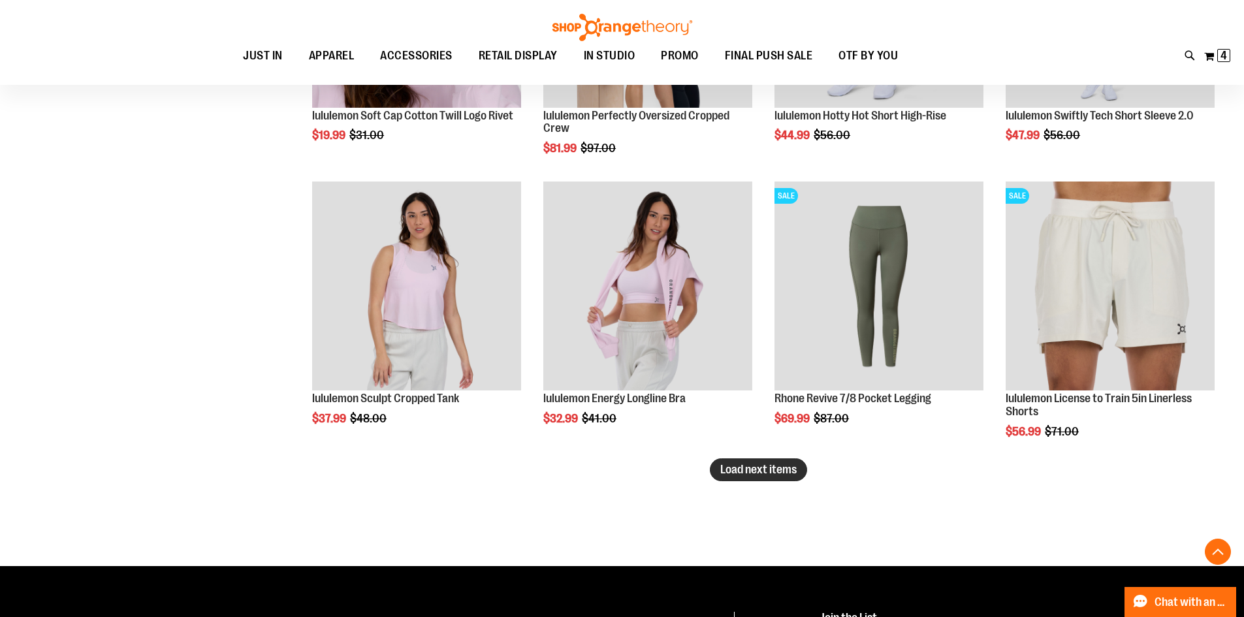
click at [765, 473] on span "Load next items" at bounding box center [758, 469] width 76 height 13
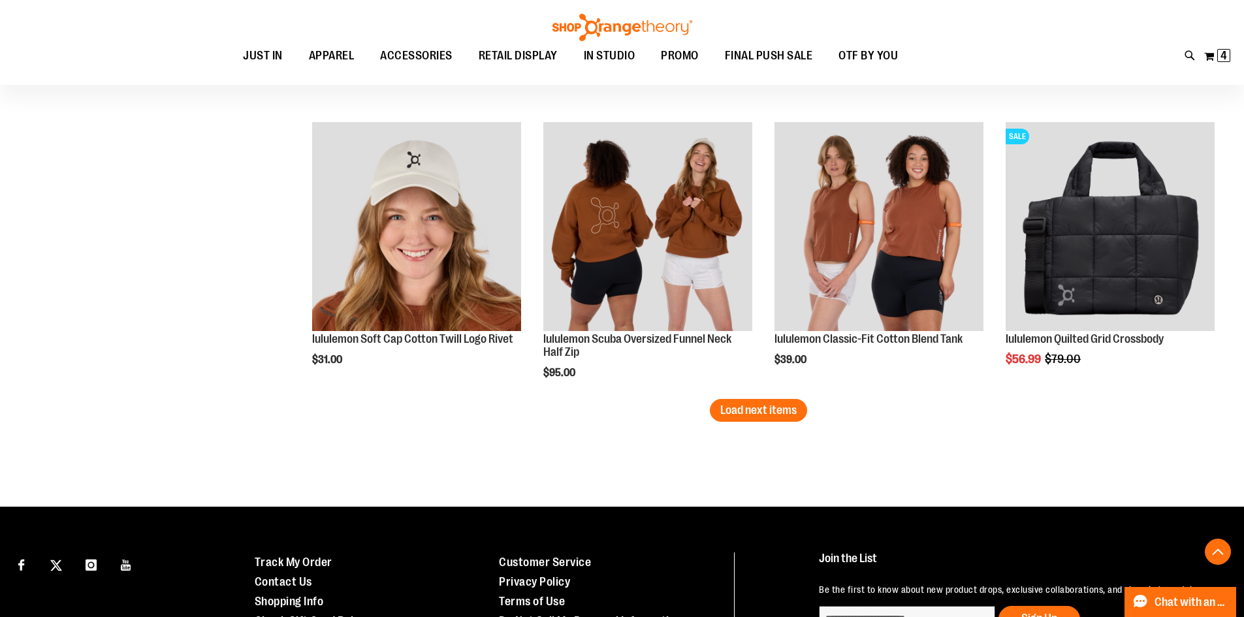
scroll to position [4112, 0]
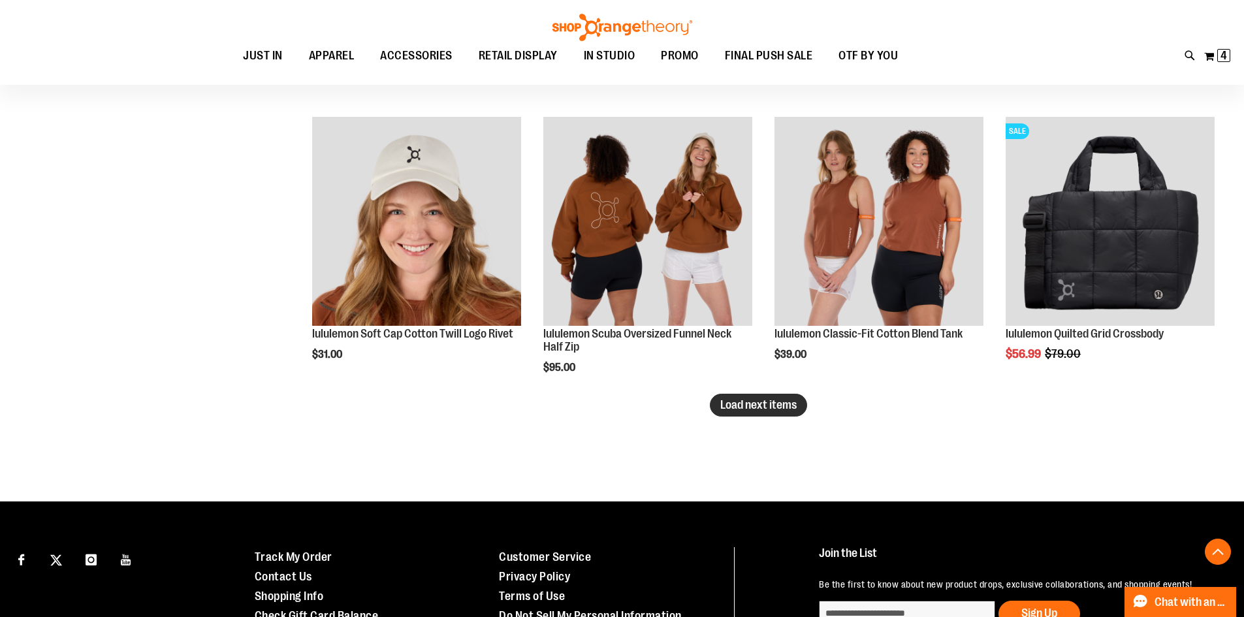
click at [784, 403] on span "Load next items" at bounding box center [758, 404] width 76 height 13
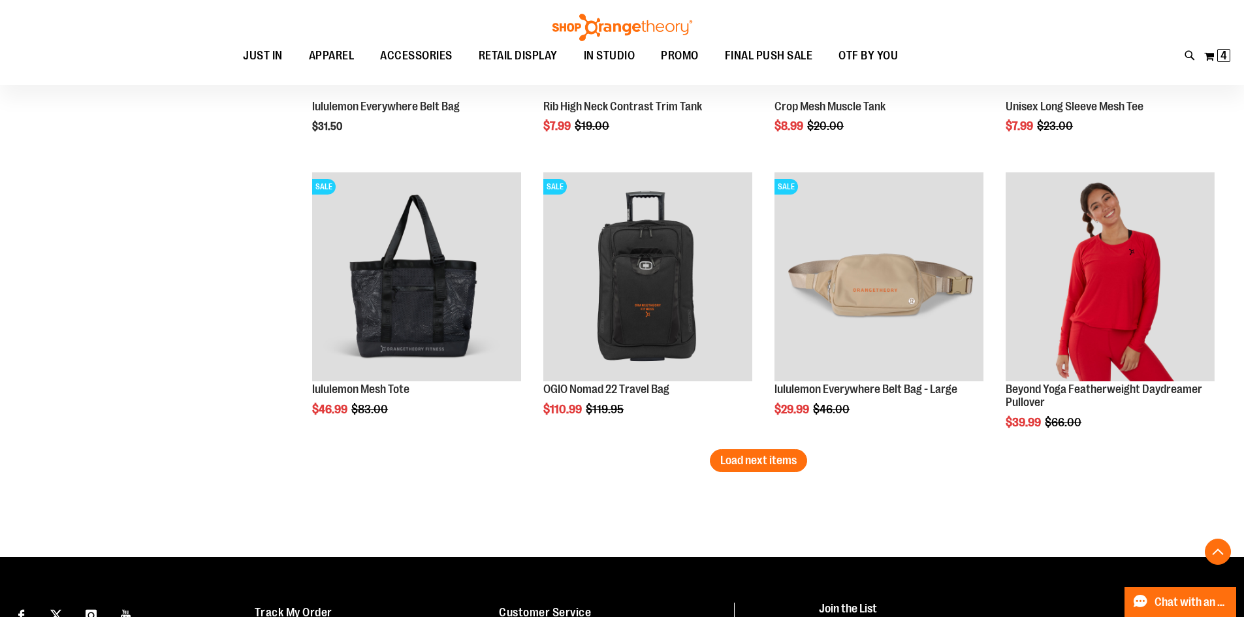
scroll to position [5026, 0]
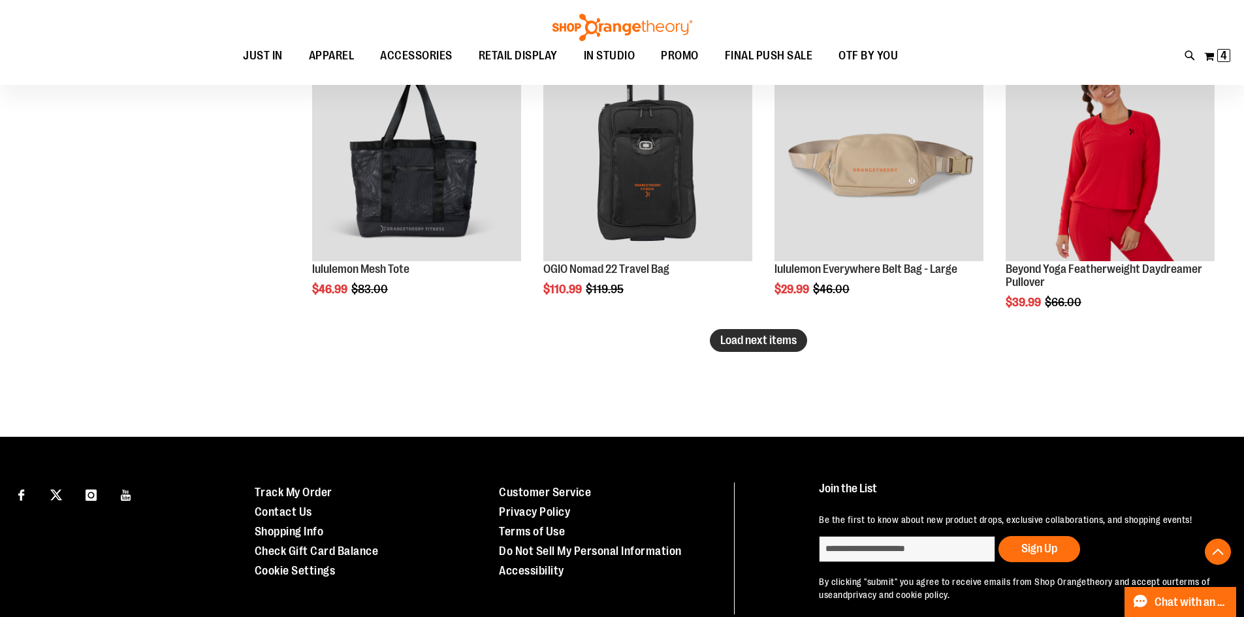
click at [739, 332] on button "Load next items" at bounding box center [758, 340] width 97 height 23
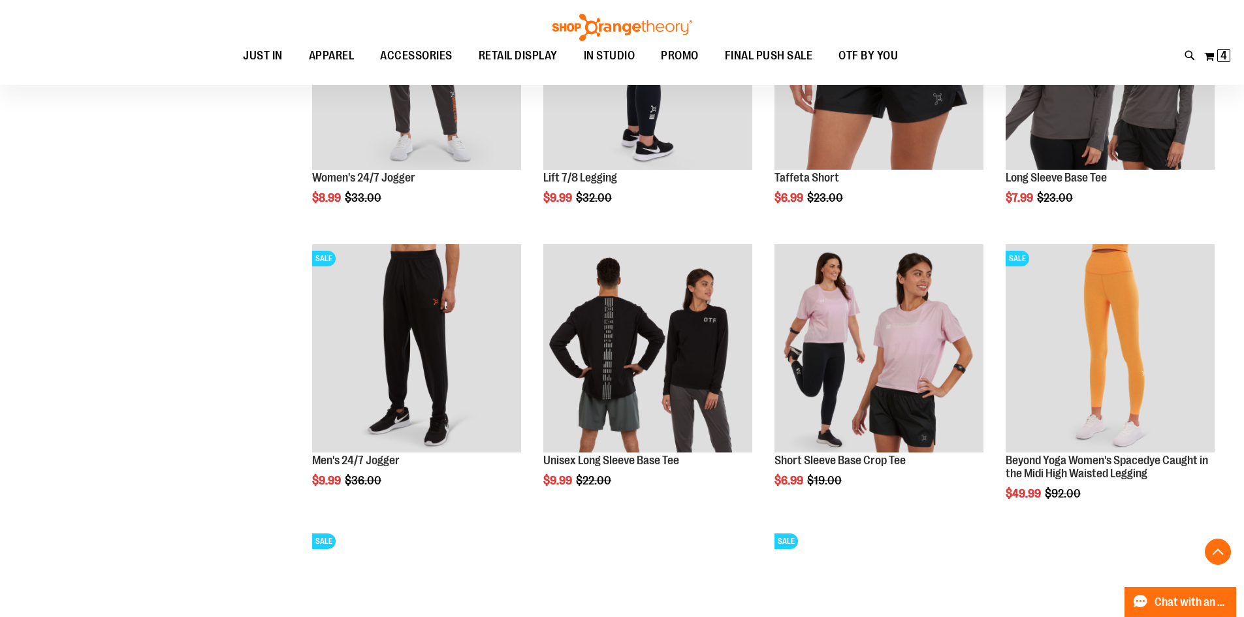
scroll to position [5417, 0]
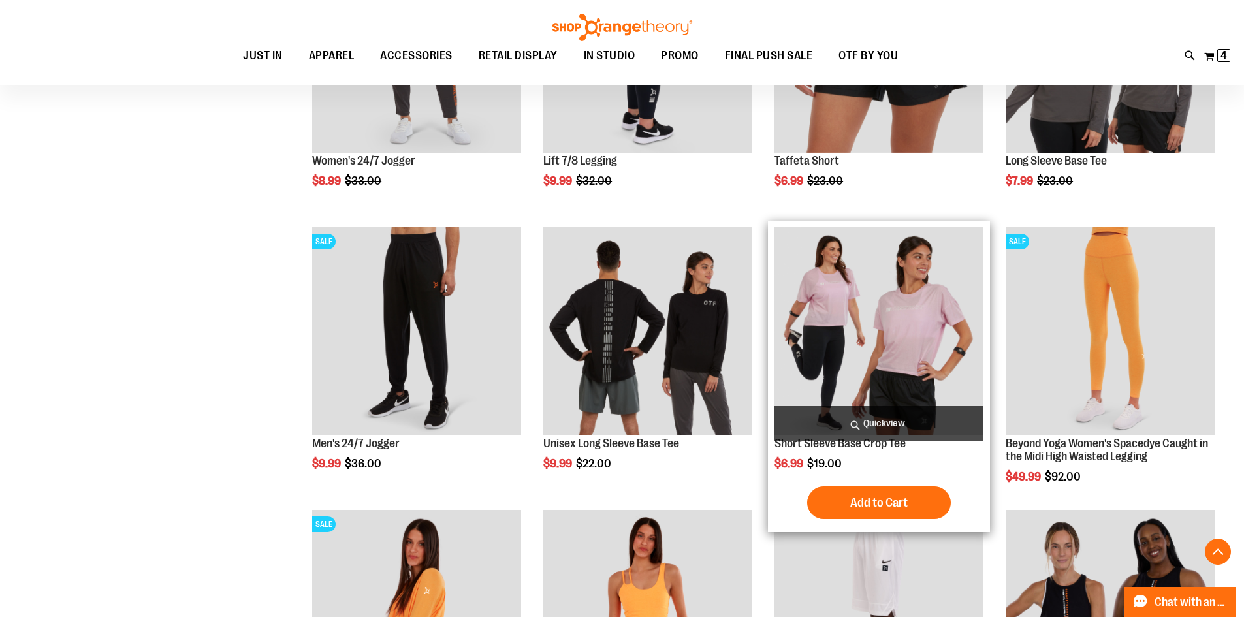
click at [855, 389] on img "product" at bounding box center [878, 331] width 209 height 209
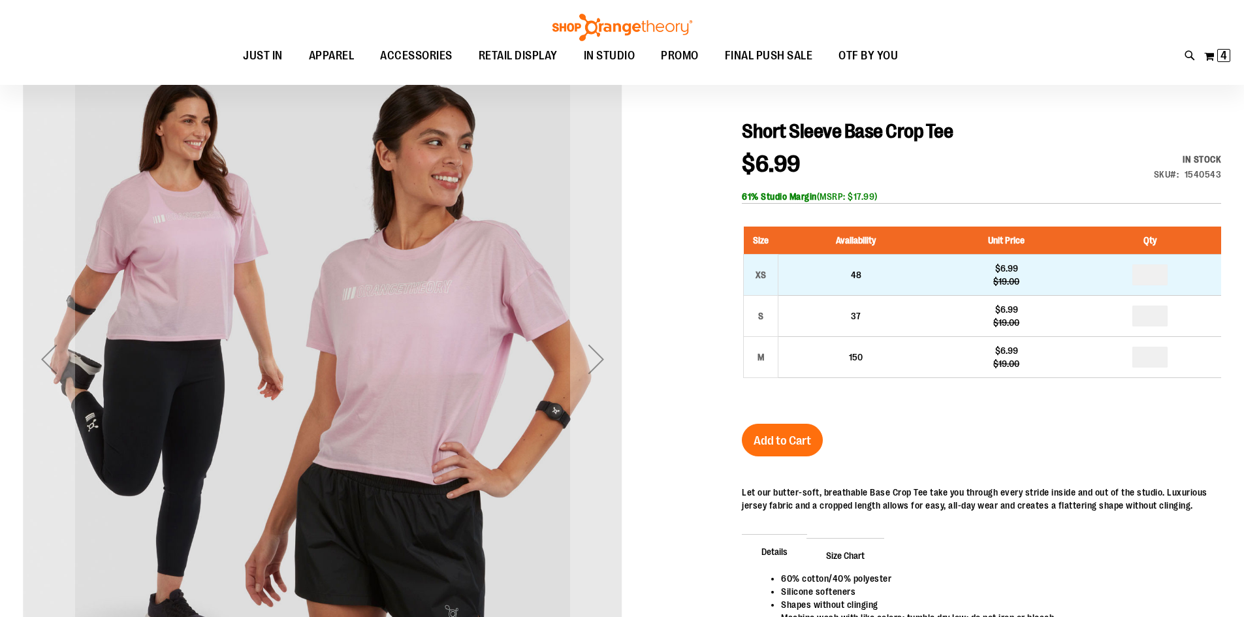
scroll to position [130, 0]
type input "**********"
click at [1150, 274] on input "number" at bounding box center [1149, 274] width 35 height 21
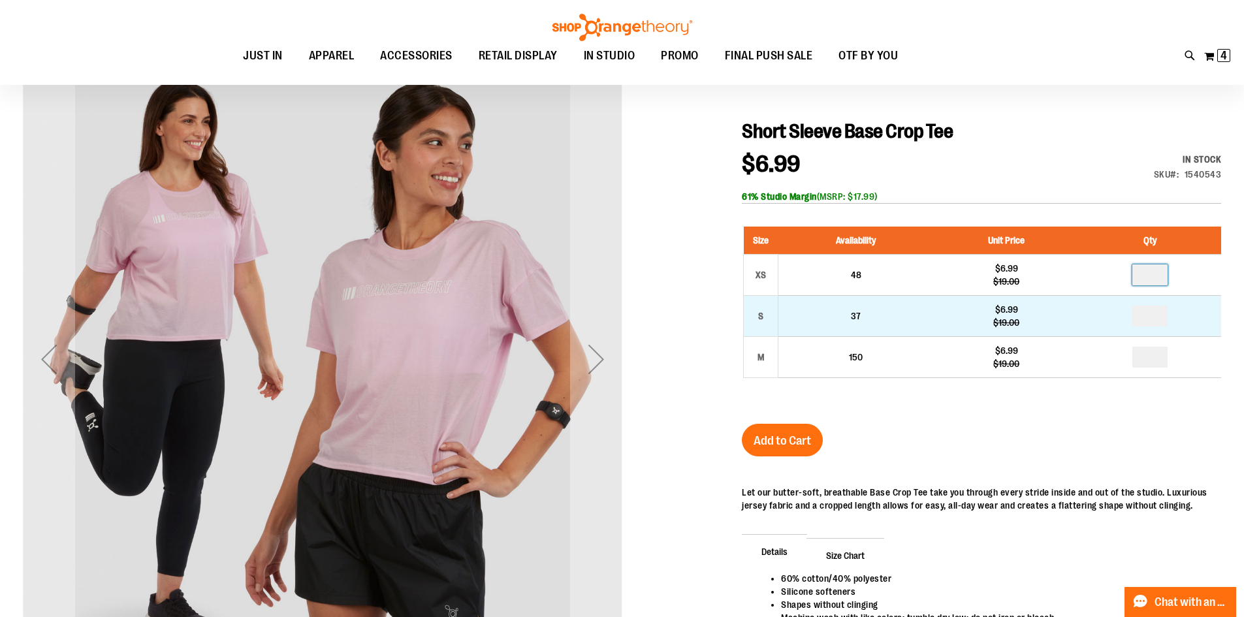
type input "*"
click at [1155, 320] on input "number" at bounding box center [1149, 315] width 35 height 21
type input "*"
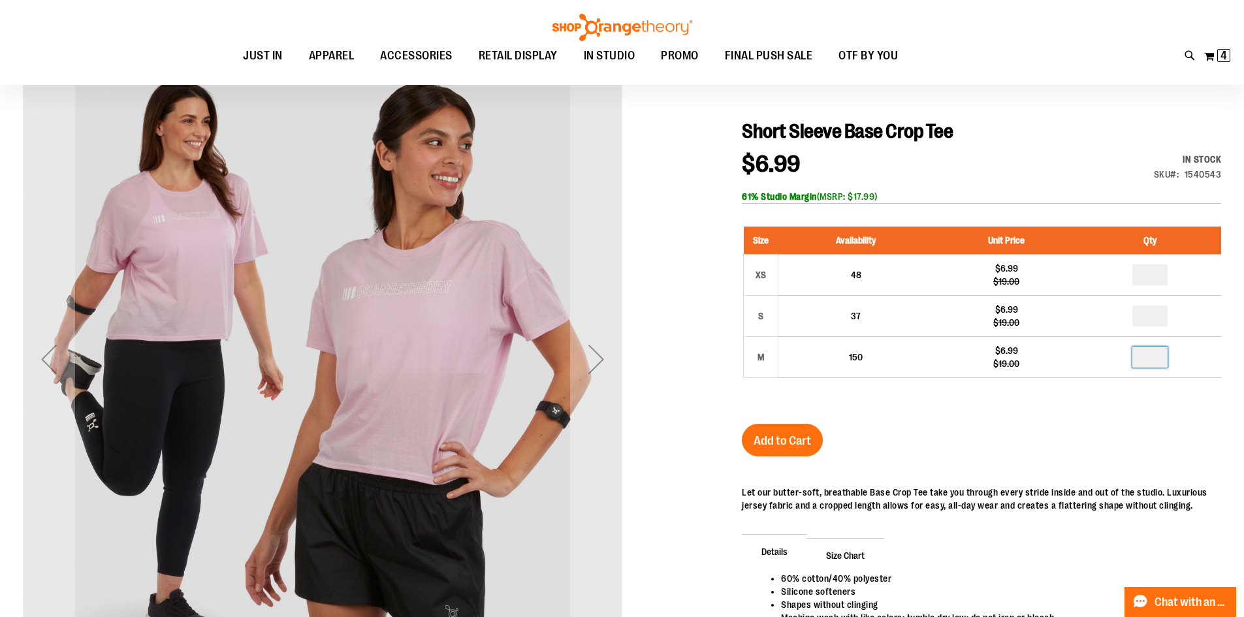
click at [1153, 361] on input "number" at bounding box center [1149, 357] width 35 height 21
type input "*"
click at [760, 440] on span "Add to Cart" at bounding box center [781, 440] width 57 height 14
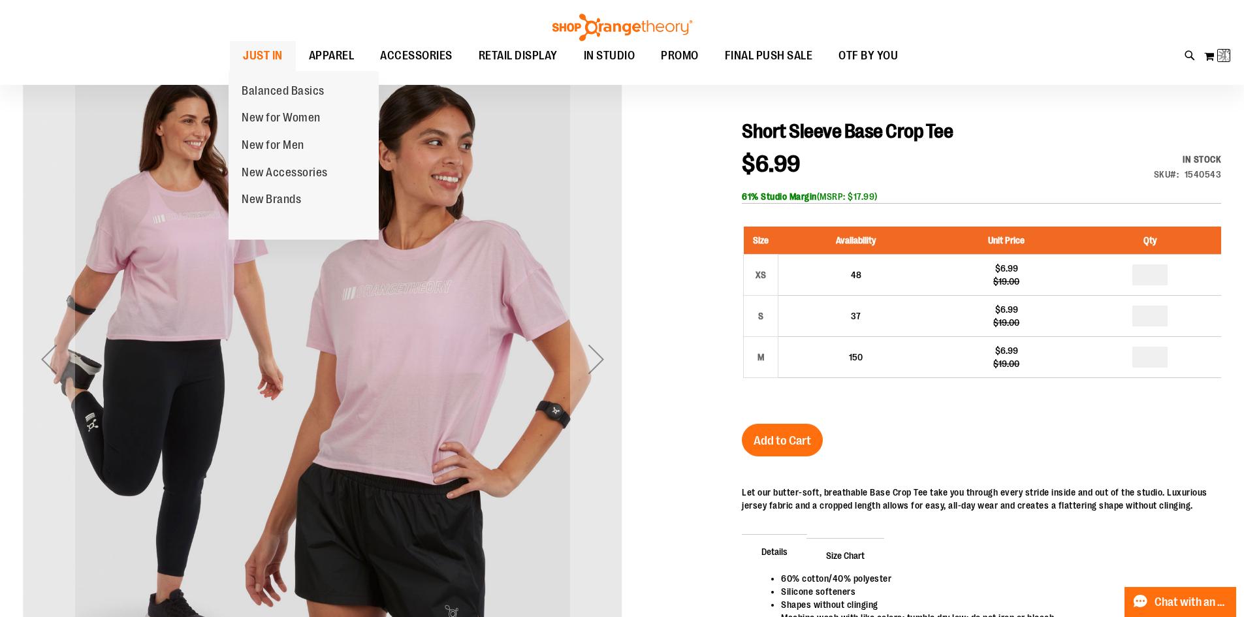
click at [260, 52] on span "JUST IN" at bounding box center [263, 55] width 40 height 29
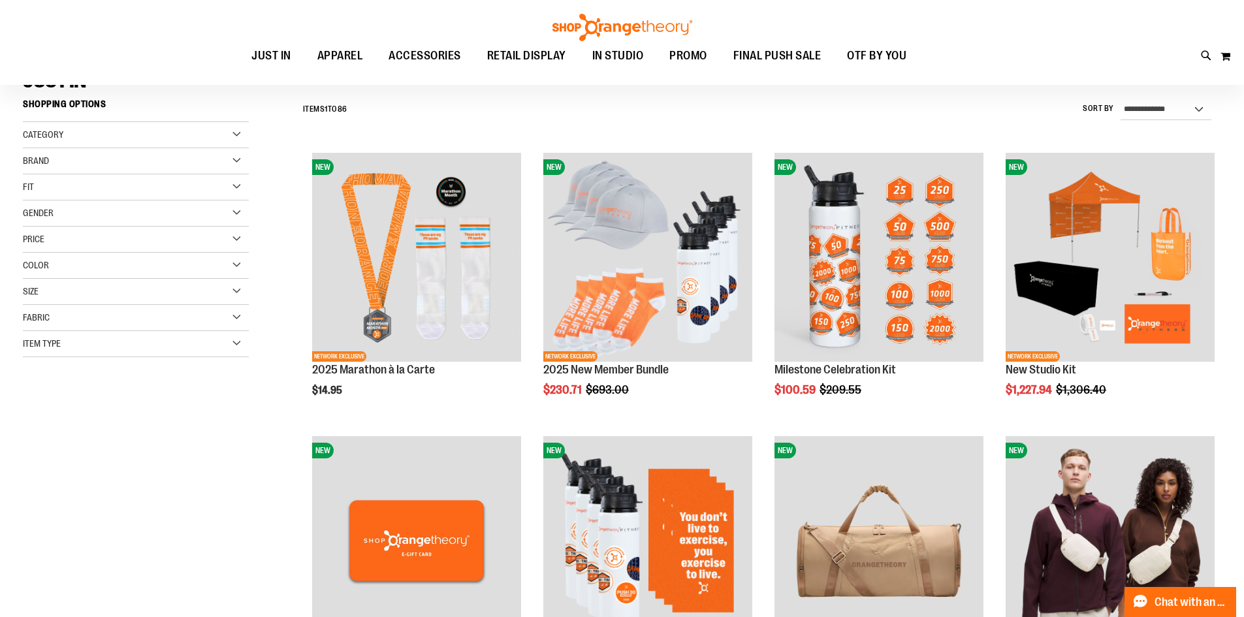
scroll to position [130, 0]
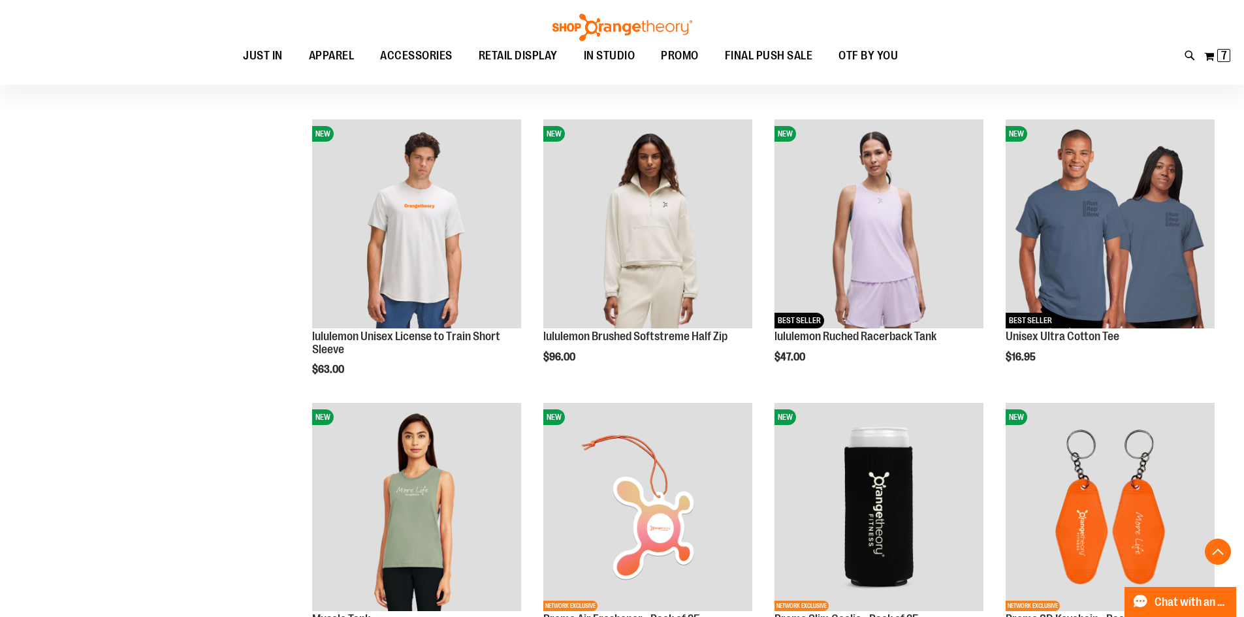
scroll to position [1305, 0]
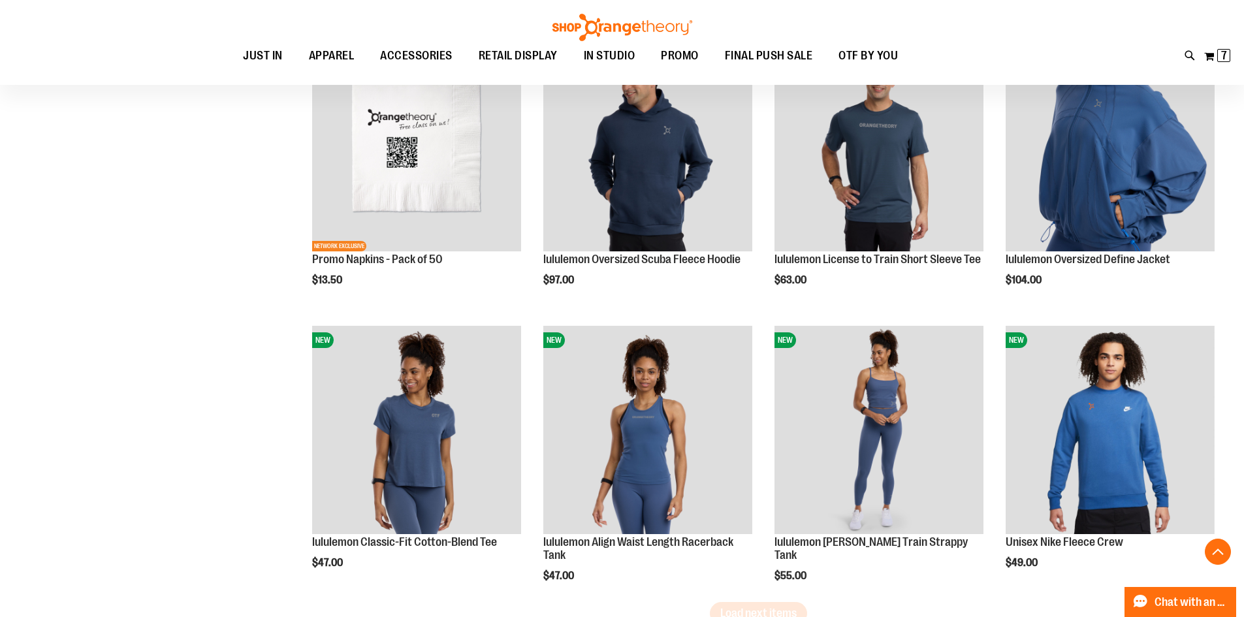
scroll to position [2284, 0]
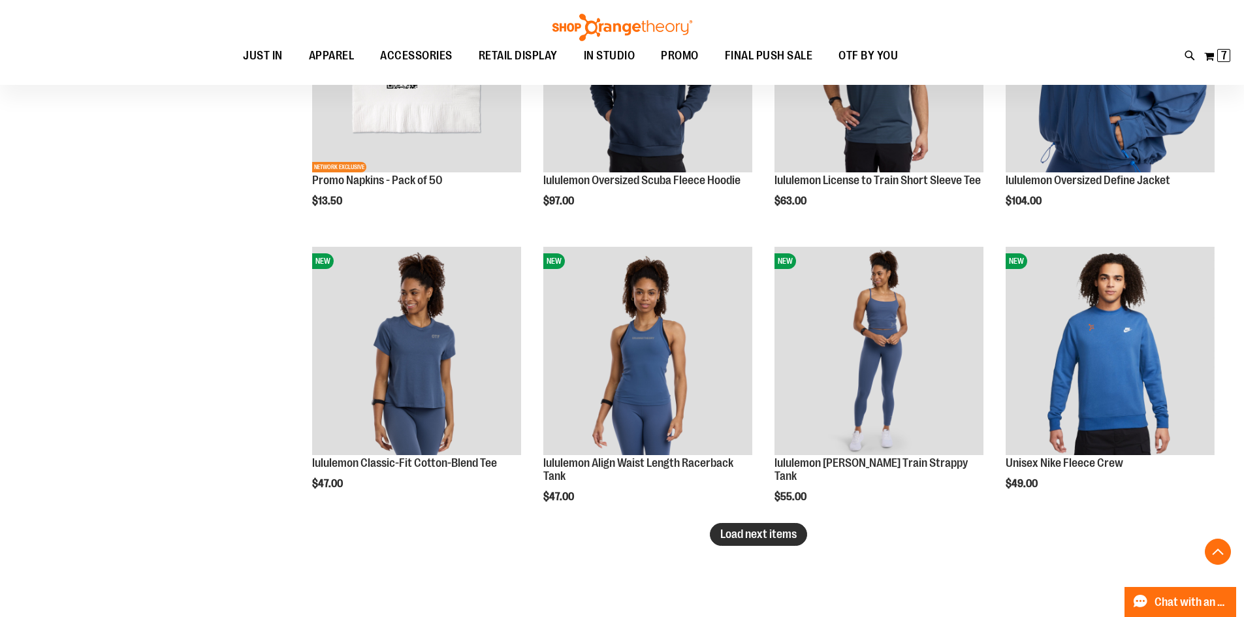
type input "**********"
click at [732, 544] on button "Load next items" at bounding box center [758, 534] width 97 height 23
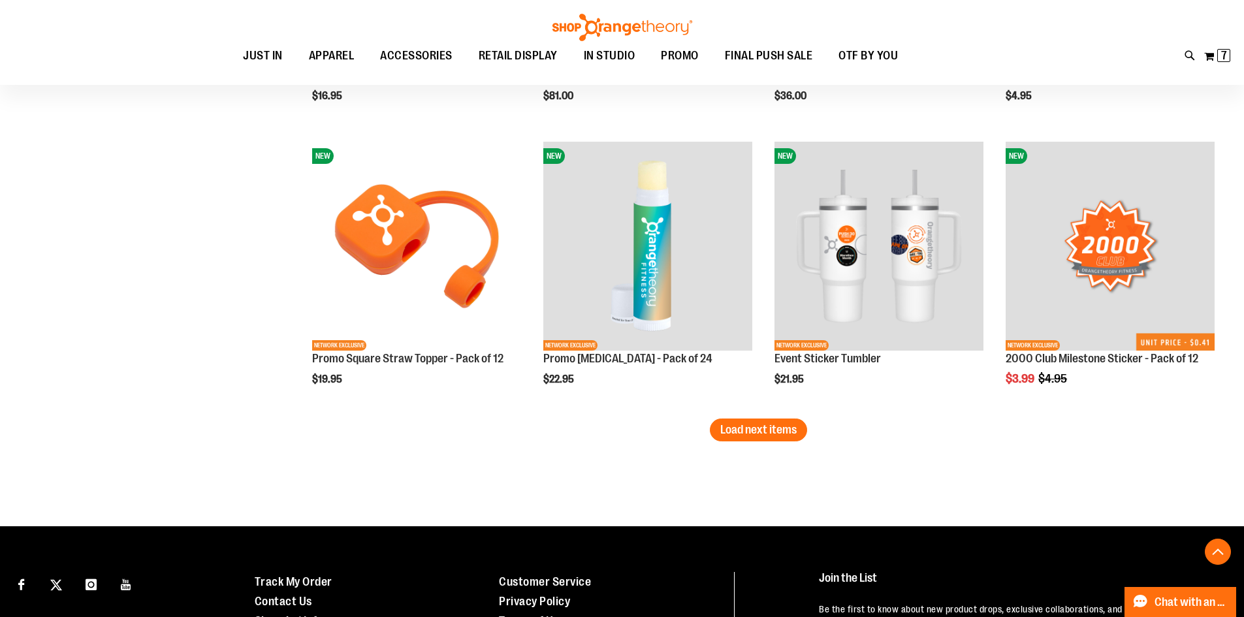
scroll to position [3263, 0]
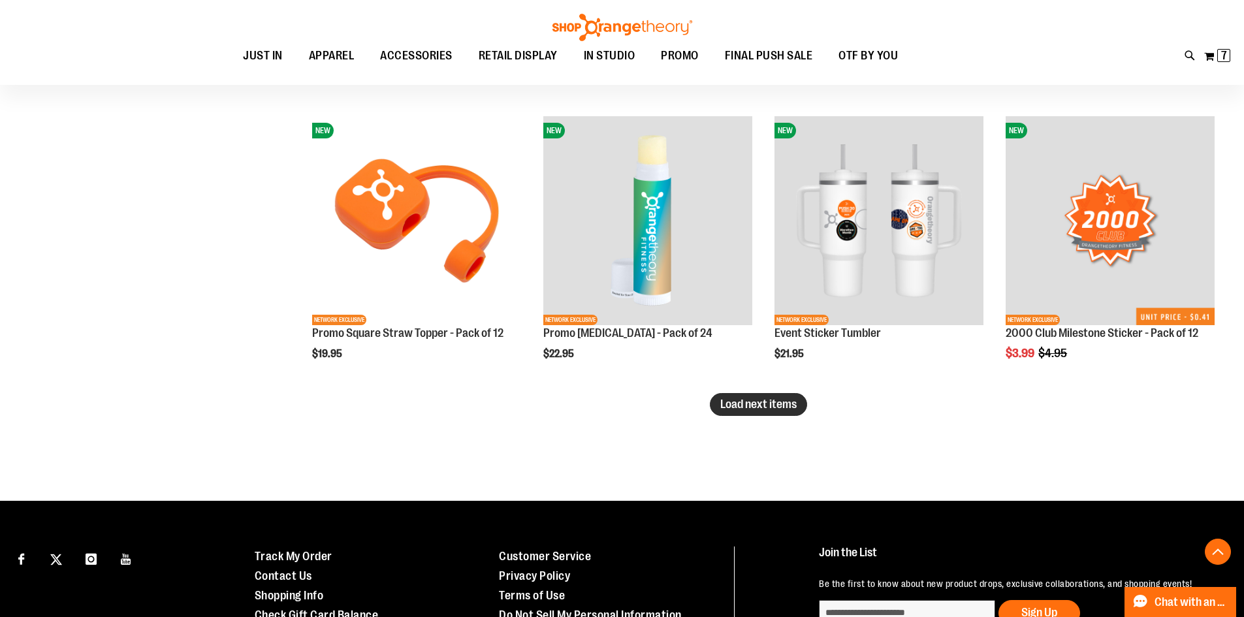
click at [745, 406] on span "Load next items" at bounding box center [758, 404] width 76 height 13
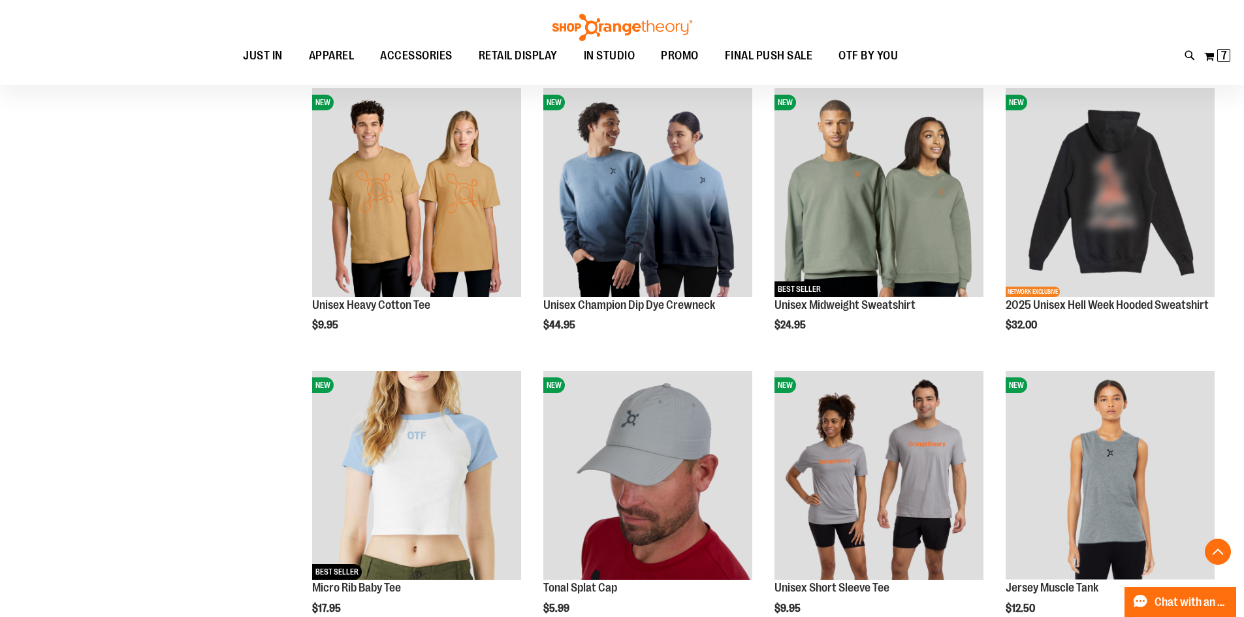
scroll to position [3851, 0]
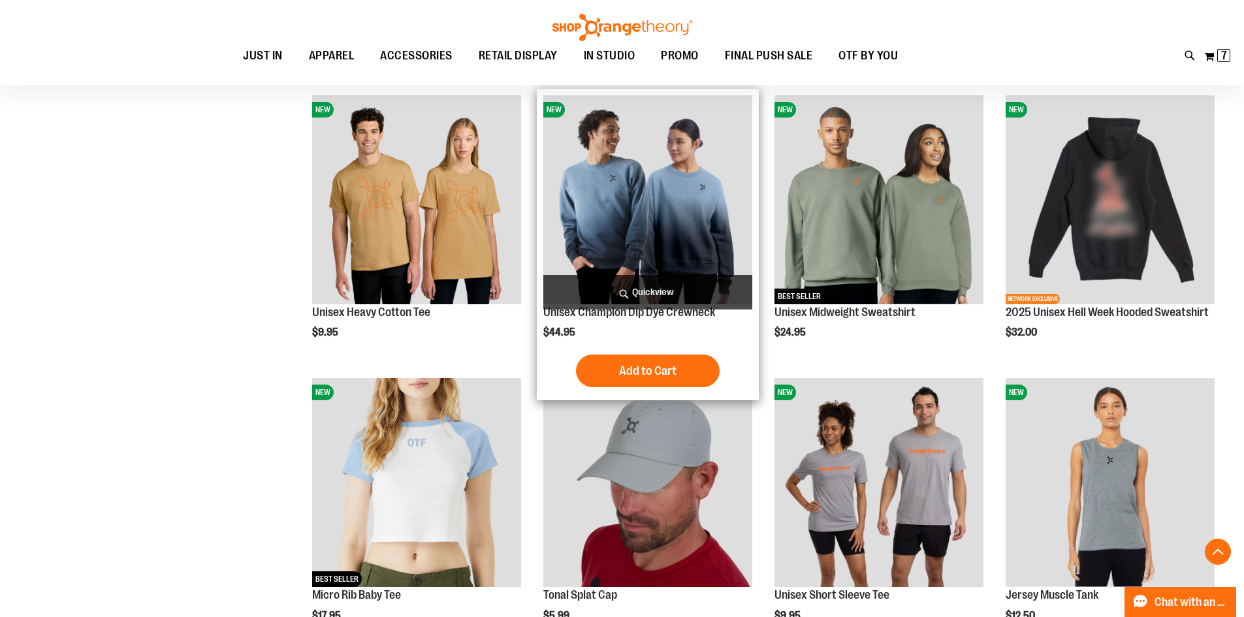
click at [670, 229] on img "product" at bounding box center [647, 199] width 209 height 209
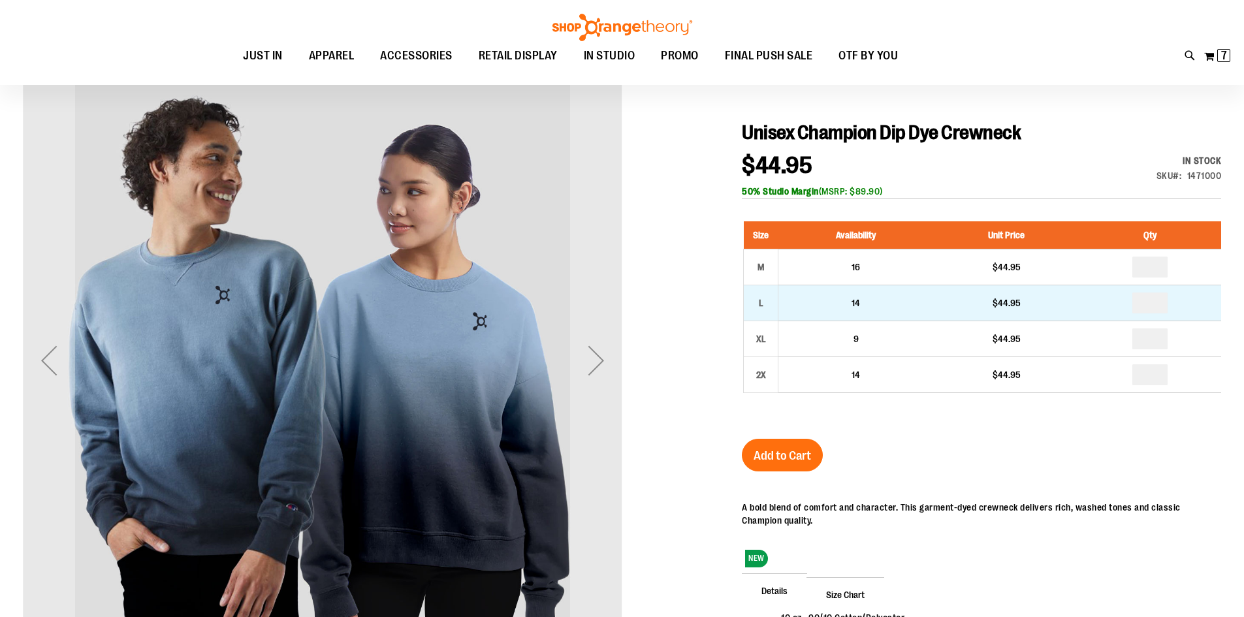
scroll to position [130, 0]
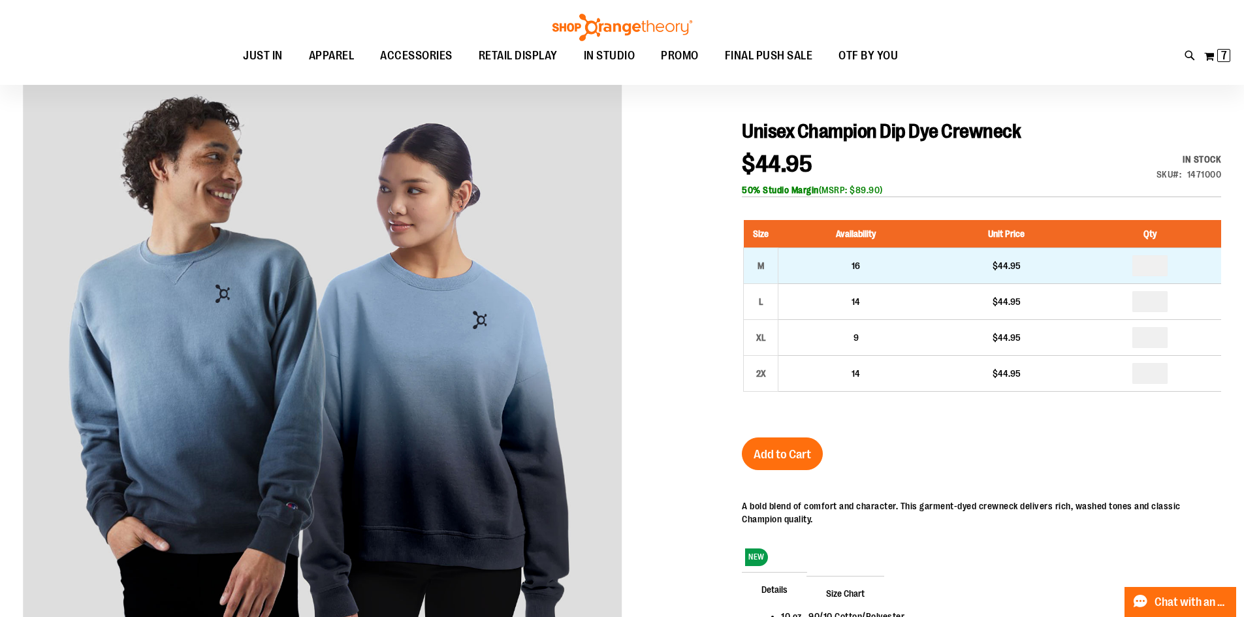
type input "**********"
click at [1159, 266] on input "number" at bounding box center [1149, 265] width 35 height 21
type input "*"
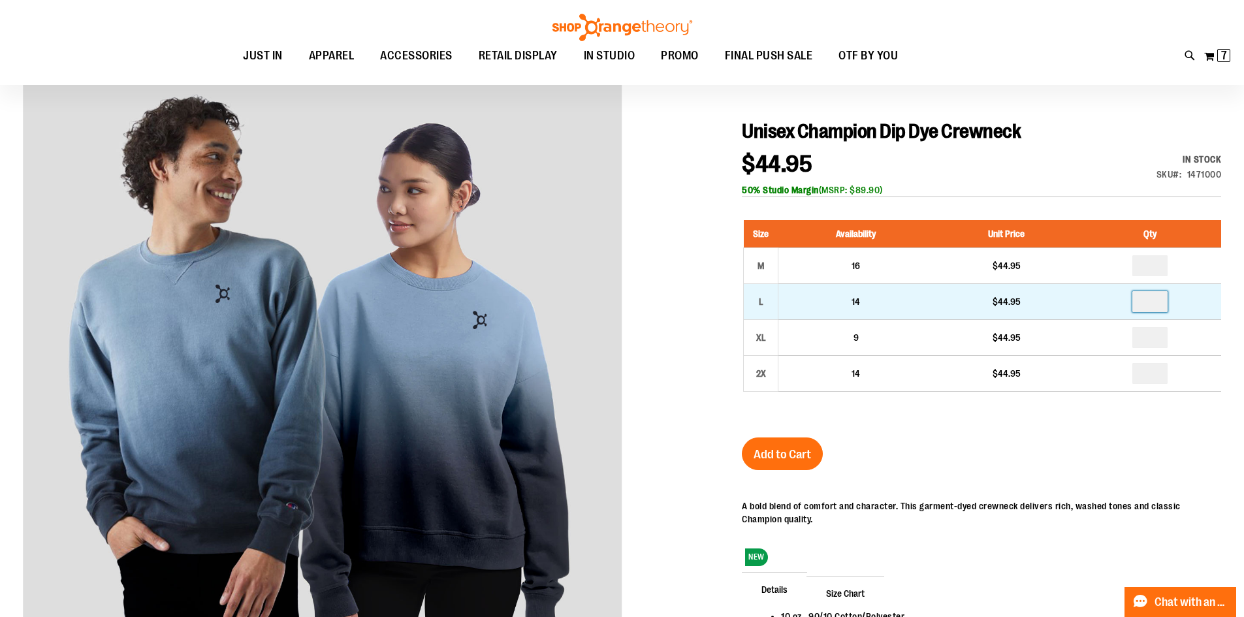
click at [1153, 302] on input "number" at bounding box center [1149, 301] width 35 height 21
type input "*"
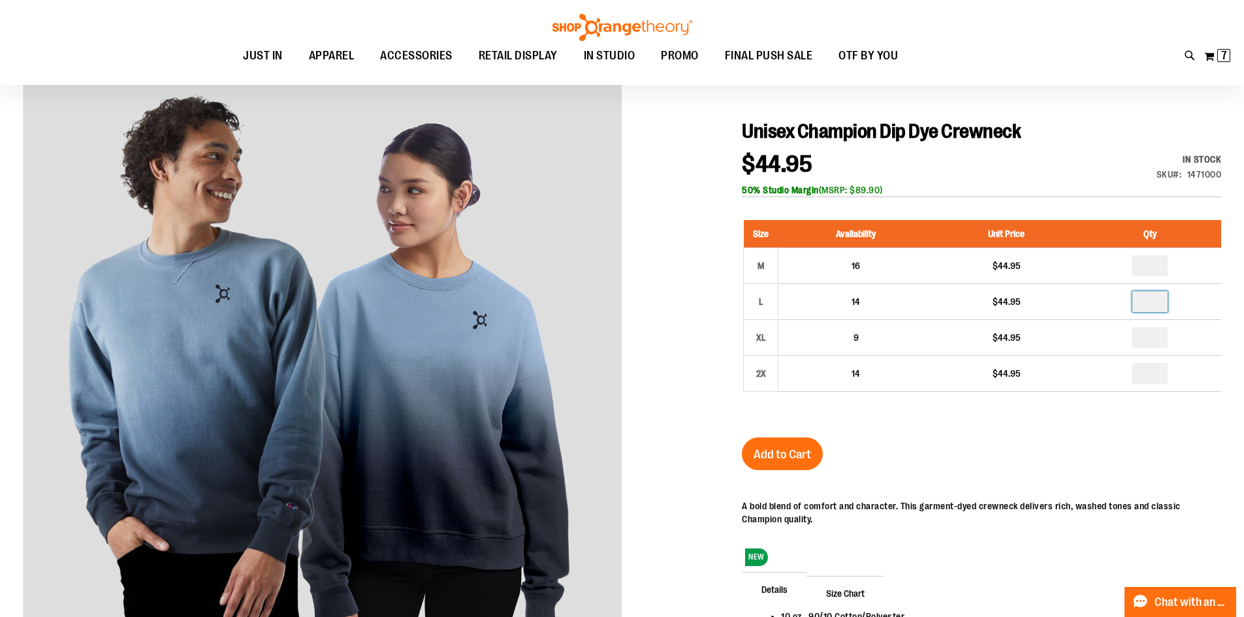
click at [754, 433] on div "Unisex Champion Dip Dye Crewneck $44.95 In stock Only %1 left SKU 1471000 50% S…" at bounding box center [981, 436] width 479 height 634
click at [765, 448] on span "Add to Cart" at bounding box center [781, 454] width 57 height 14
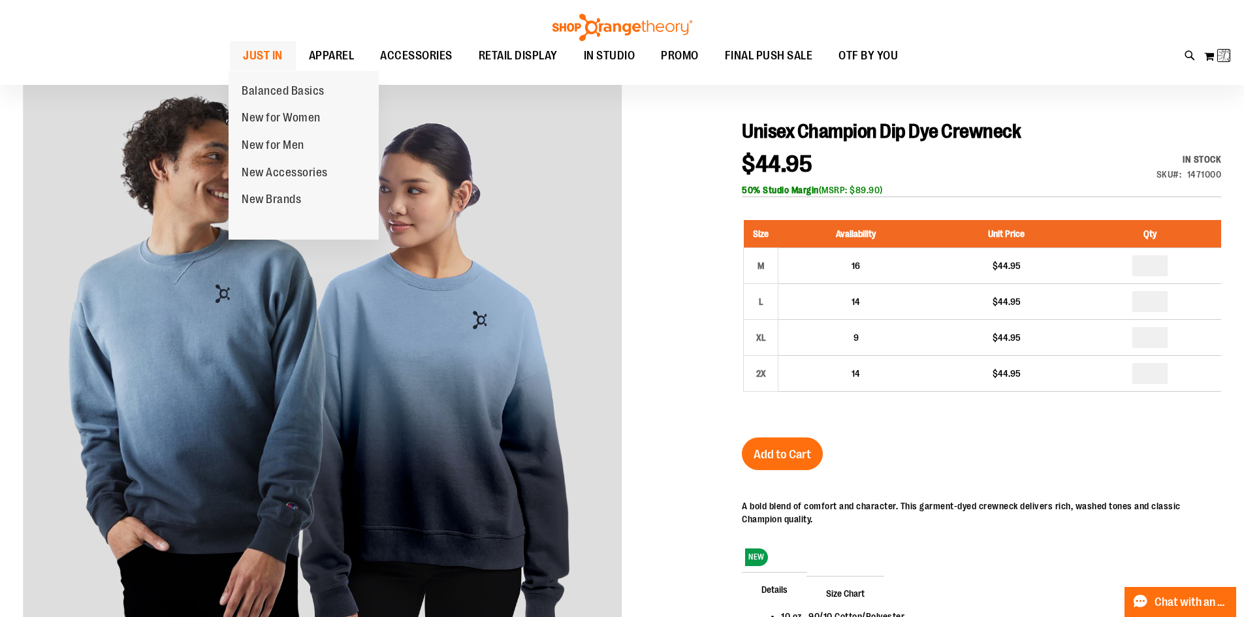
click at [264, 52] on span "JUST IN" at bounding box center [263, 55] width 40 height 29
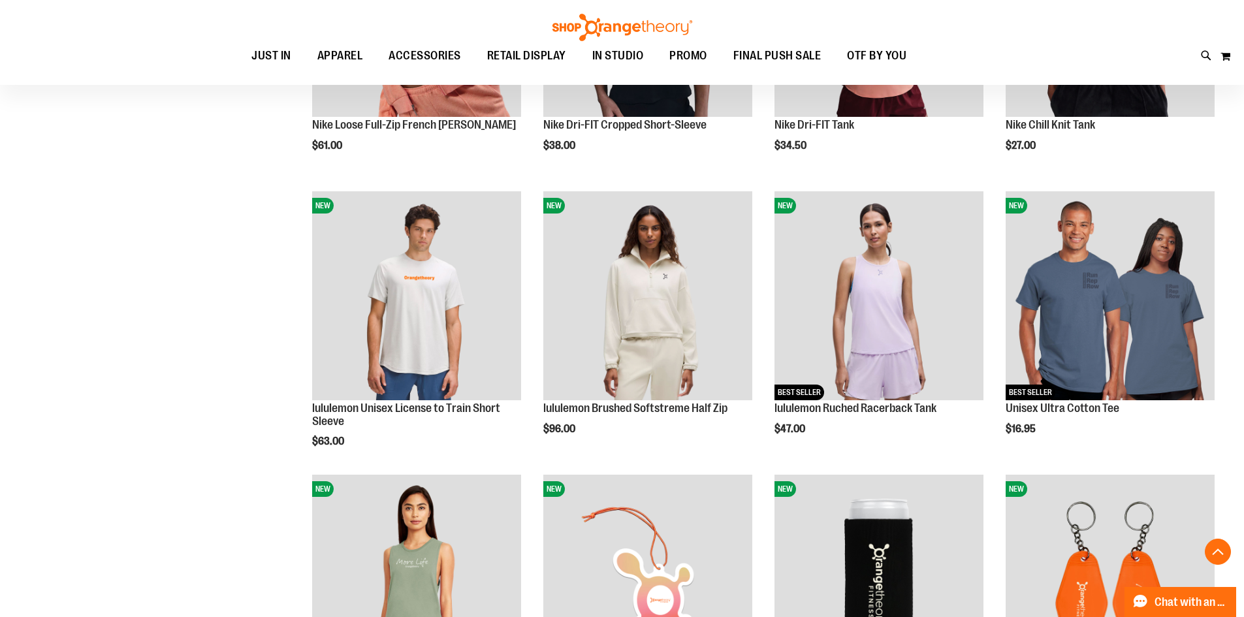
scroll to position [1093, 0]
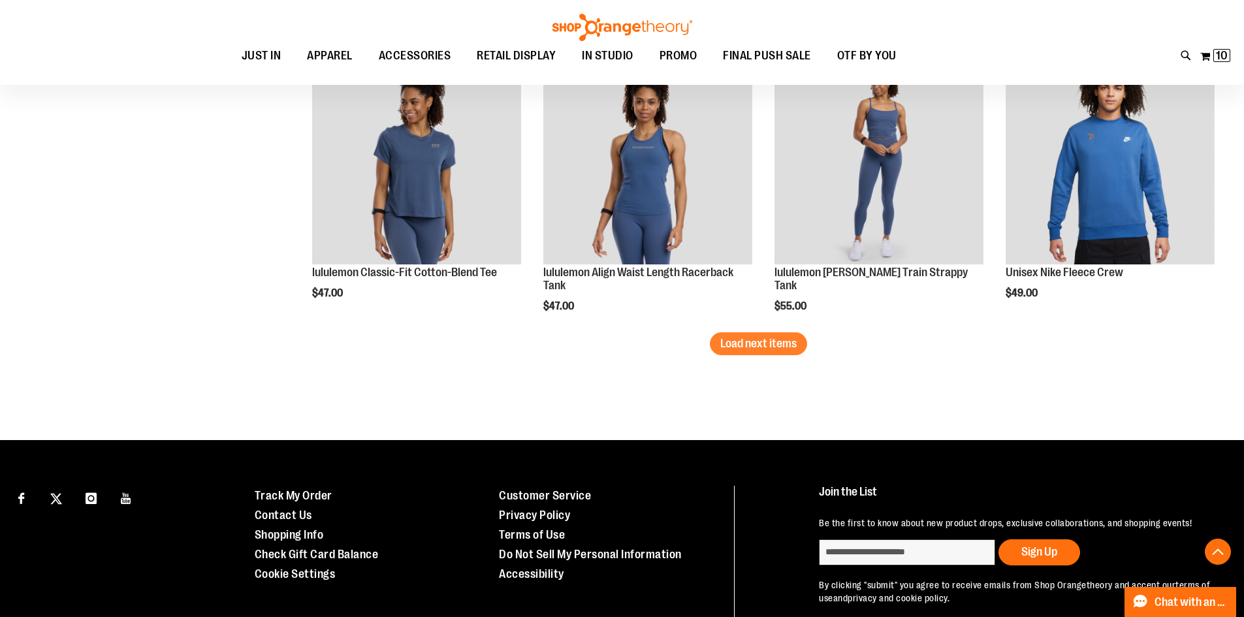
scroll to position [2334, 0]
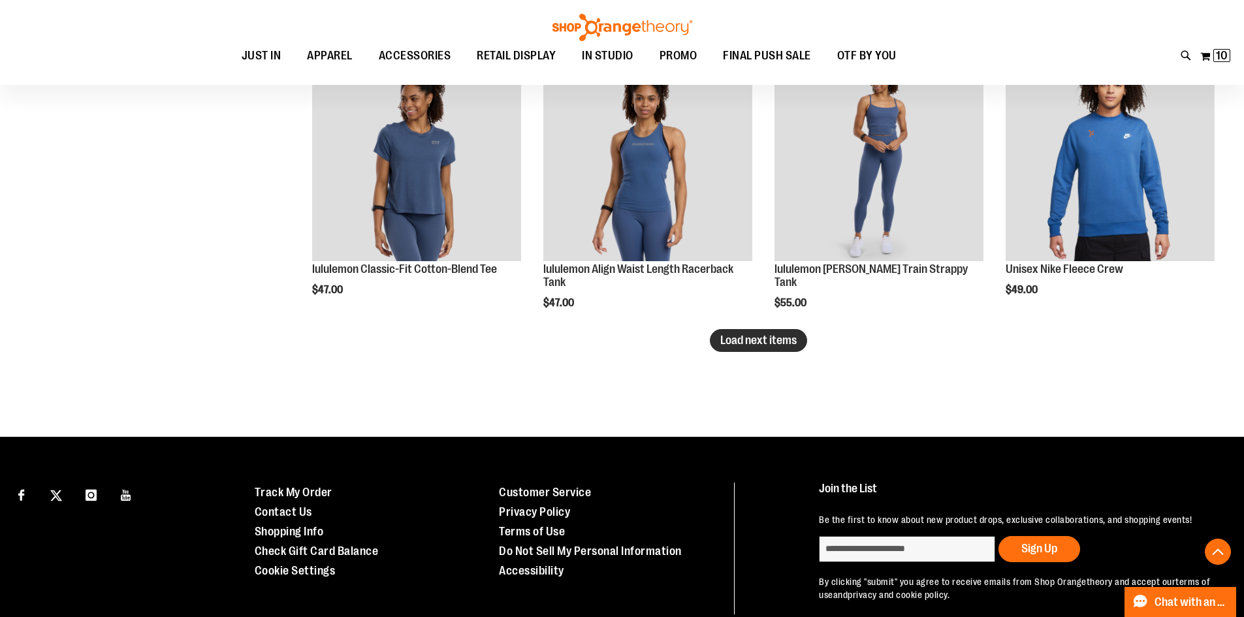
type input "**********"
click at [782, 337] on span "Load next items" at bounding box center [758, 340] width 76 height 13
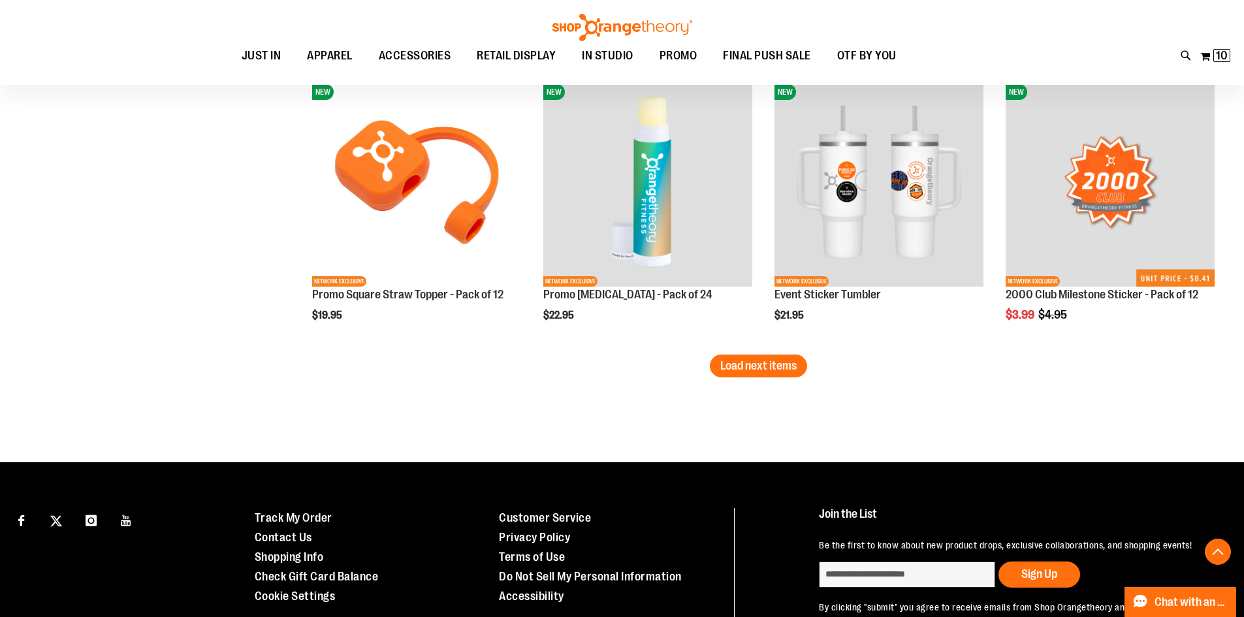
scroll to position [3248, 0]
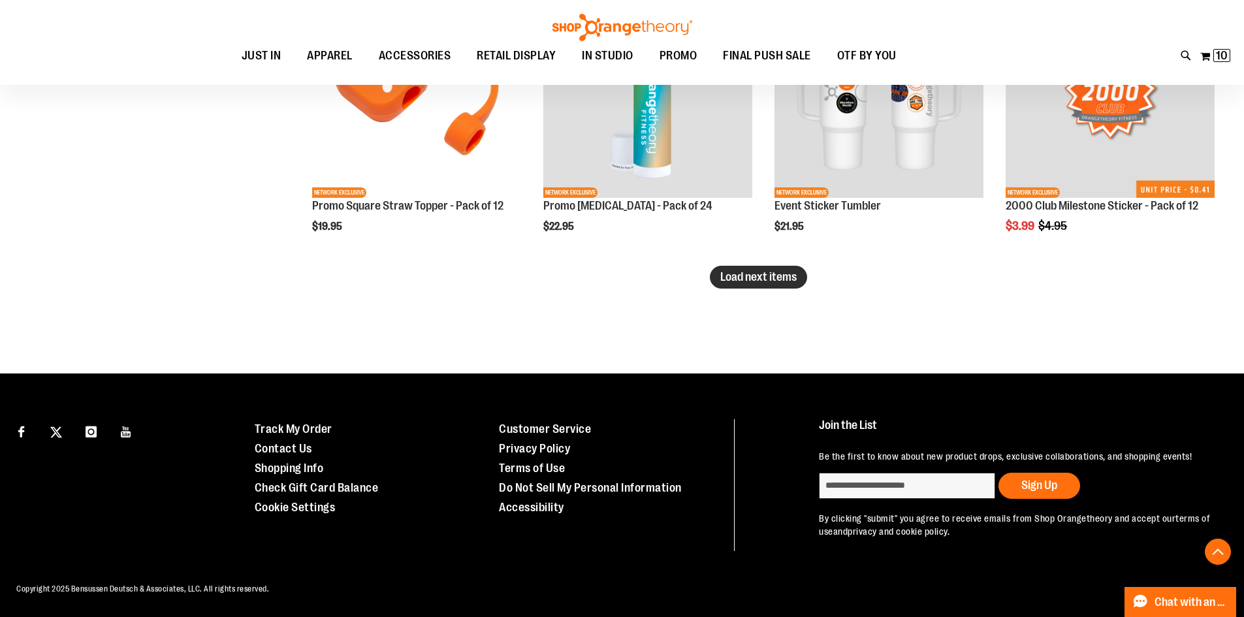
click at [775, 280] on span "Load next items" at bounding box center [758, 276] width 76 height 13
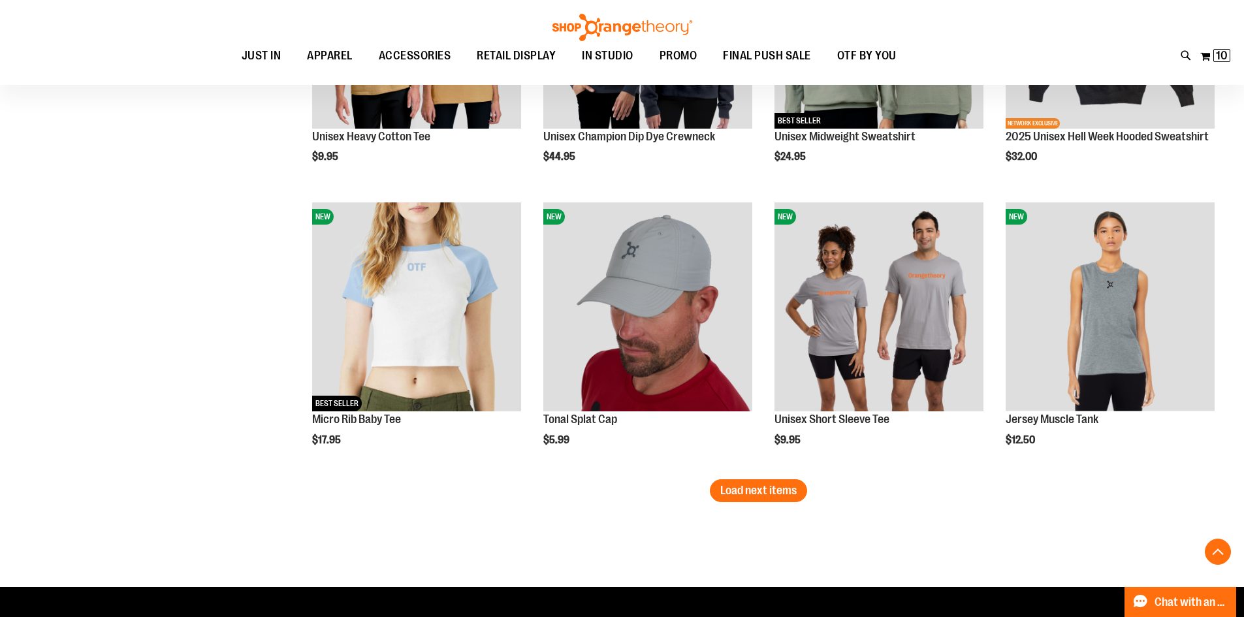
scroll to position [3966, 0]
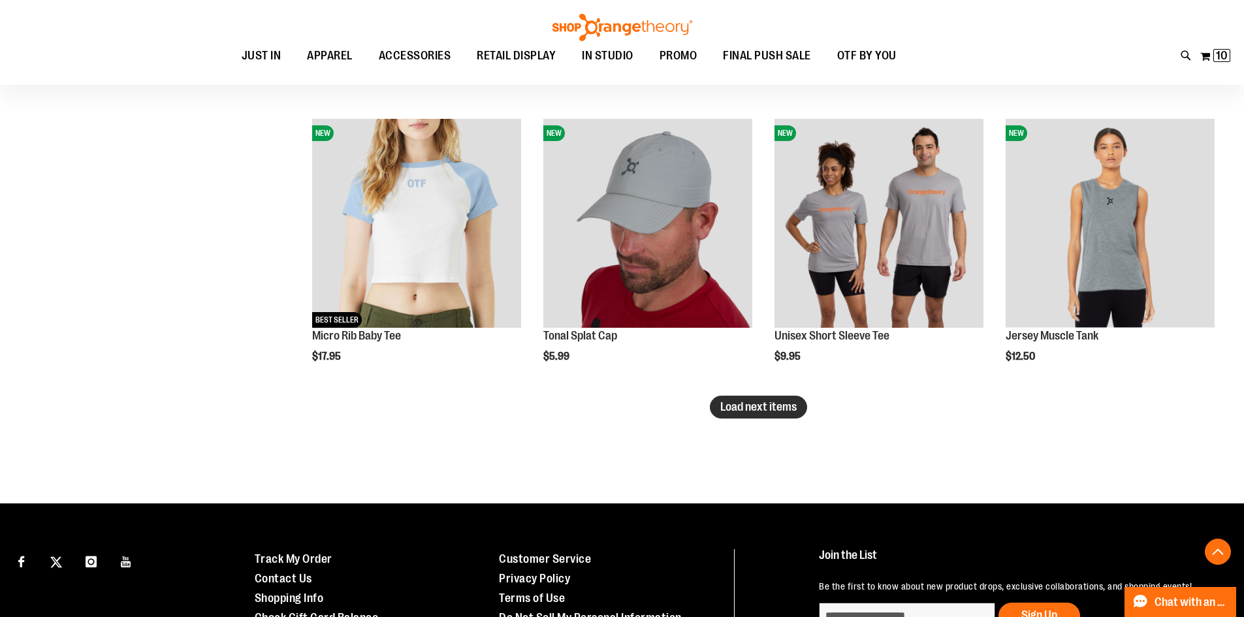
click at [760, 409] on span "Load next items" at bounding box center [758, 406] width 76 height 13
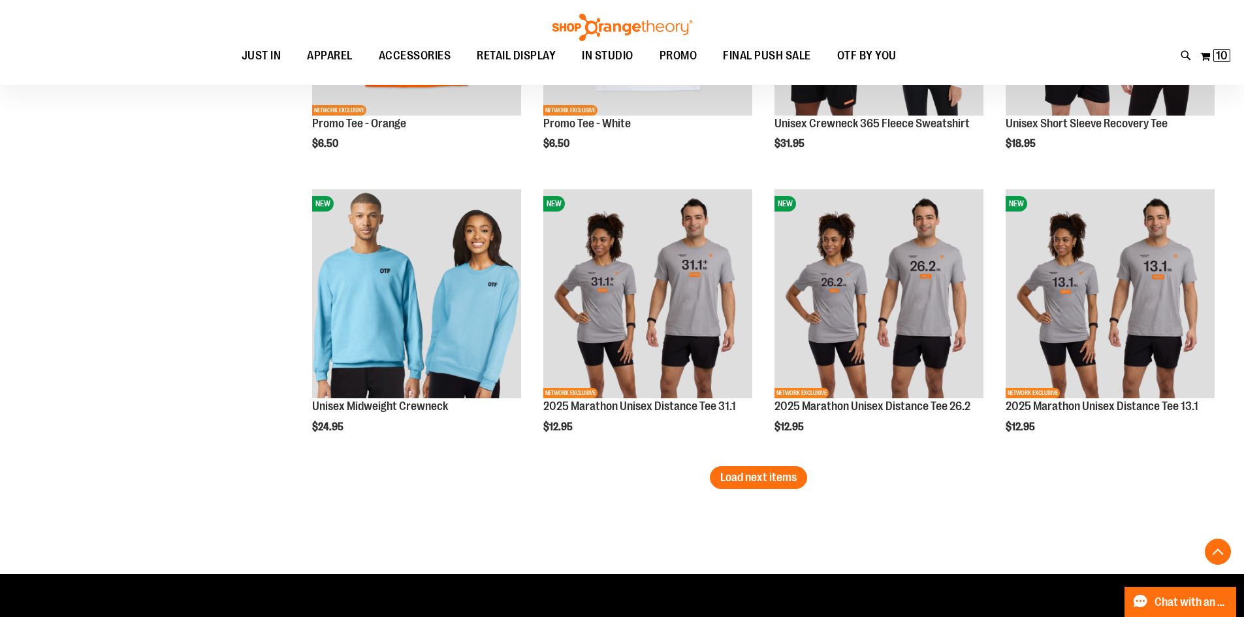
scroll to position [4749, 0]
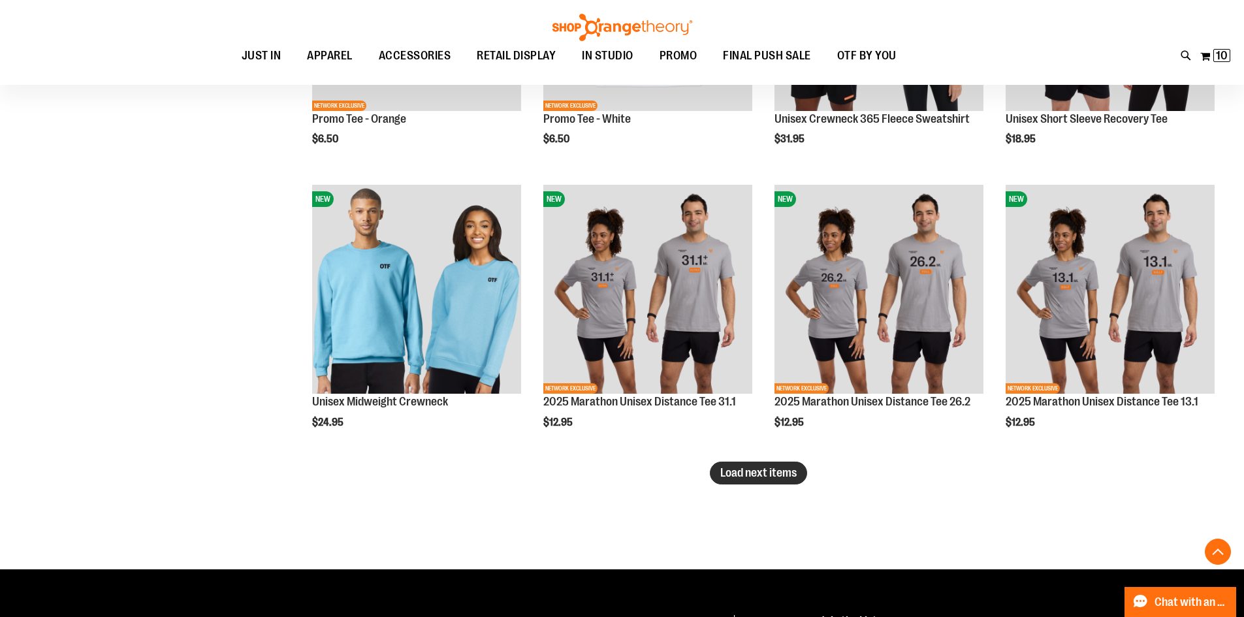
click at [730, 473] on span "Load next items" at bounding box center [758, 472] width 76 height 13
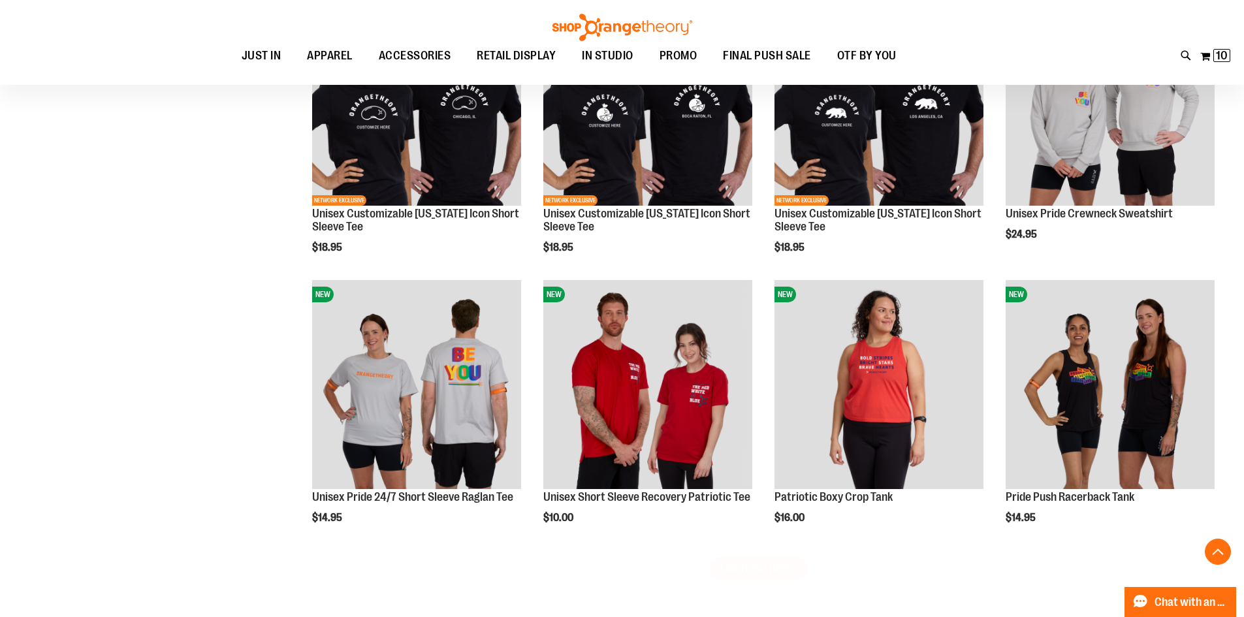
scroll to position [5532, 0]
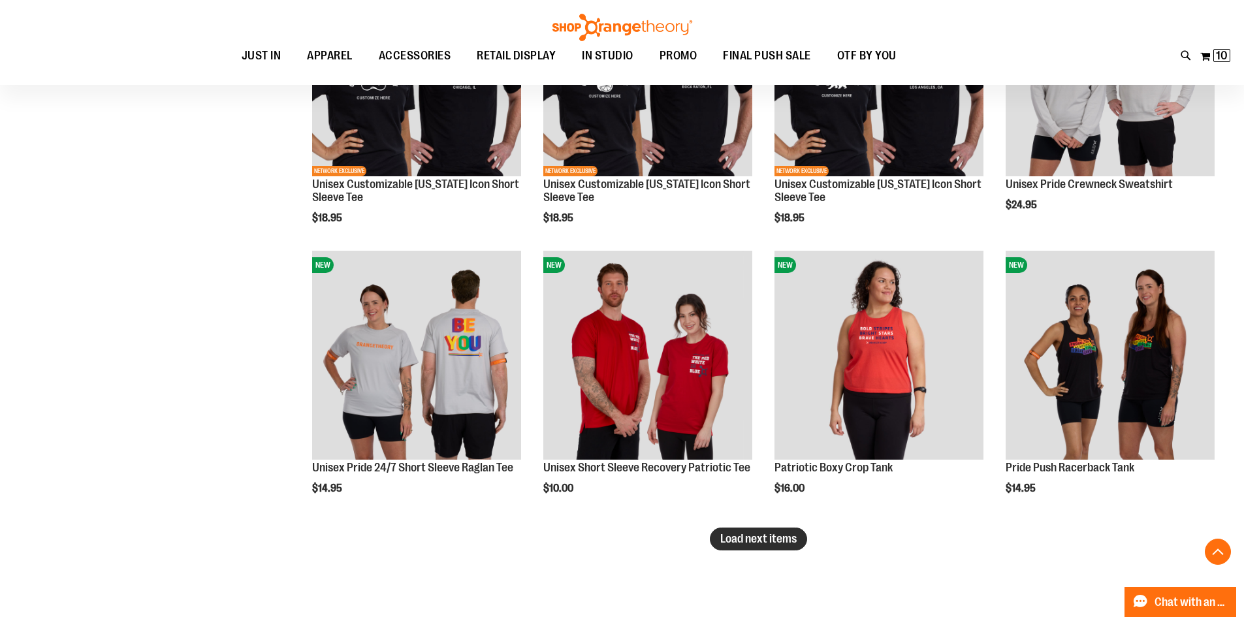
click at [740, 541] on span "Load next items" at bounding box center [758, 538] width 76 height 13
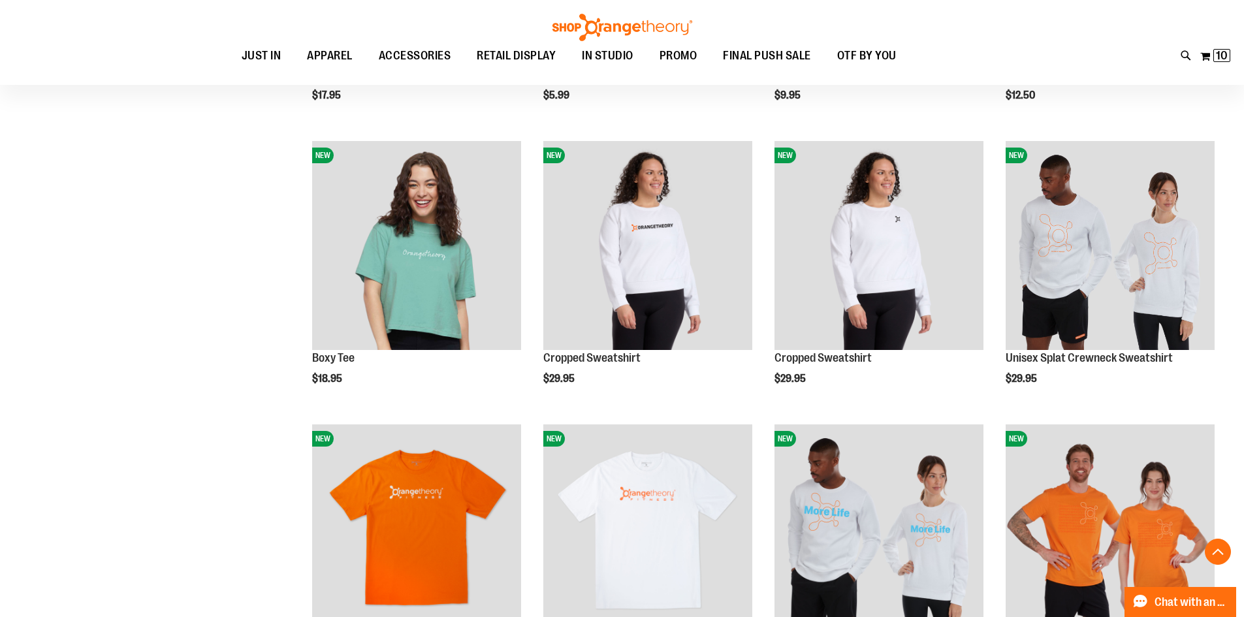
scroll to position [4096, 0]
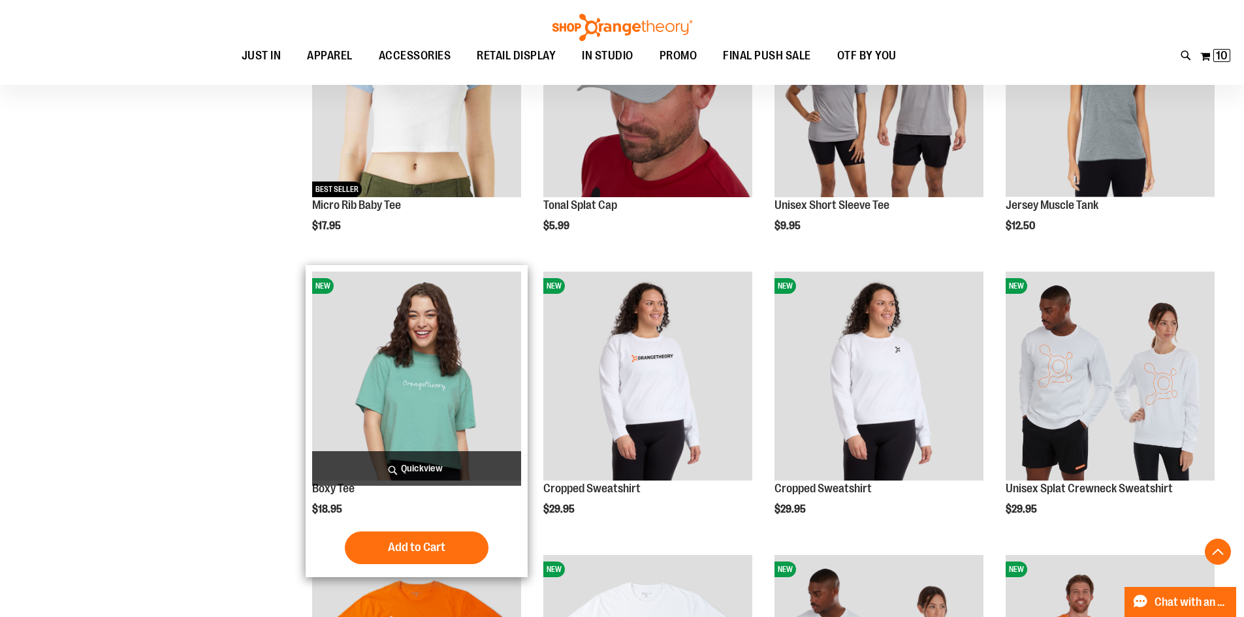
click at [405, 402] on img "product" at bounding box center [416, 376] width 209 height 209
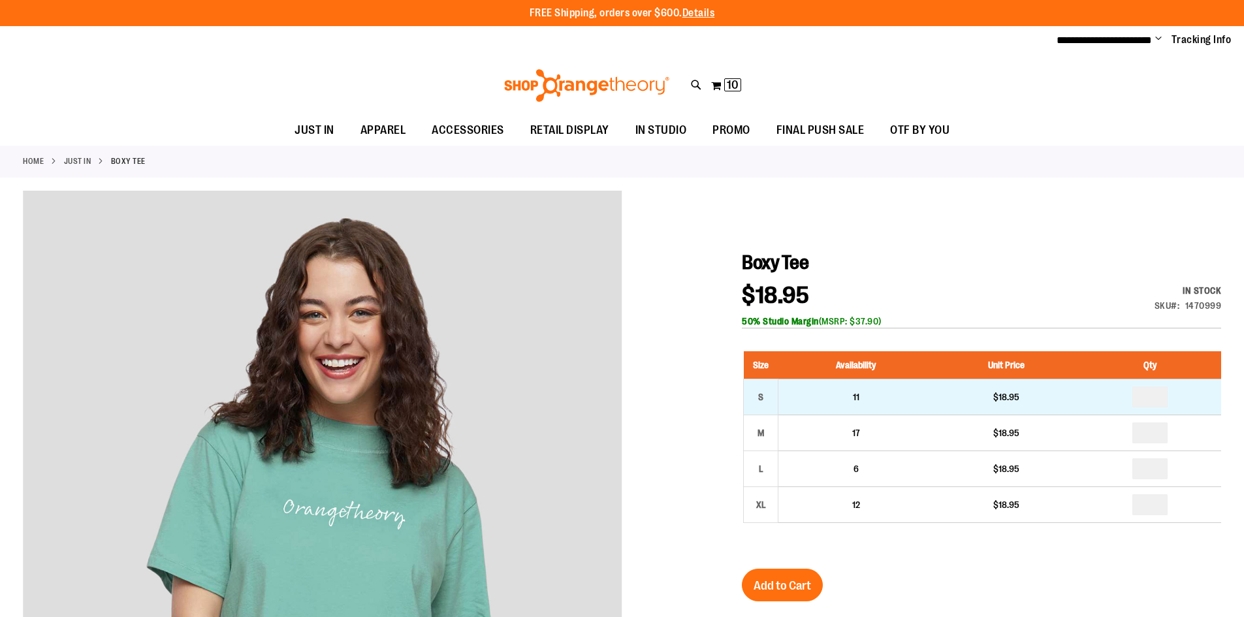
type input "**********"
click at [1160, 405] on input "number" at bounding box center [1149, 396] width 35 height 21
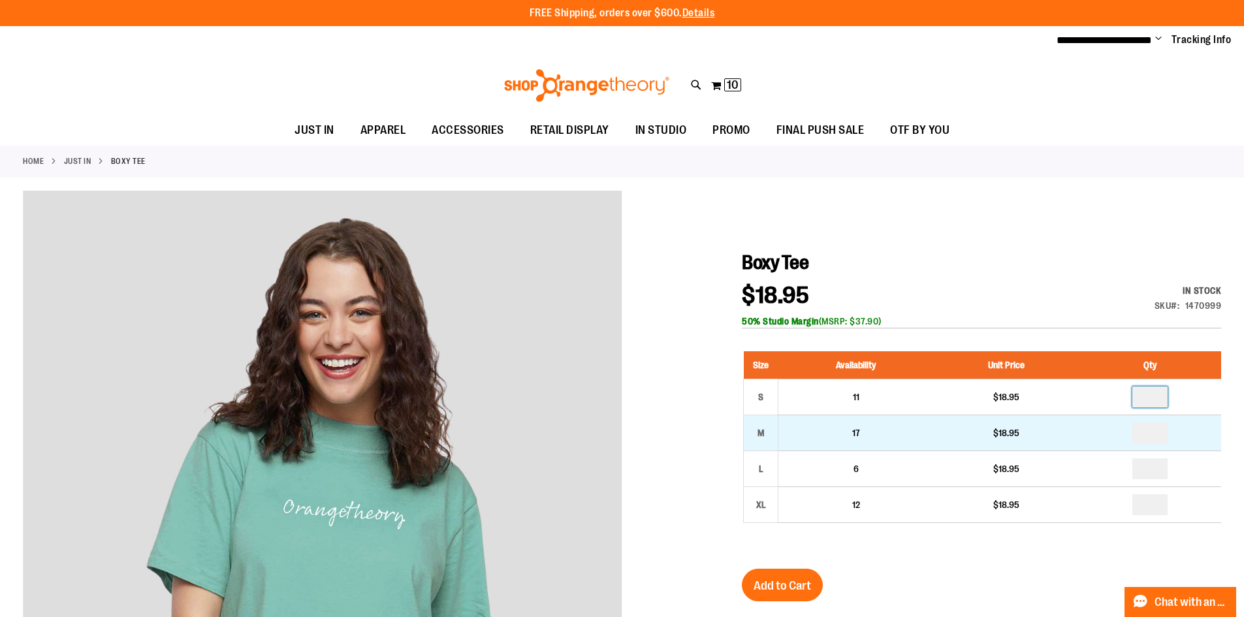
type input "*"
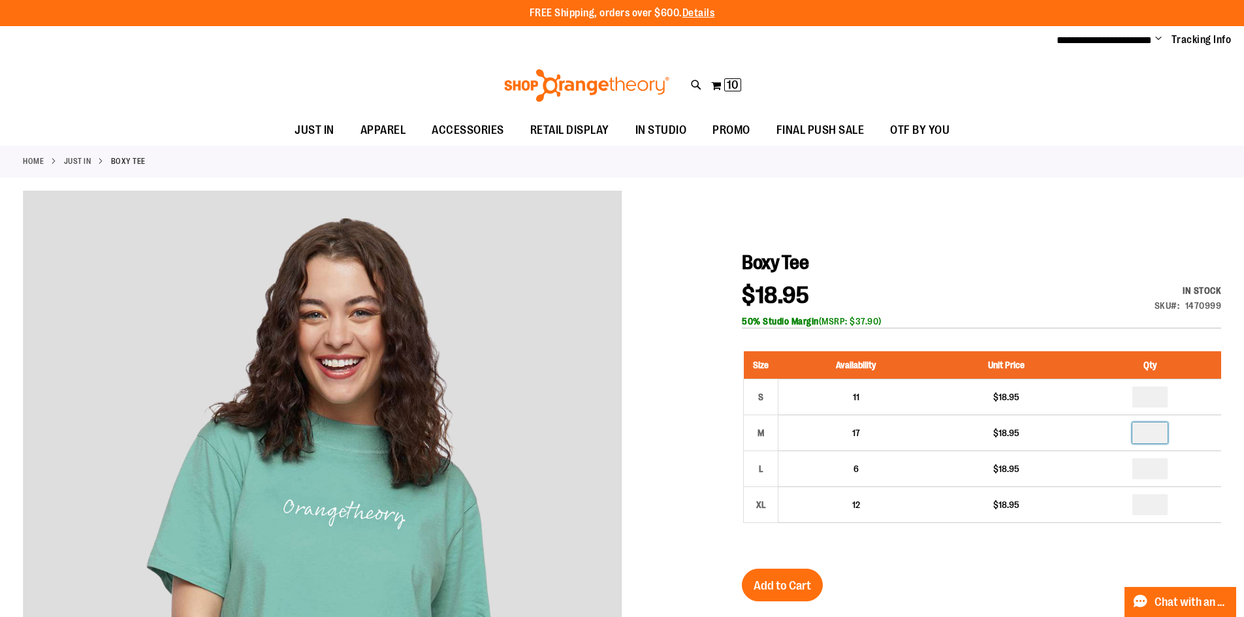
click at [1155, 433] on input "number" at bounding box center [1149, 432] width 35 height 21
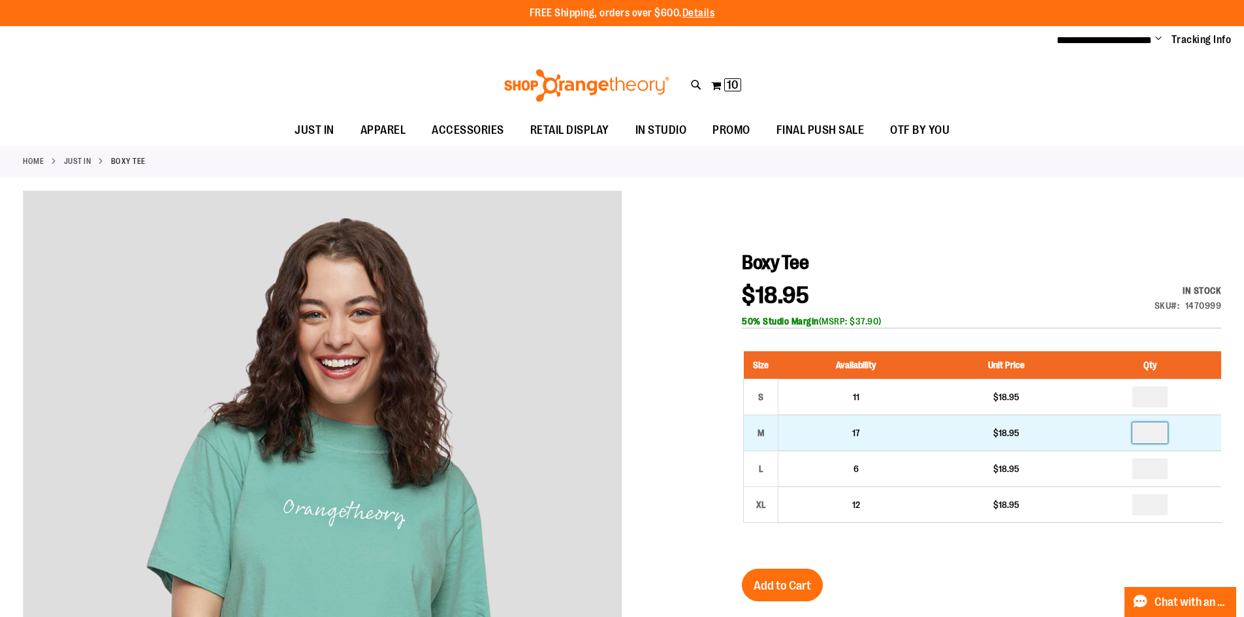
type input "*"
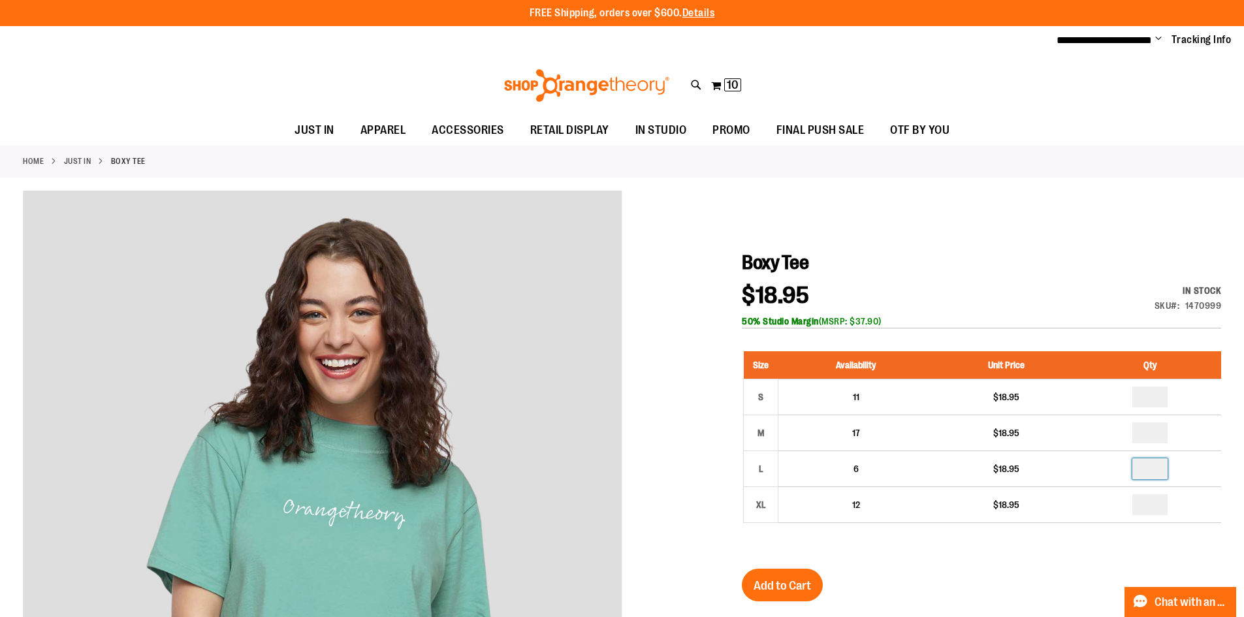
click at [1152, 470] on input "number" at bounding box center [1149, 468] width 35 height 21
type input "*"
click at [768, 586] on span "Add to Cart" at bounding box center [781, 585] width 57 height 14
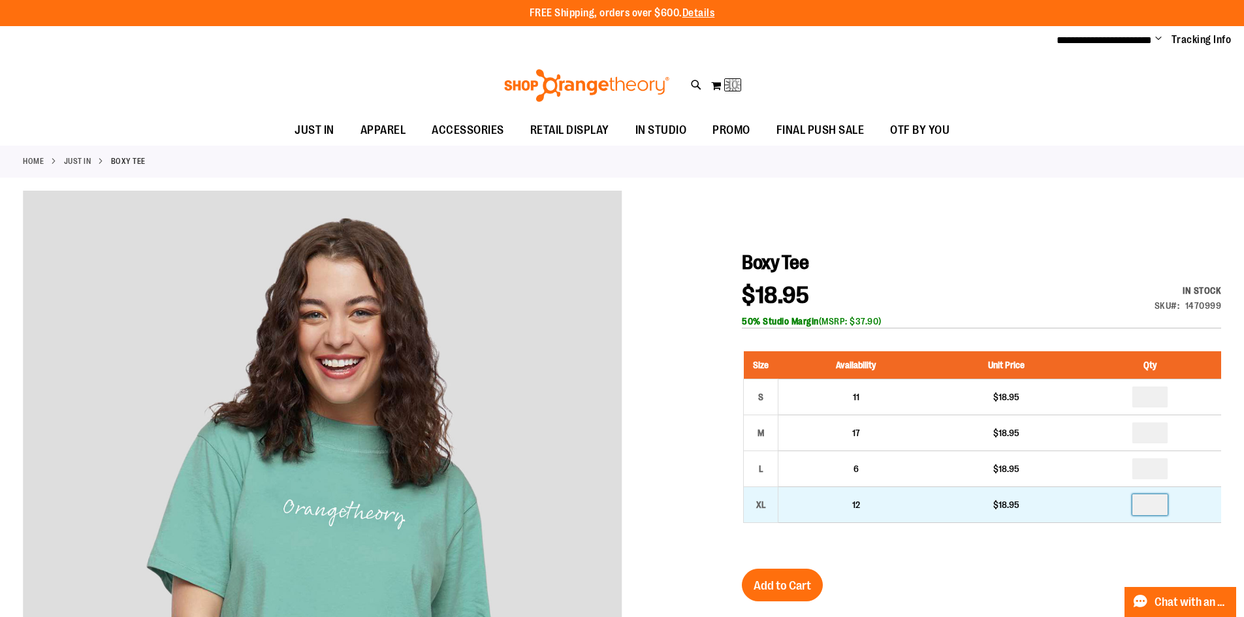
click at [1156, 510] on input "number" at bounding box center [1149, 504] width 35 height 21
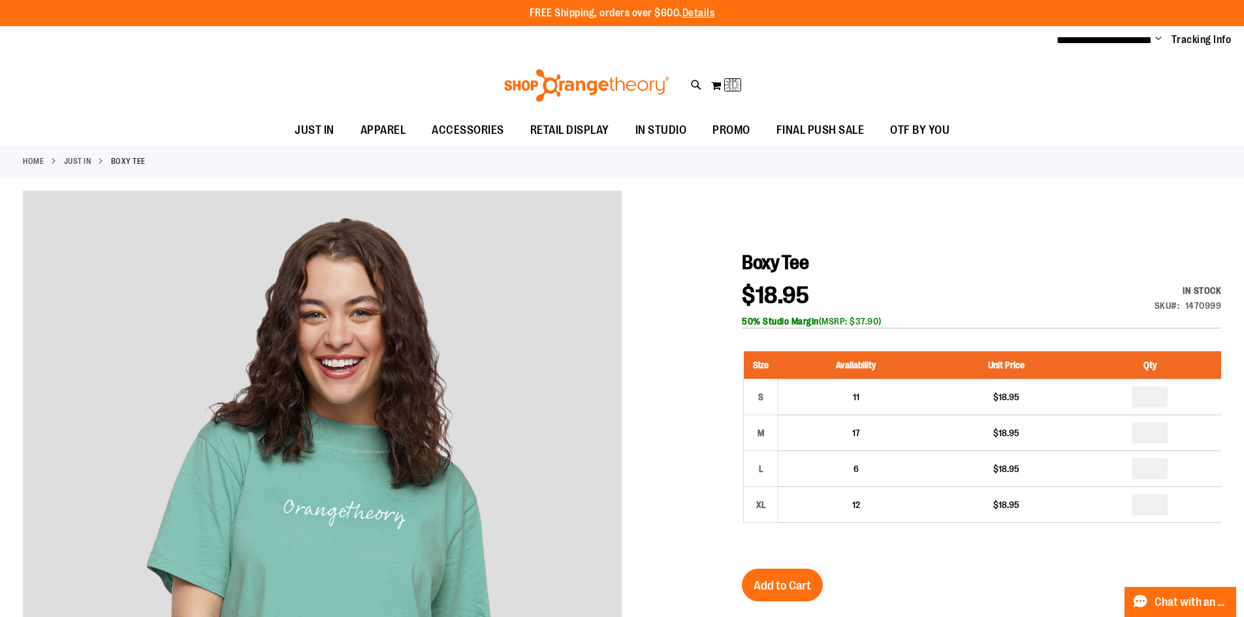
type input "*"
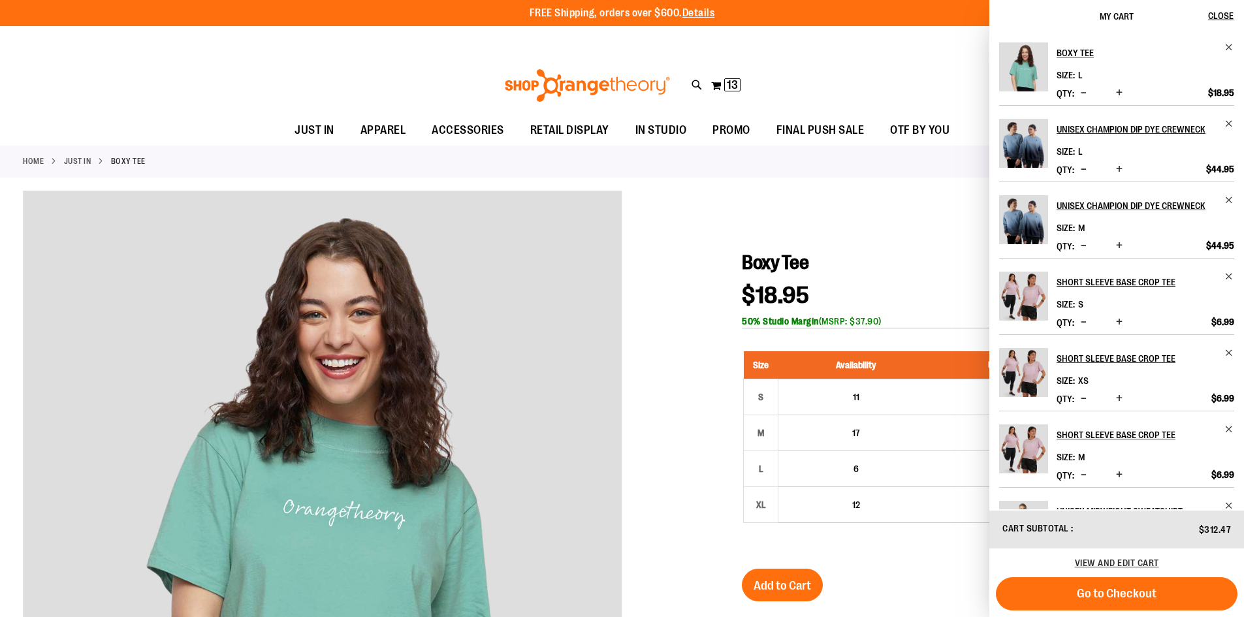
click at [714, 300] on div at bounding box center [622, 538] width 1198 height 695
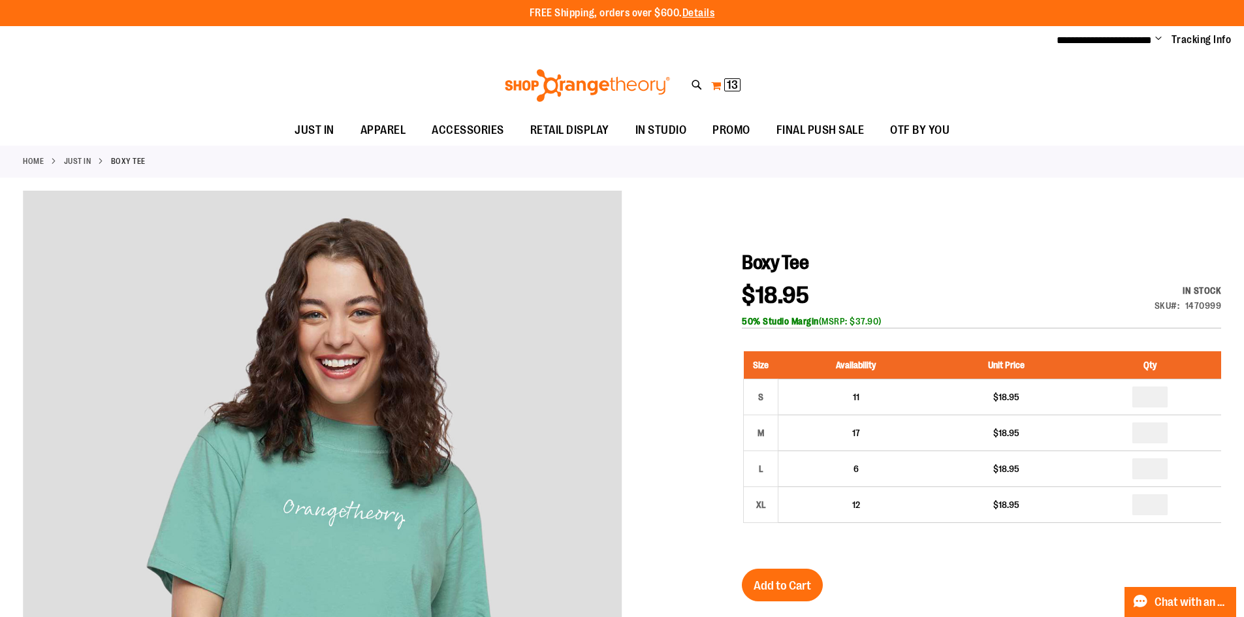
click at [718, 89] on button "My Cart 13 13 items" at bounding box center [725, 85] width 31 height 21
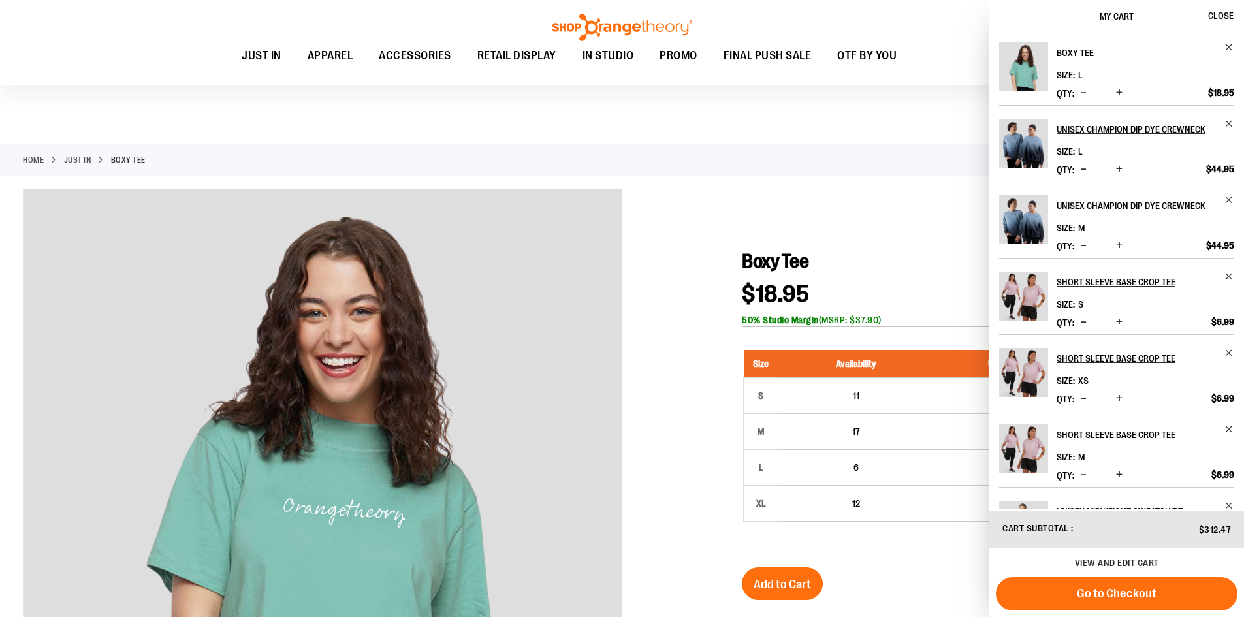
scroll to position [391, 0]
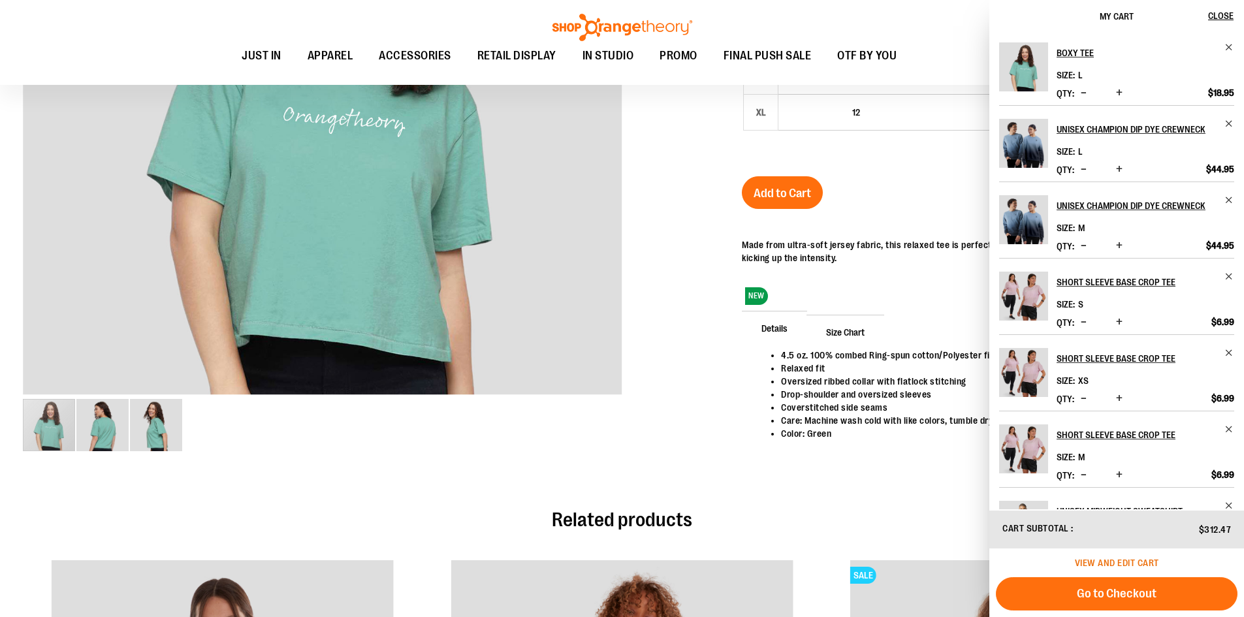
click at [1095, 560] on span "View and edit cart" at bounding box center [1116, 562] width 84 height 10
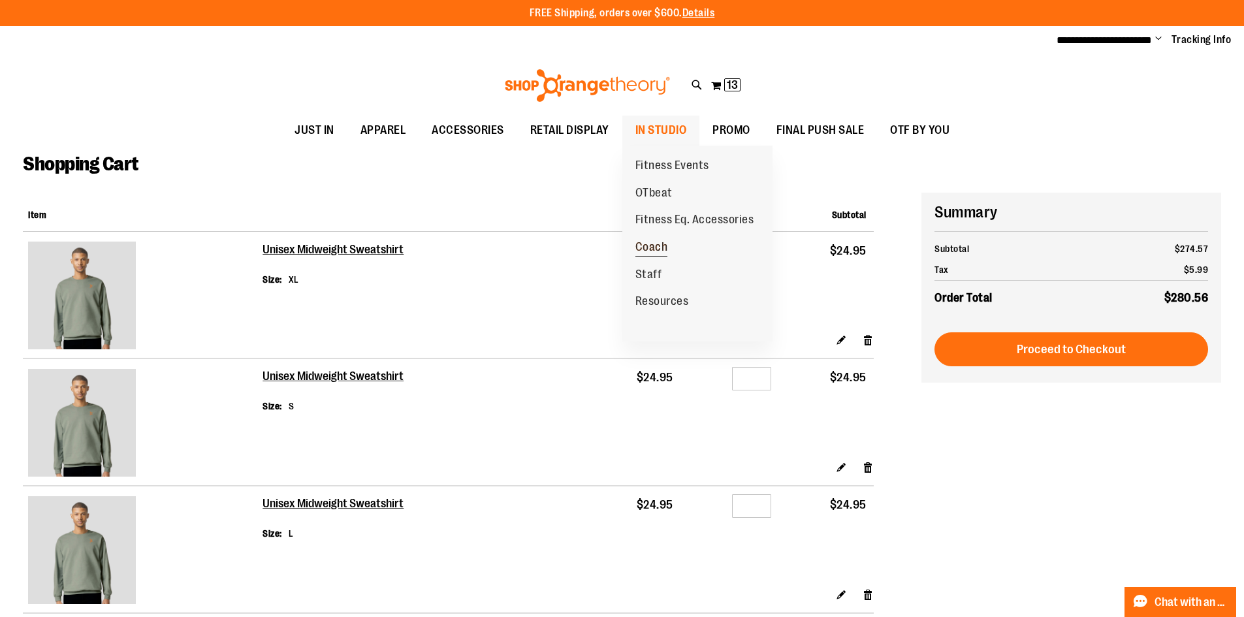
type input "**********"
click at [650, 245] on span "Coach" at bounding box center [651, 248] width 33 height 16
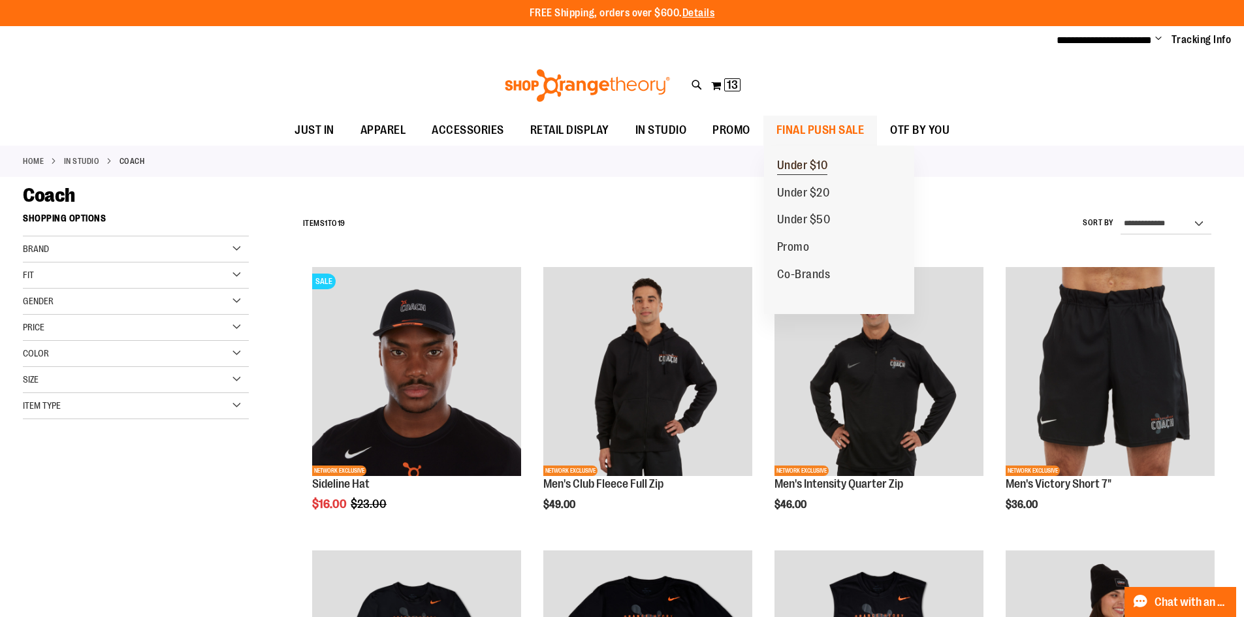
type input "**********"
click at [823, 161] on span "Under $10" at bounding box center [802, 167] width 51 height 16
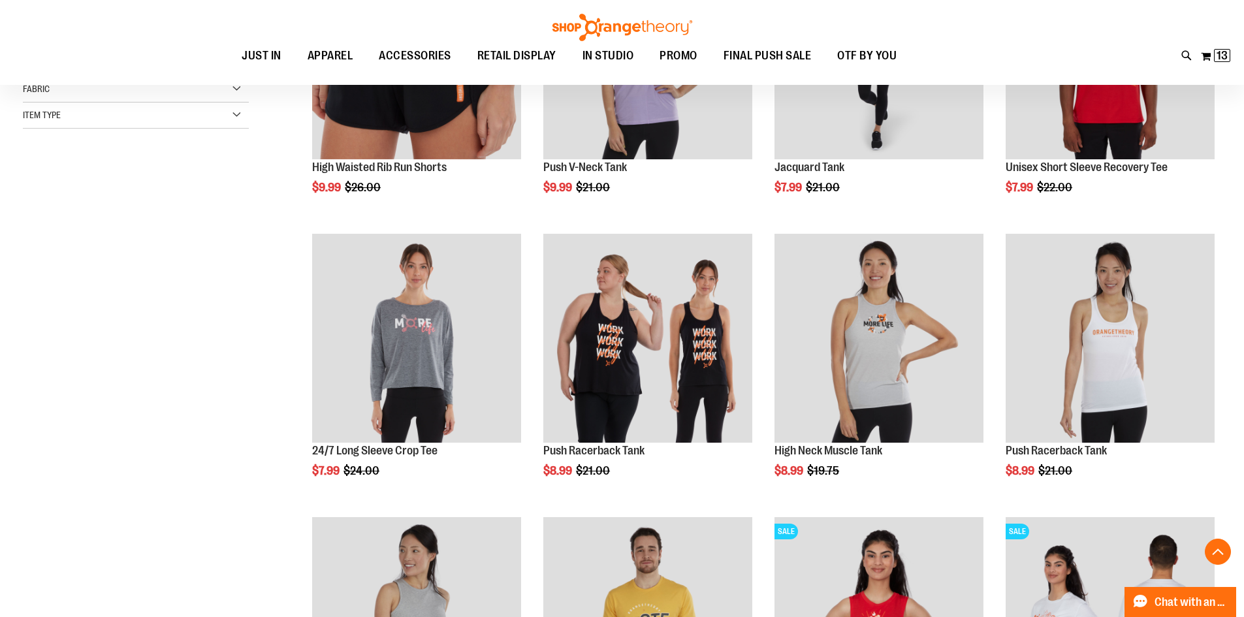
scroll to position [326, 0]
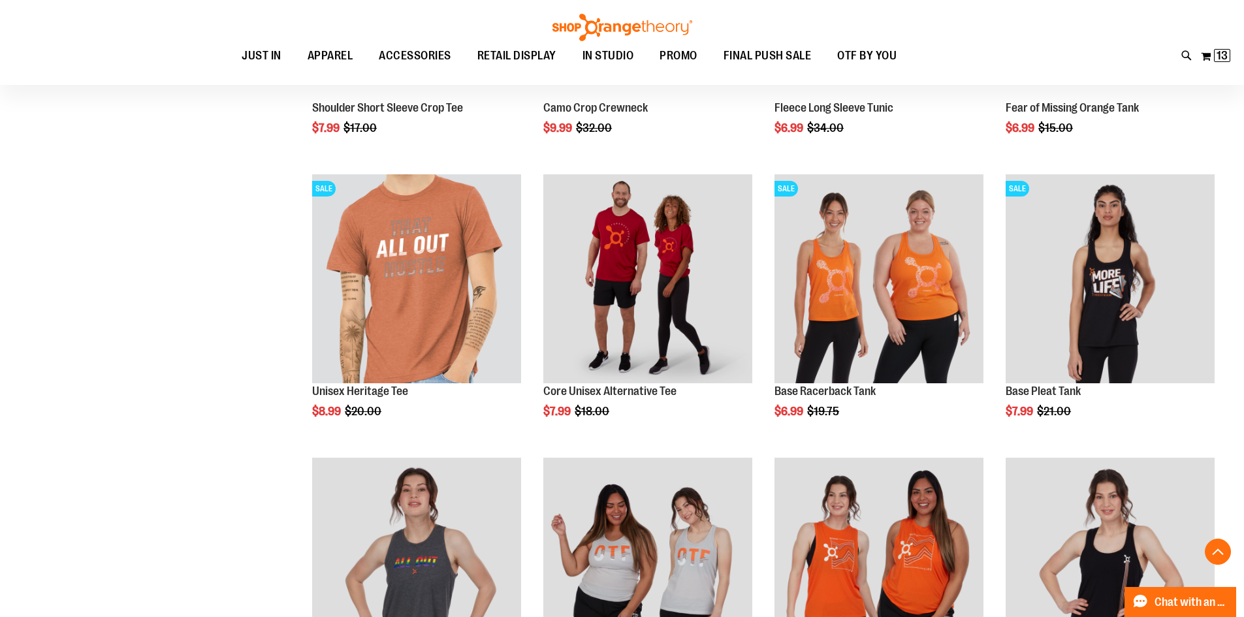
scroll to position [1305, 0]
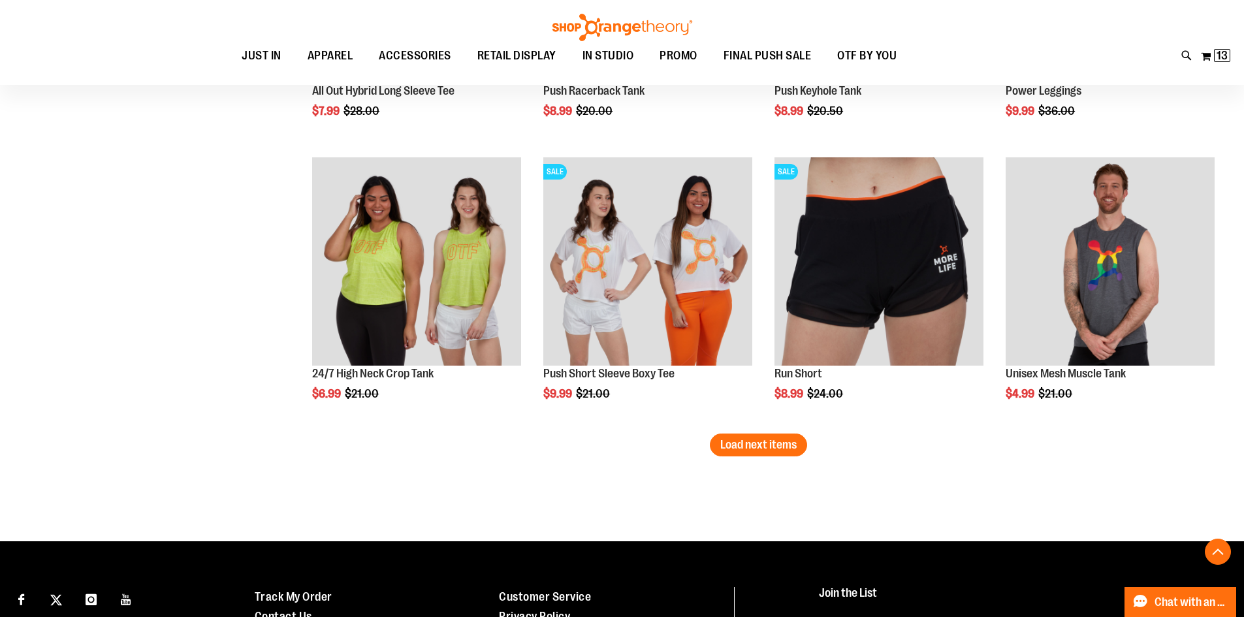
scroll to position [2415, 0]
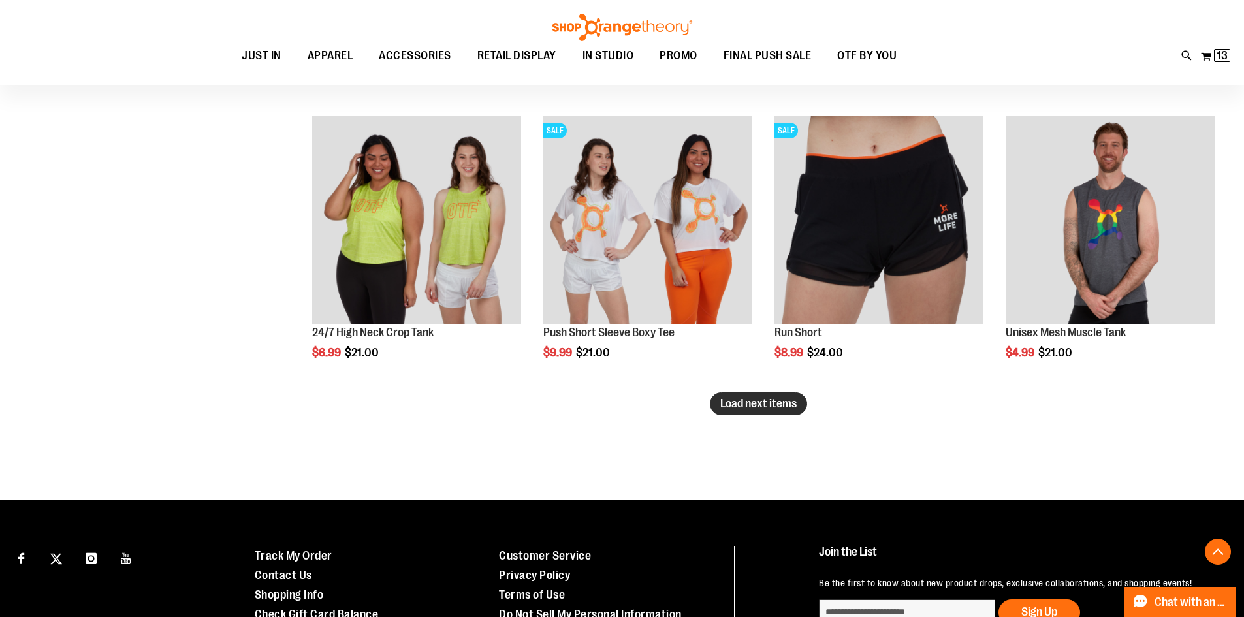
type input "**********"
click at [740, 407] on span "Load next items" at bounding box center [758, 403] width 76 height 13
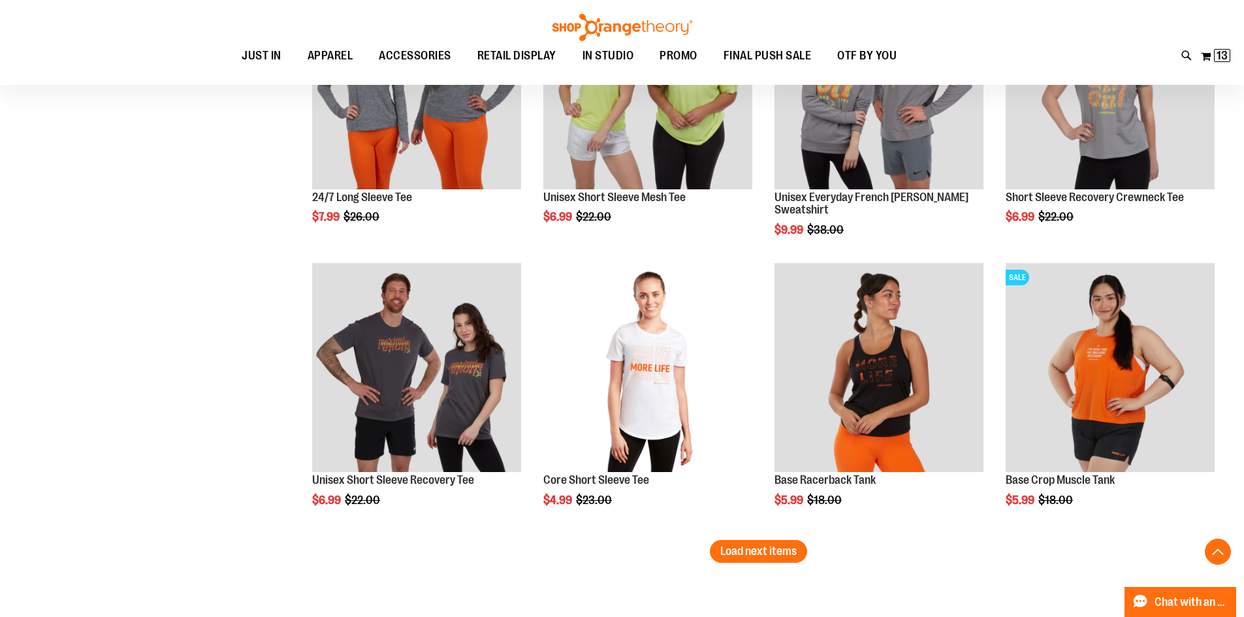
scroll to position [3198, 0]
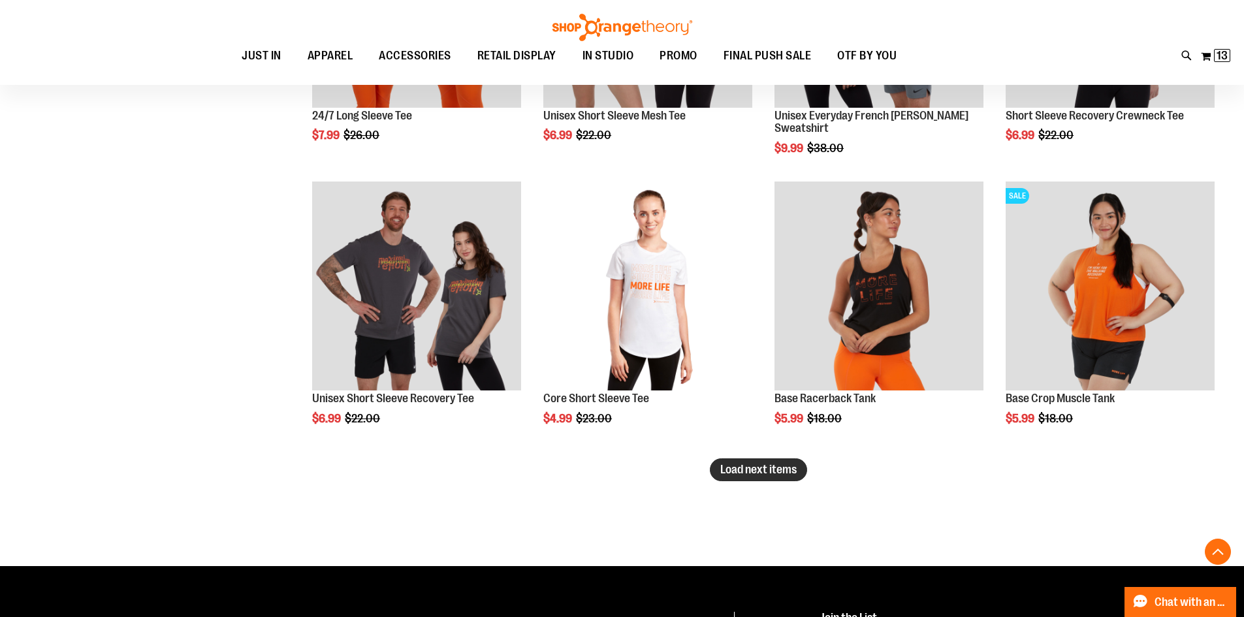
click at [741, 471] on span "Load next items" at bounding box center [758, 469] width 76 height 13
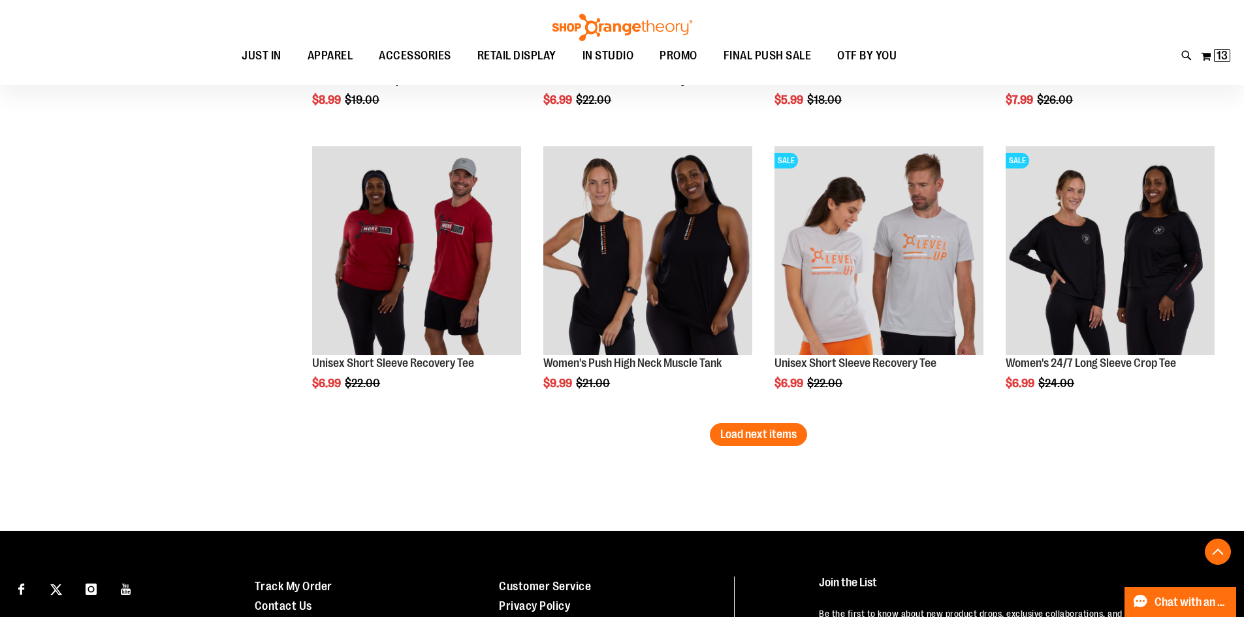
scroll to position [4112, 0]
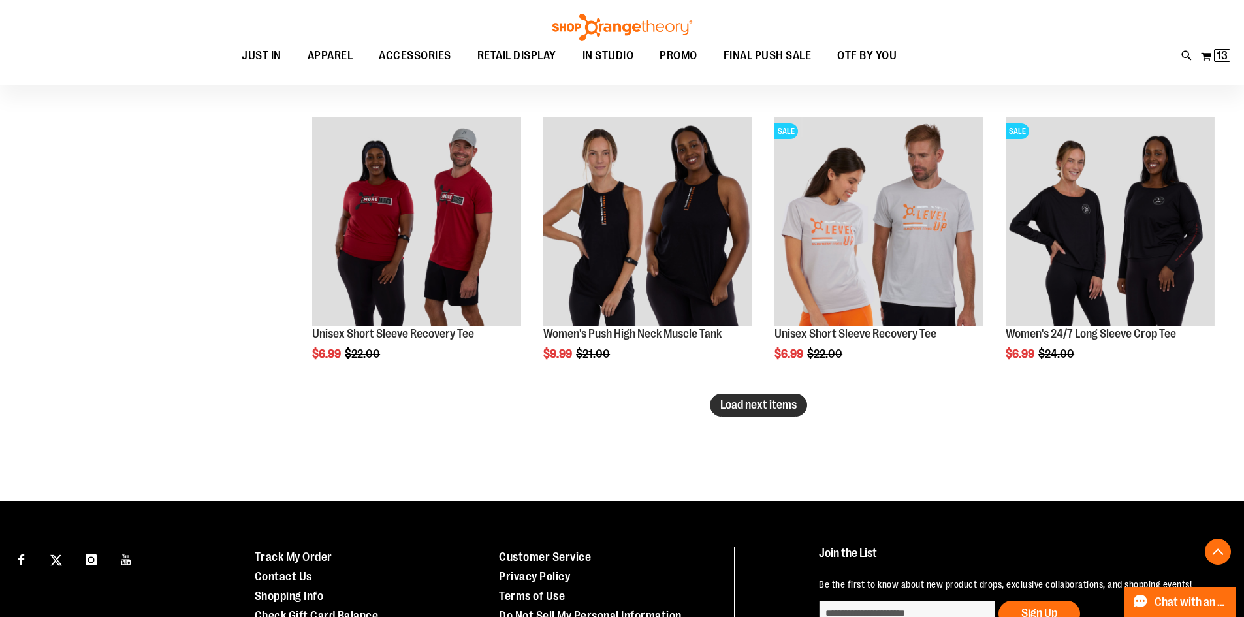
click at [779, 400] on span "Load next items" at bounding box center [758, 404] width 76 height 13
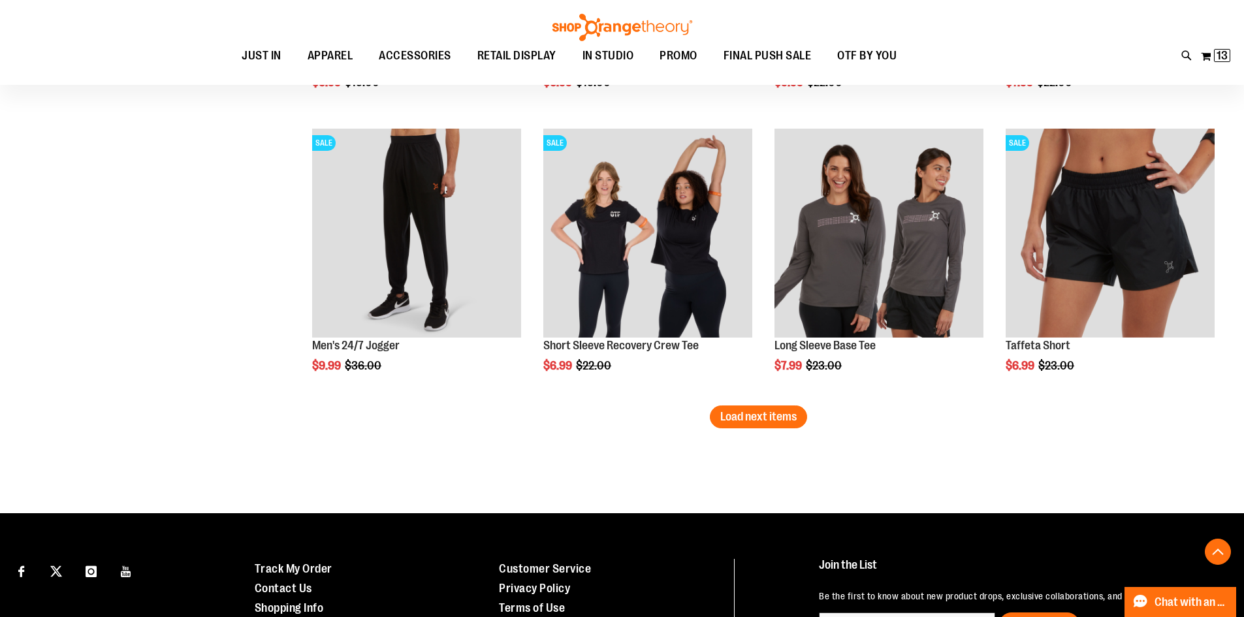
scroll to position [4960, 0]
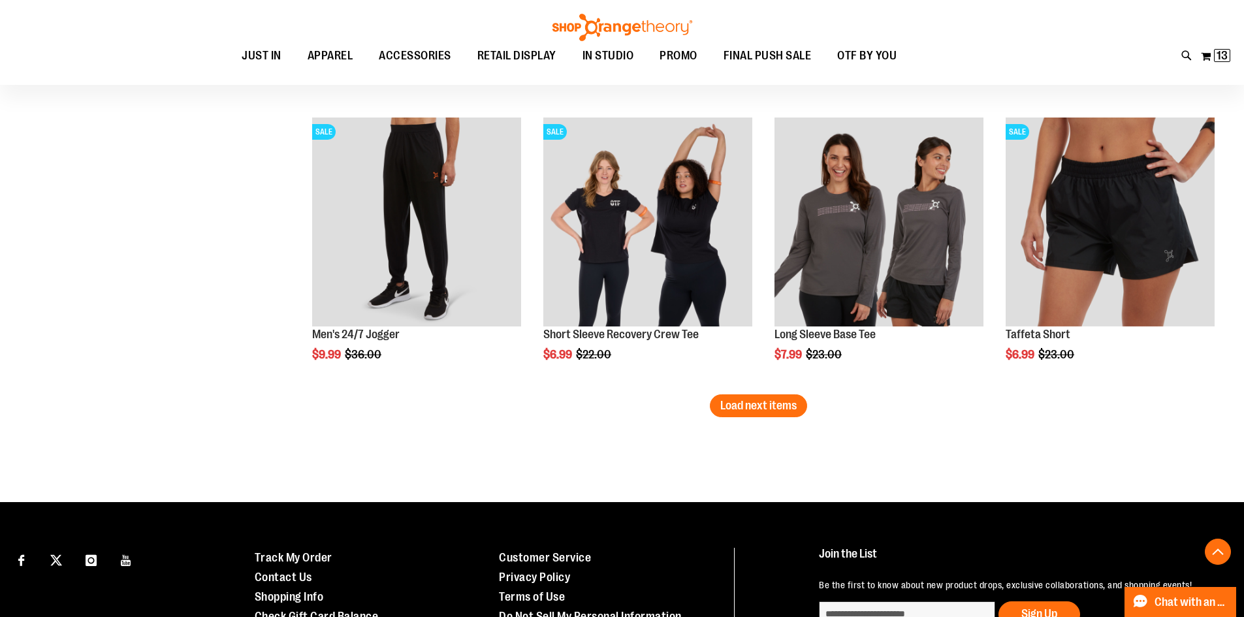
click at [782, 405] on span "Load next items" at bounding box center [758, 405] width 76 height 13
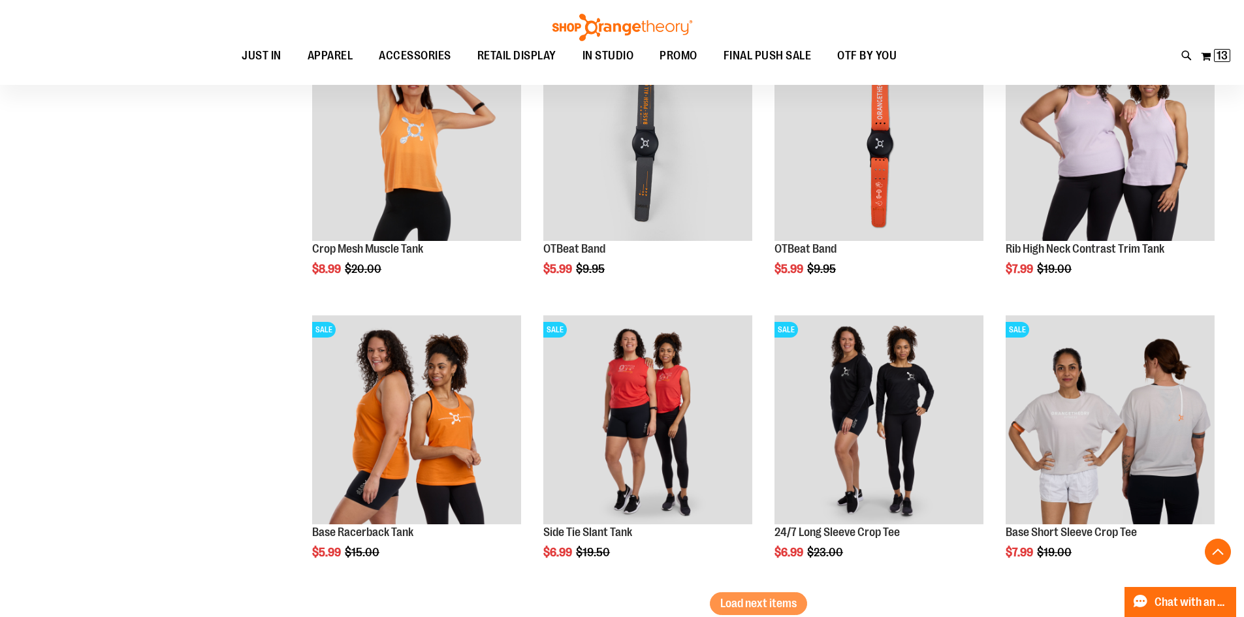
scroll to position [5613, 0]
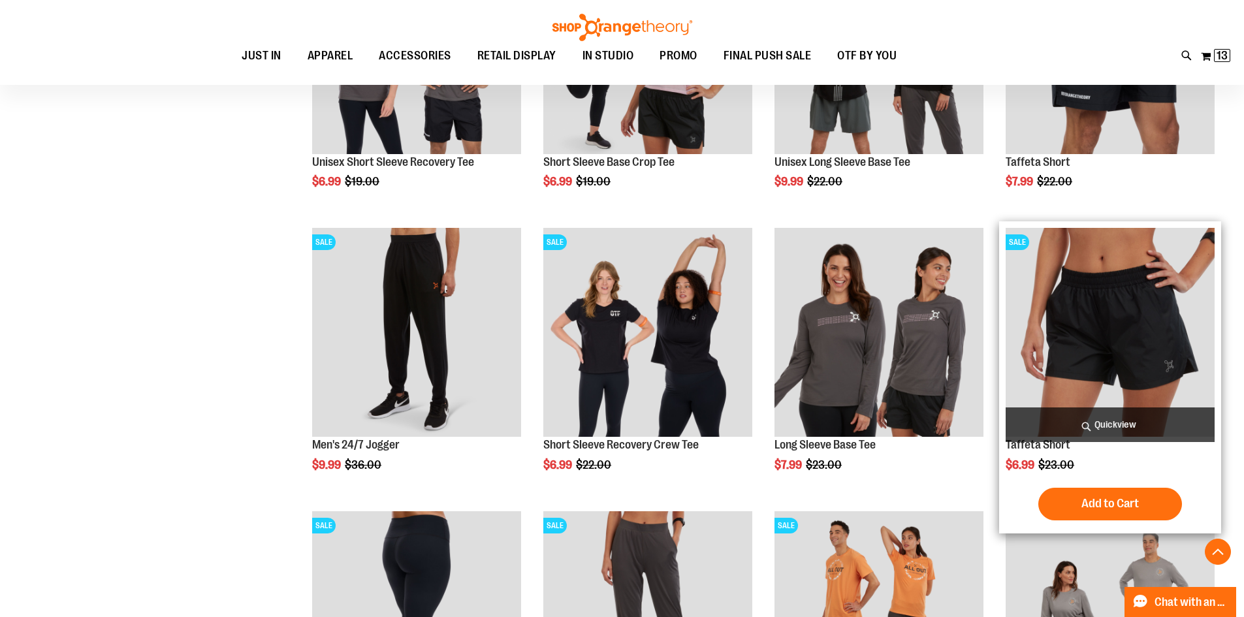
scroll to position [4830, 0]
